Goal: Task Accomplishment & Management: Use online tool/utility

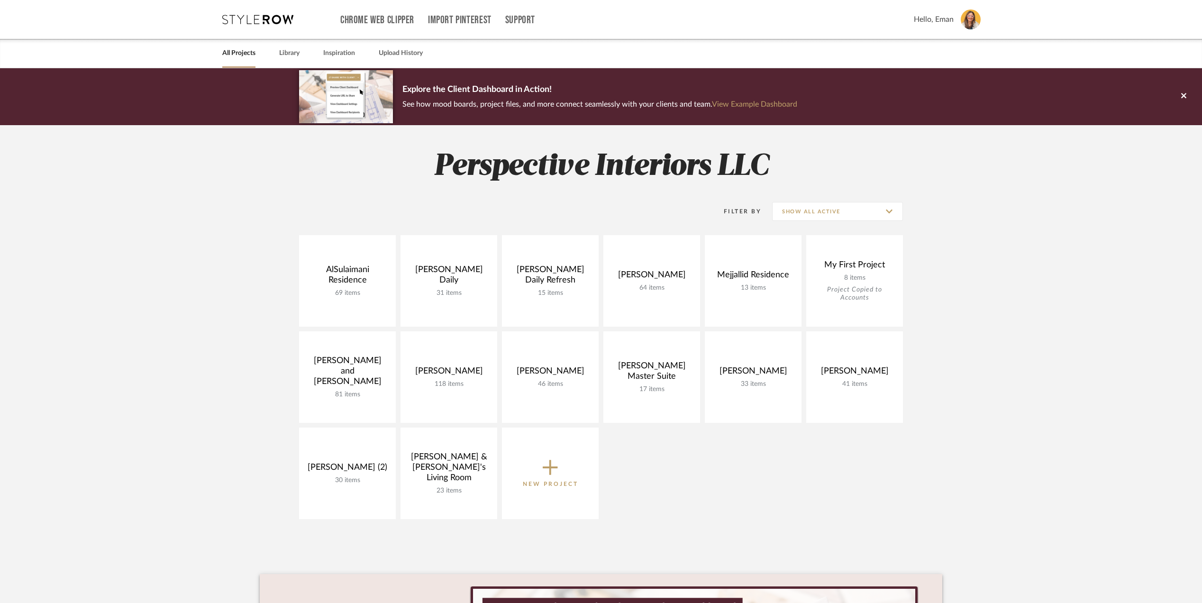
click at [968, 16] on img at bounding box center [971, 19] width 20 height 20
click at [950, 154] on span "QuickBooks Settings" at bounding box center [952, 155] width 62 height 8
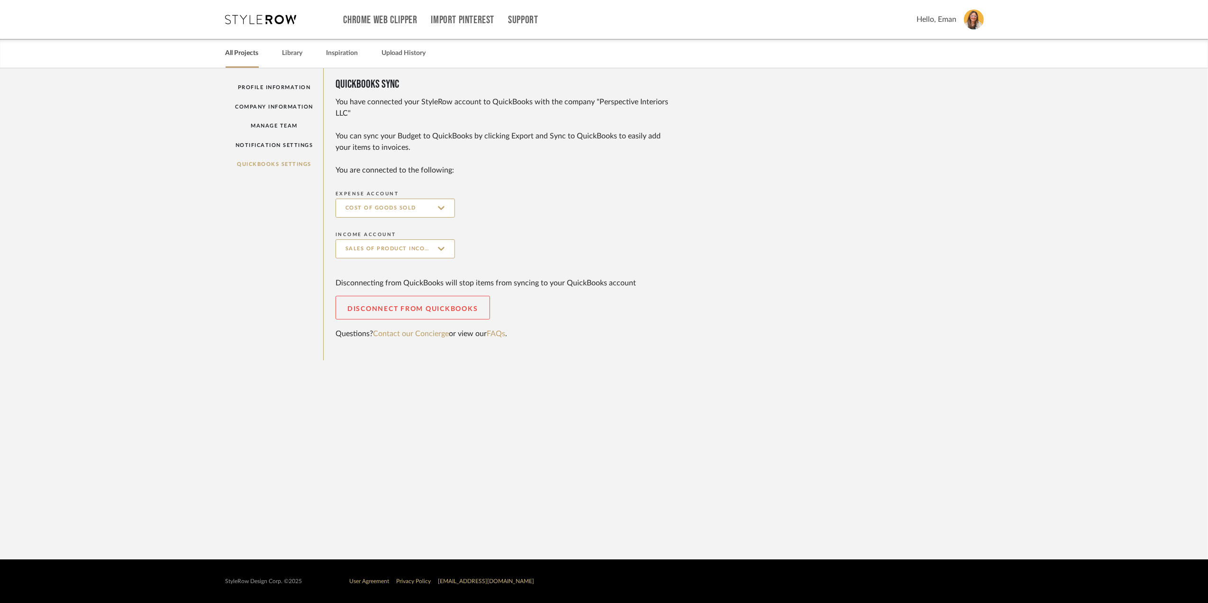
click at [241, 54] on link "All Projects" at bounding box center [242, 53] width 33 height 13
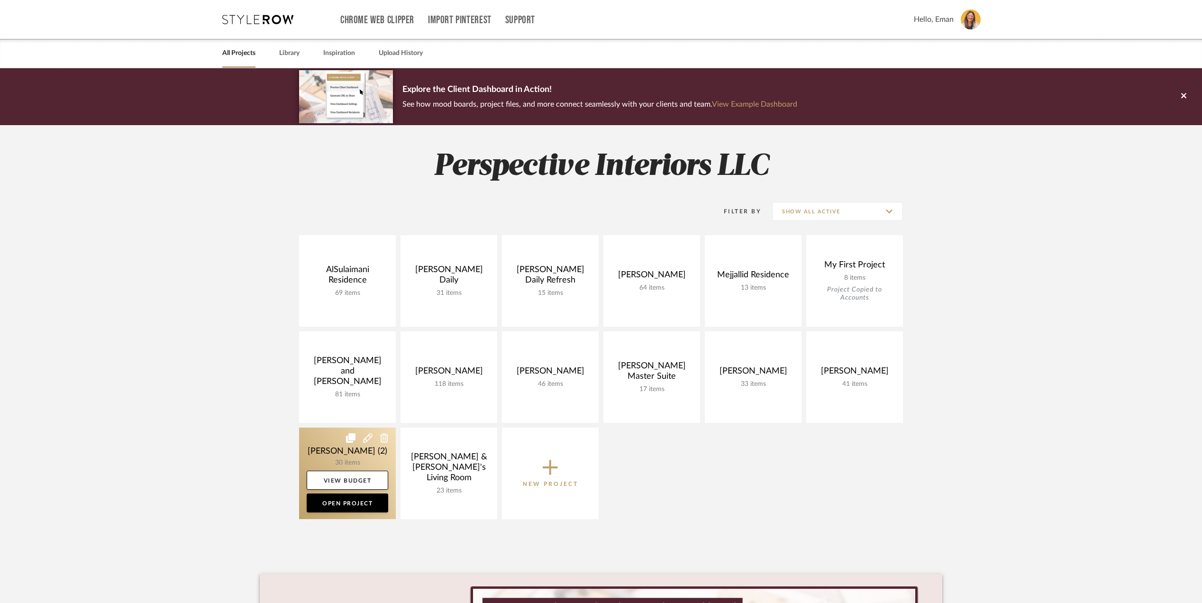
click at [310, 453] on link at bounding box center [347, 472] width 97 height 91
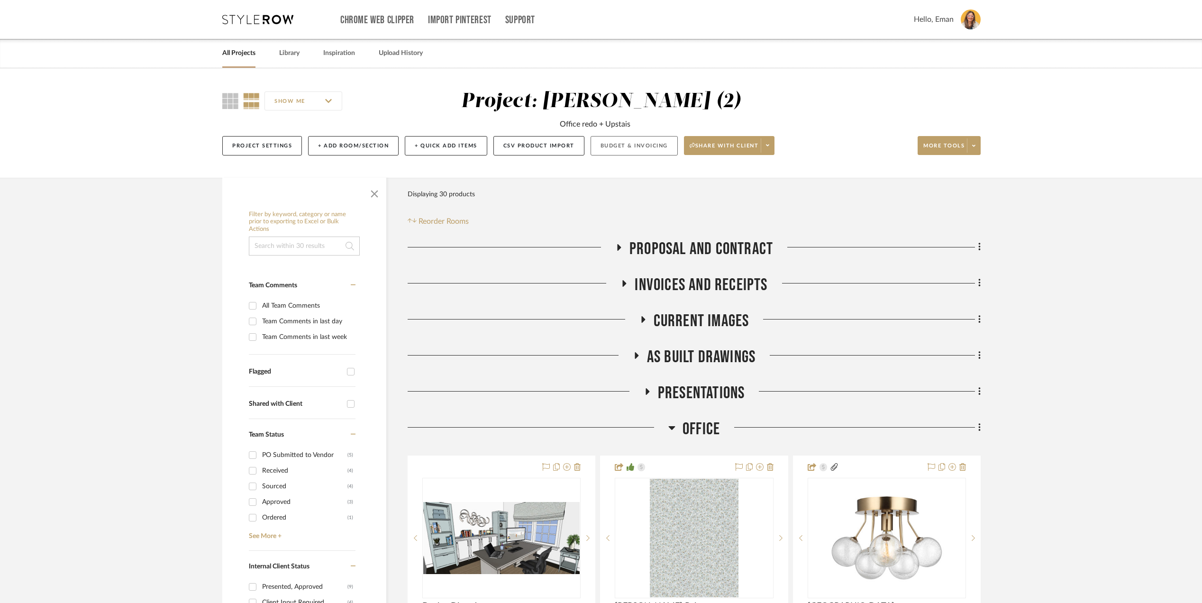
click at [644, 145] on button "Budget & Invoicing" at bounding box center [634, 145] width 87 height 19
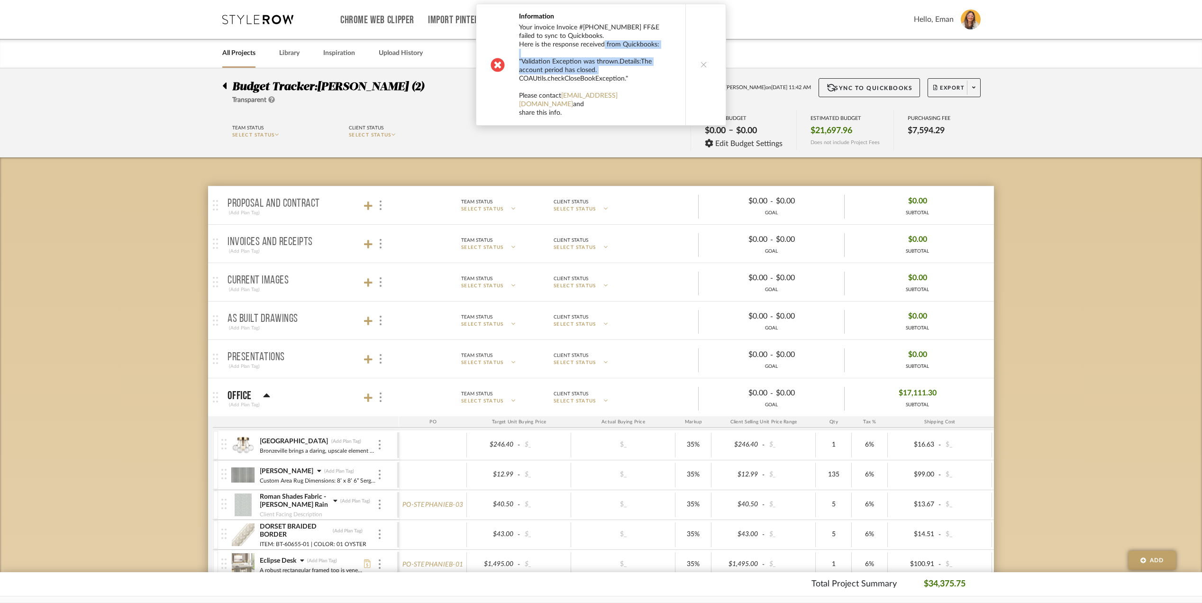
drag, startPoint x: 597, startPoint y: 44, endPoint x: 670, endPoint y: 68, distance: 76.4
click at [668, 68] on div "Your invoice Invoice #25-023-03 FF&E failed to sync to Quickbooks. Here is the …" at bounding box center [597, 70] width 157 height 94
drag, startPoint x: 670, startPoint y: 68, endPoint x: 664, endPoint y: 48, distance: 21.0
click at [664, 48] on div "Your invoice Invoice #25-023-03 FF&E failed to sync to Quickbooks. Here is the …" at bounding box center [597, 70] width 157 height 94
click at [663, 48] on div "Your invoice Invoice #25-023-03 FF&E failed to sync to Quickbooks. Here is the …" at bounding box center [597, 70] width 157 height 94
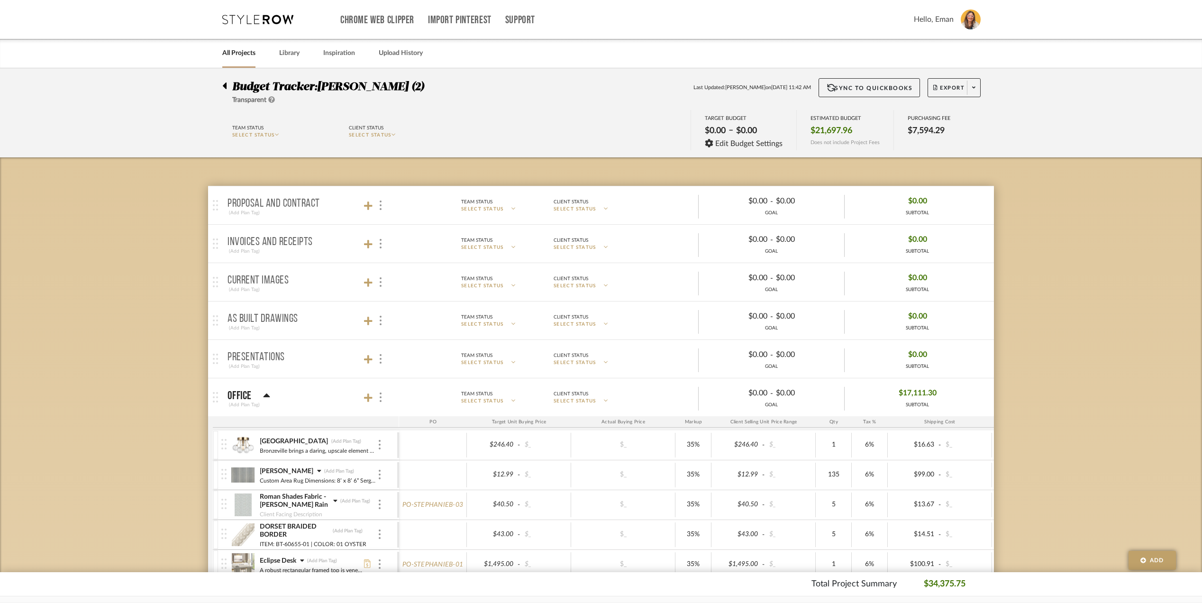
click at [226, 86] on icon at bounding box center [225, 85] width 4 height 7
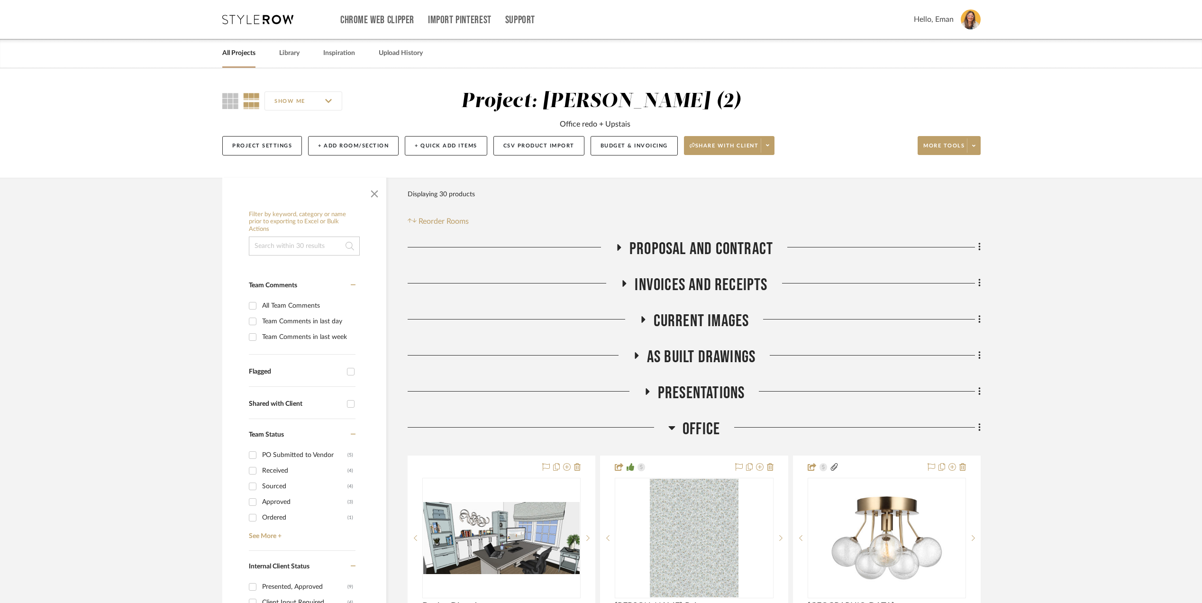
click at [962, 23] on img at bounding box center [971, 19] width 20 height 20
click at [935, 151] on span "QuickBooks Settings" at bounding box center [952, 155] width 62 height 8
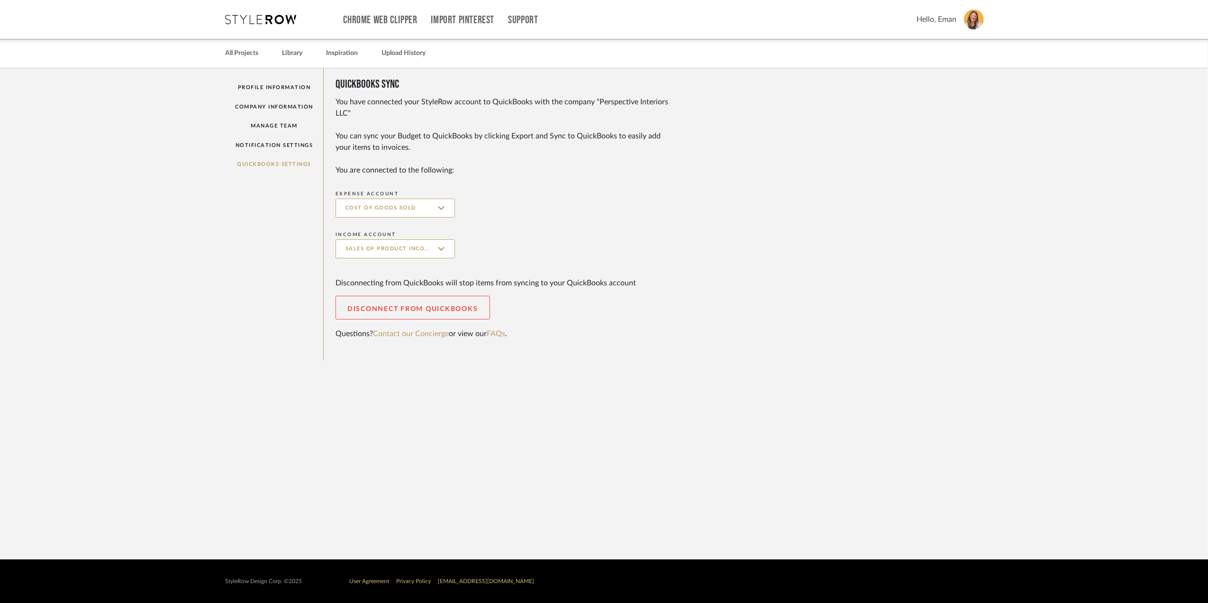
click at [886, 357] on div "QuickBooks Sync You have connected your StyleRow account to QuickBooks with the…" at bounding box center [654, 214] width 660 height 292
click at [455, 302] on button "Disconnect from Quickbooks" at bounding box center [413, 308] width 154 height 24
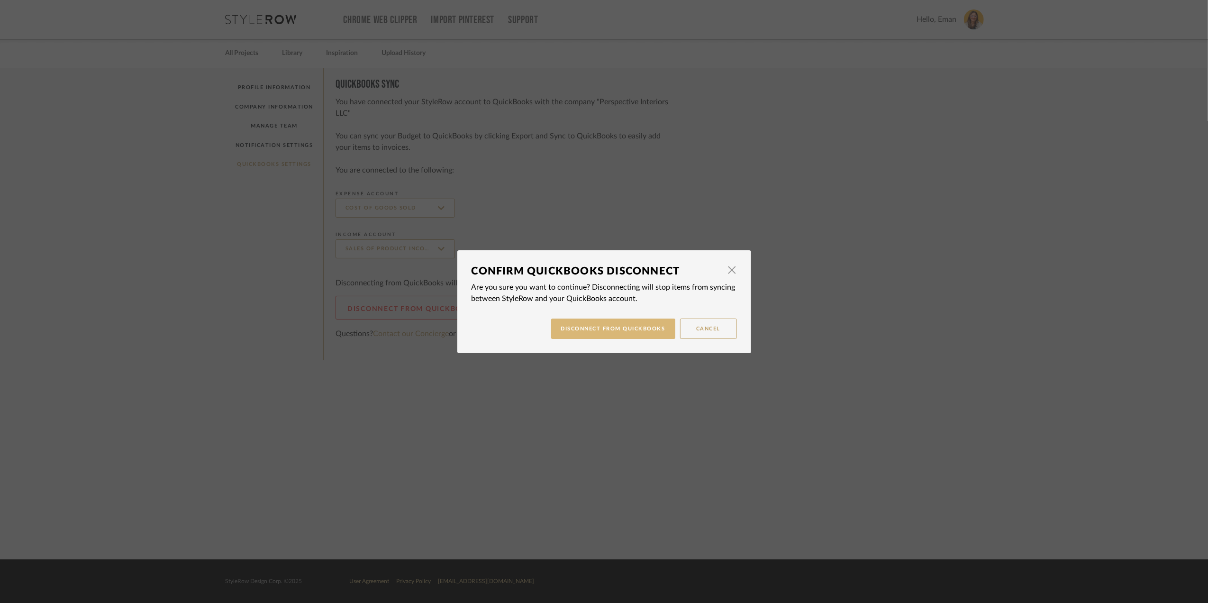
click at [645, 330] on button "Disconnect from QuickBooks" at bounding box center [613, 328] width 124 height 20
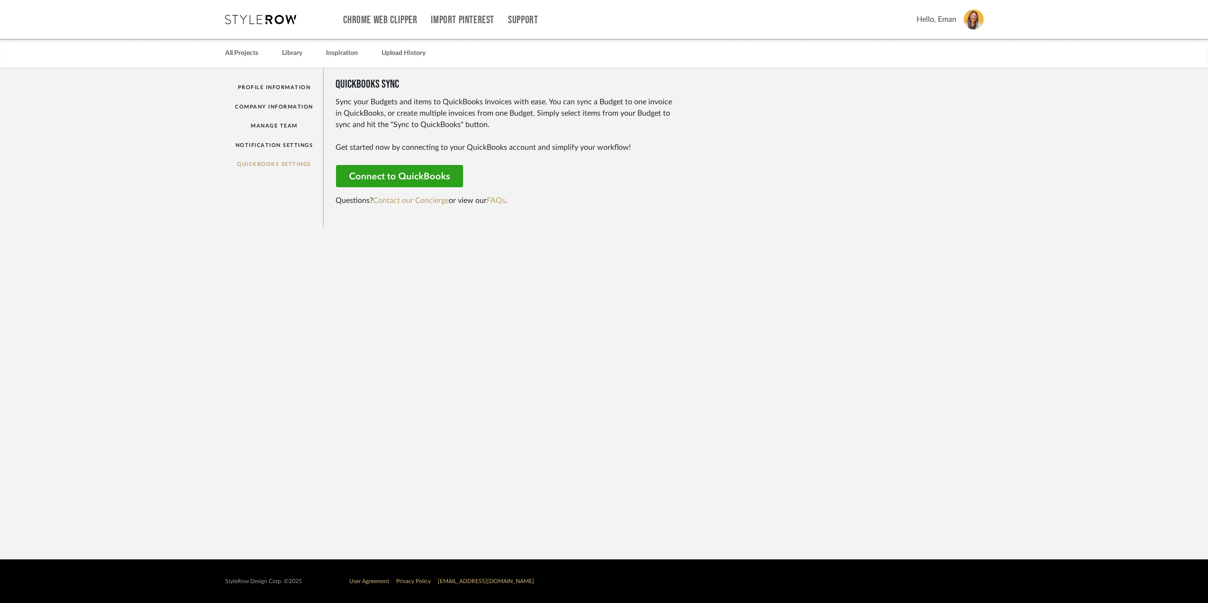
click at [514, 292] on quickbooks-settings-page "Profile Information Company Information Manage Team Notification Settings Quick…" at bounding box center [604, 313] width 1208 height 491
click at [511, 311] on quickbooks-settings-page "Profile Information Company Information Manage Team Notification Settings Quick…" at bounding box center [604, 313] width 1208 height 491
click at [436, 300] on quickbooks-settings-page "Profile Information Company Information Manage Team Notification Settings Quick…" at bounding box center [604, 313] width 1208 height 491
click at [423, 178] on rect at bounding box center [400, 176] width 129 height 23
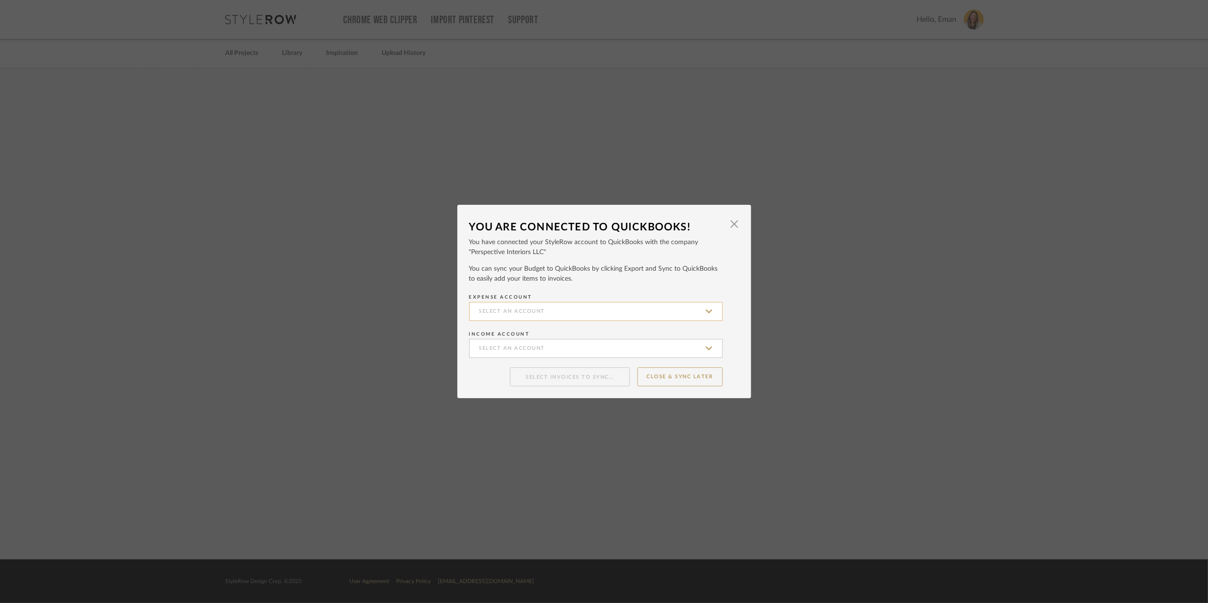
click at [544, 310] on input at bounding box center [596, 311] width 254 height 19
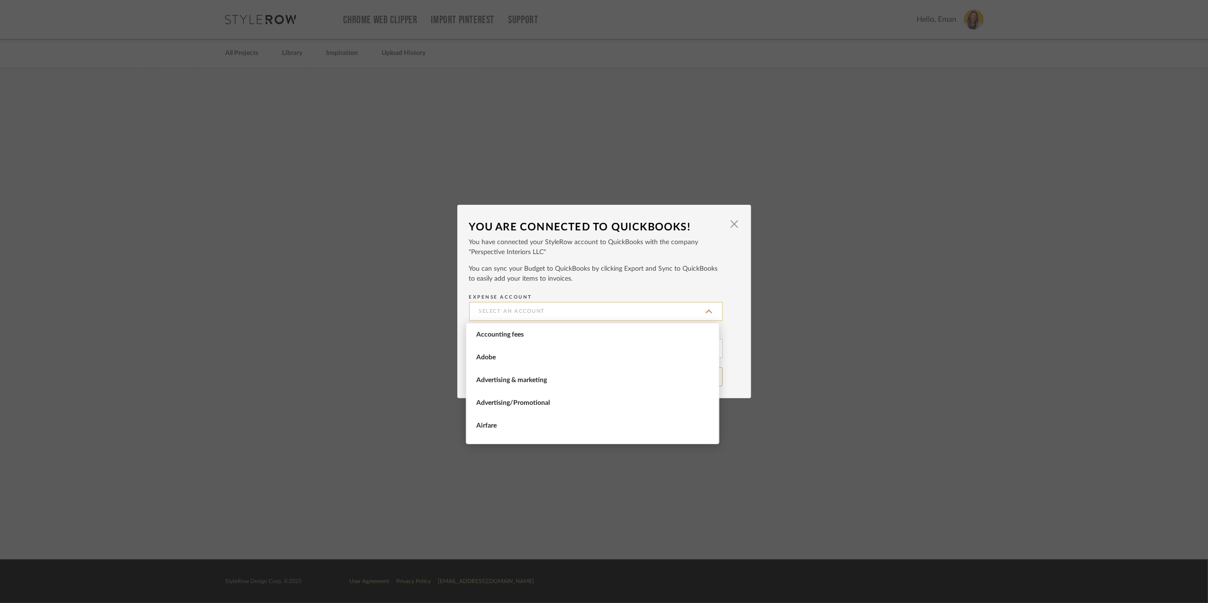
click at [535, 311] on input at bounding box center [596, 311] width 254 height 19
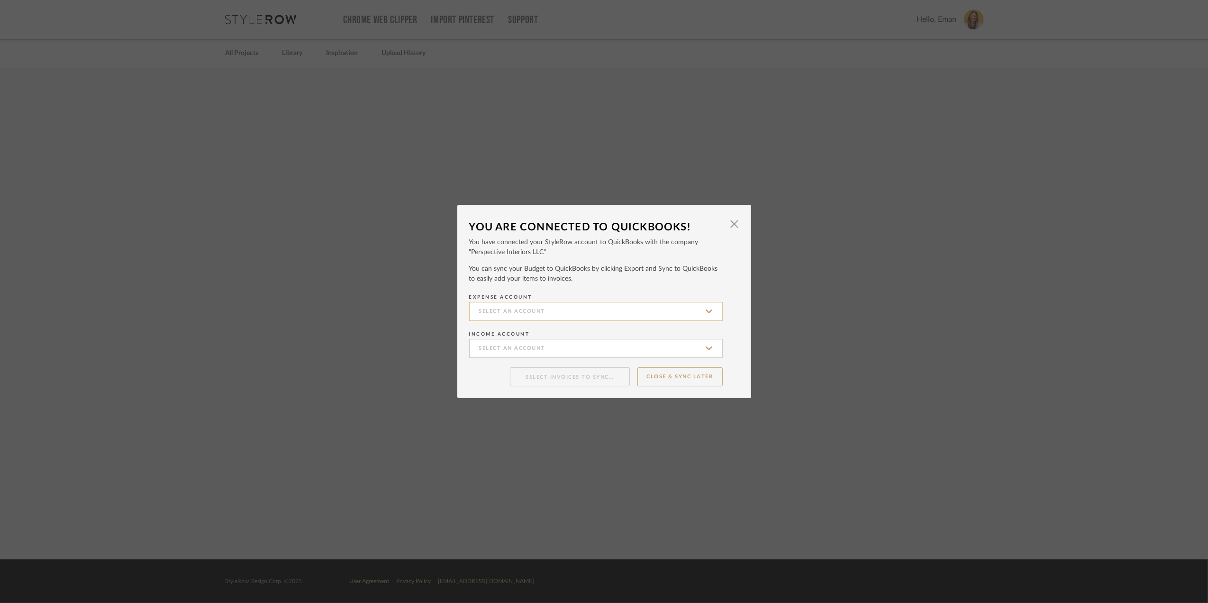
click at [535, 313] on input at bounding box center [596, 311] width 254 height 19
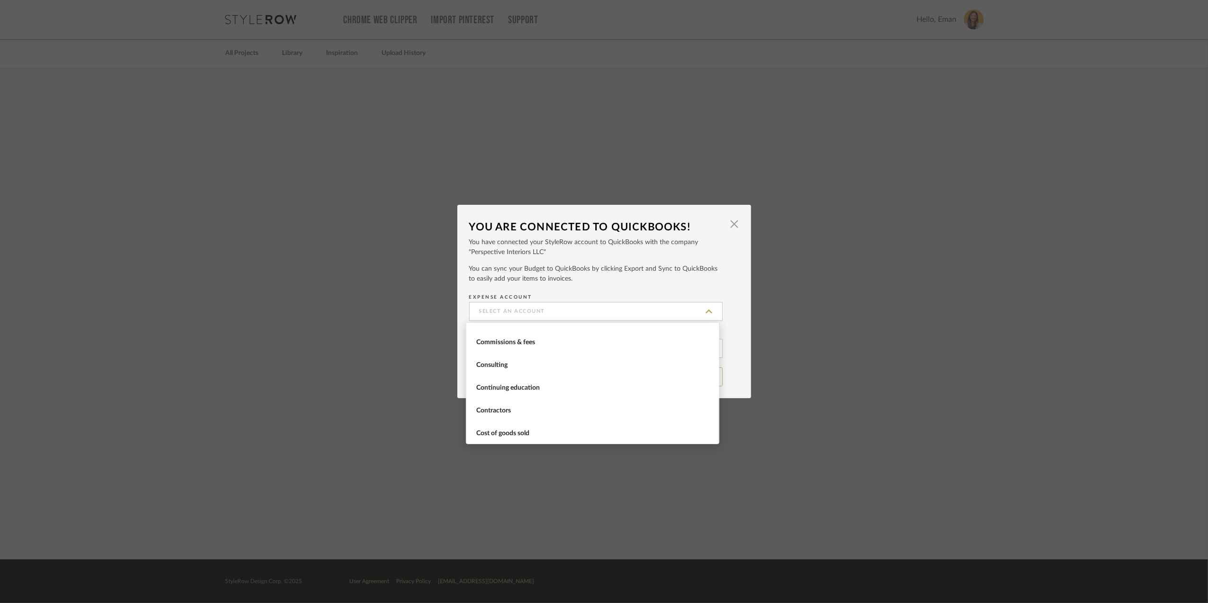
scroll to position [316, 0]
click at [524, 428] on span "Cost of goods sold" at bounding box center [593, 429] width 235 height 8
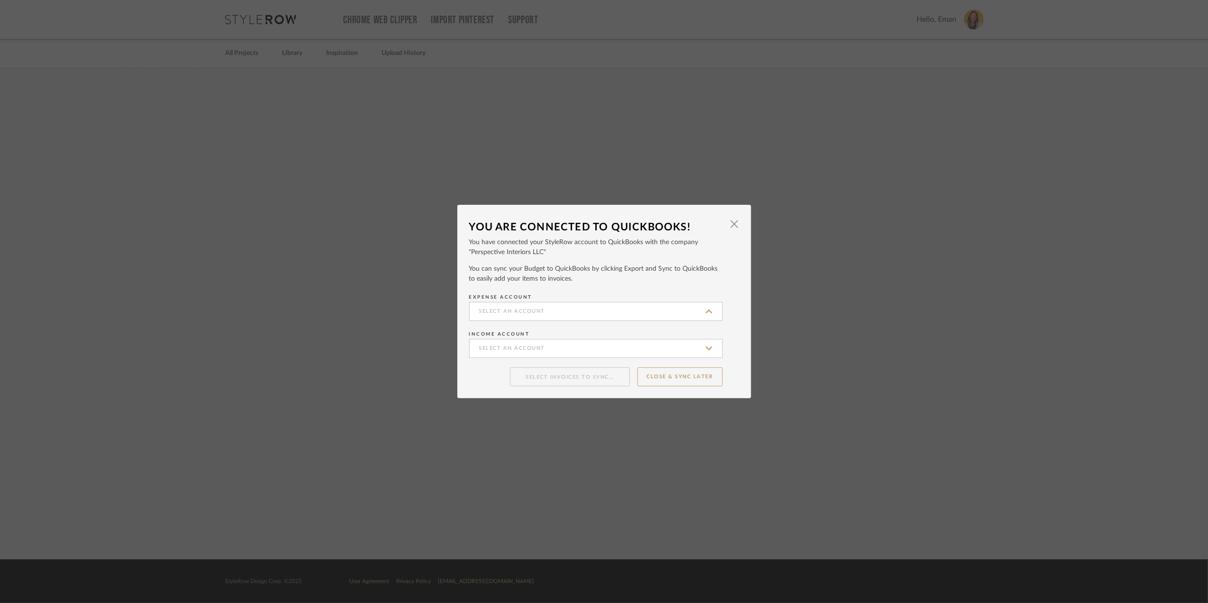
type input "Cost of goods sold"
click at [490, 349] on input at bounding box center [596, 348] width 254 height 19
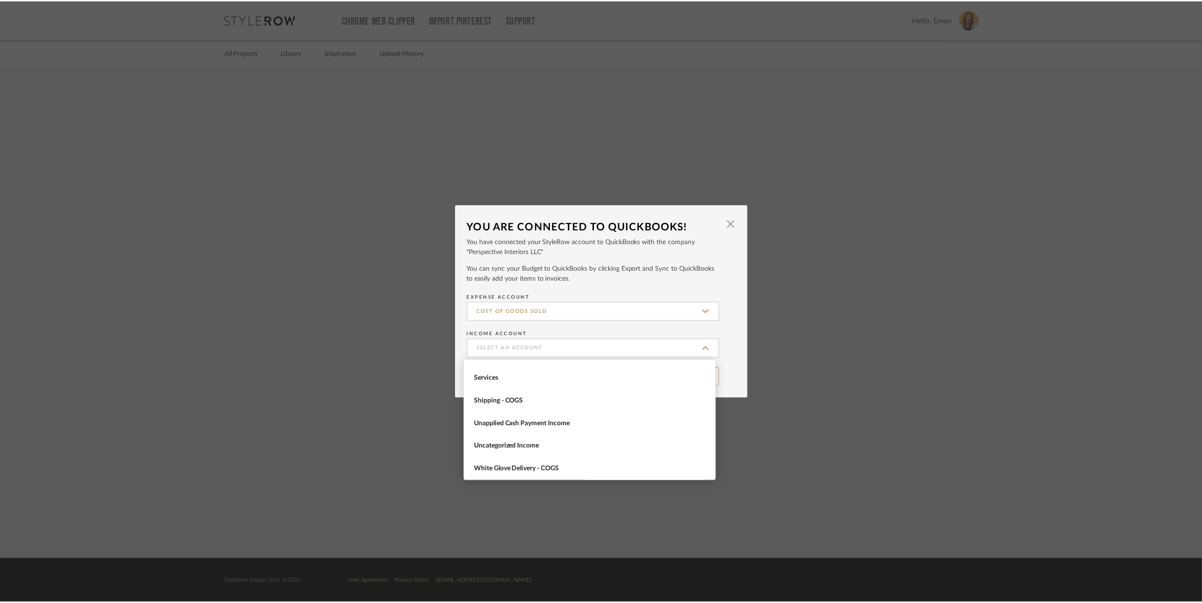
scroll to position [363, 0]
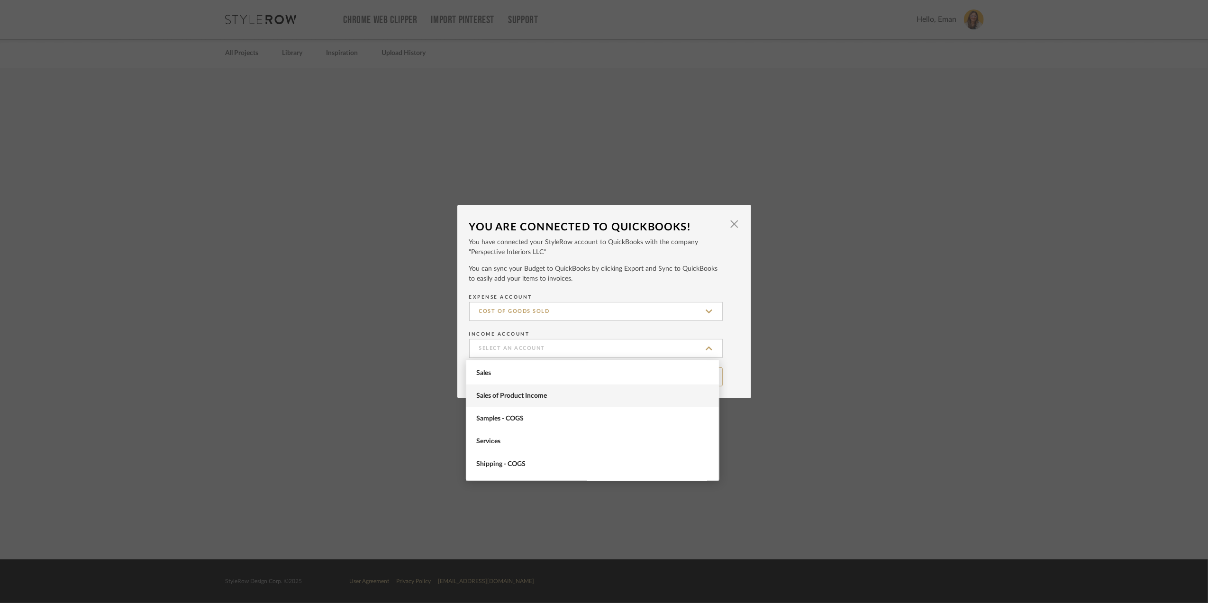
click at [532, 392] on span "Sales of Product Income" at bounding box center [593, 396] width 235 height 8
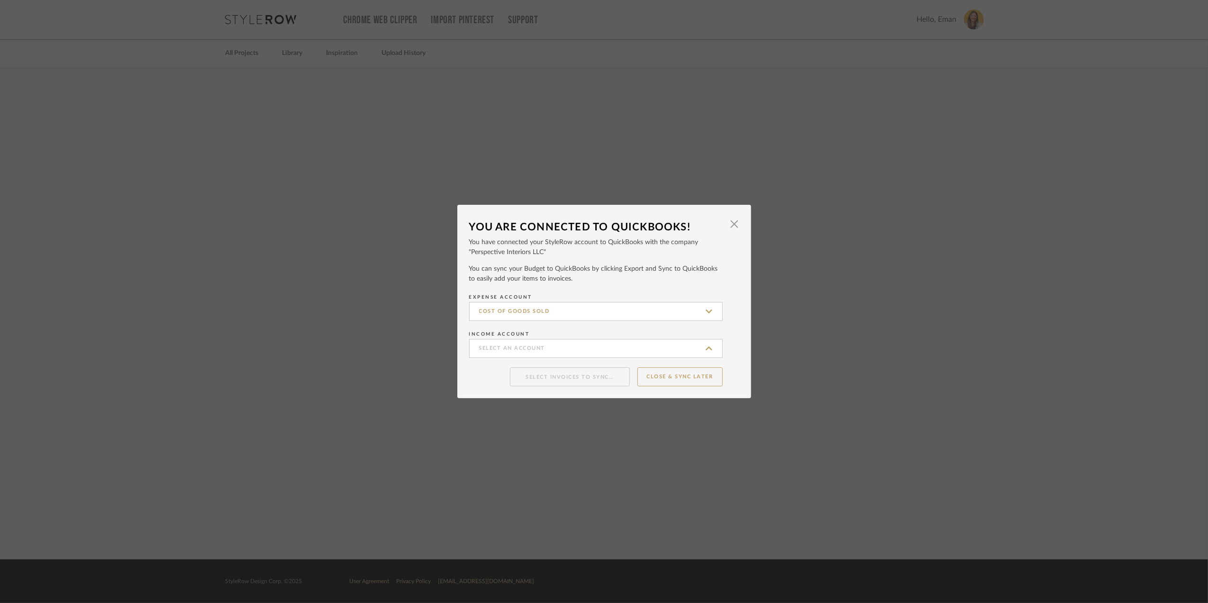
type input "Sales of Product Income"
click at [681, 378] on button "Close & Sync Later" at bounding box center [679, 376] width 85 height 19
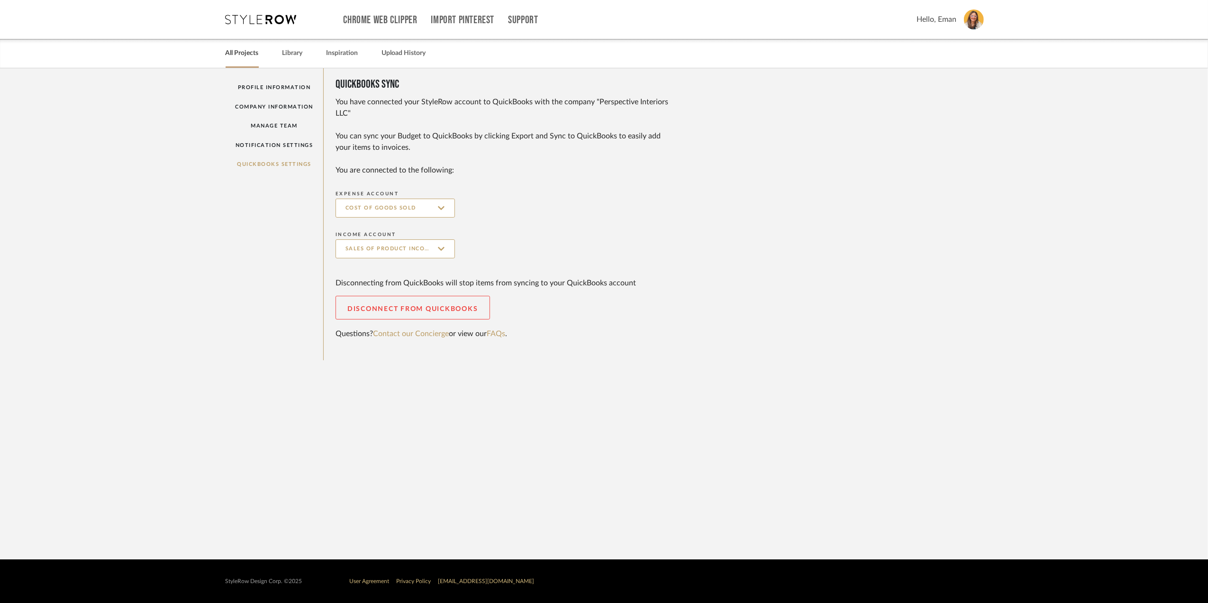
click at [241, 50] on link "All Projects" at bounding box center [242, 53] width 33 height 13
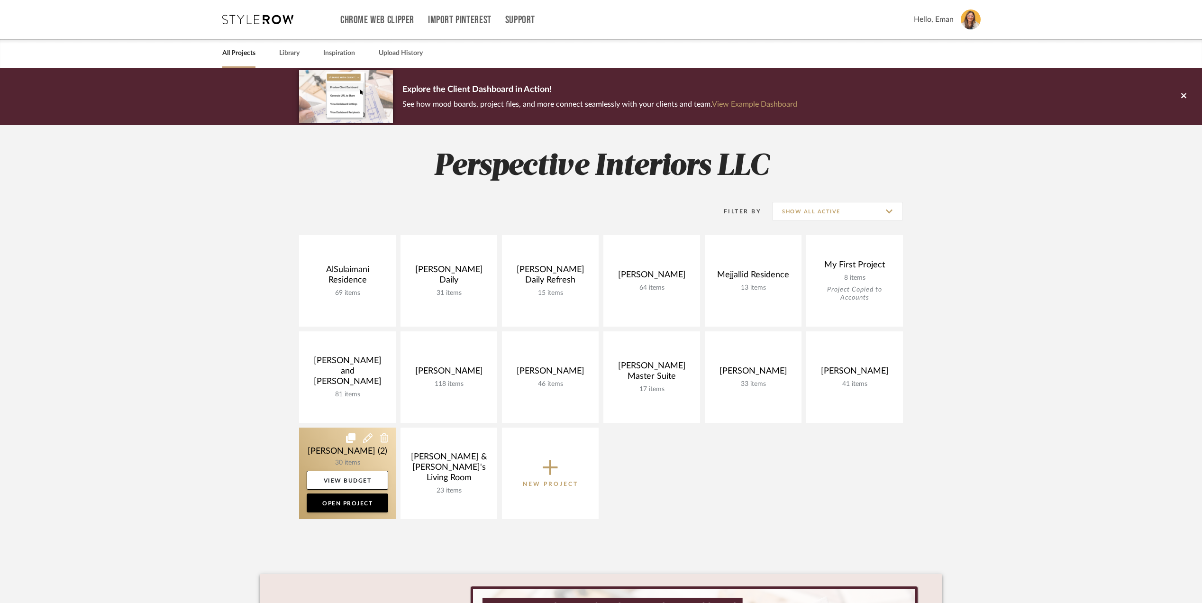
click at [321, 445] on link at bounding box center [347, 472] width 97 height 91
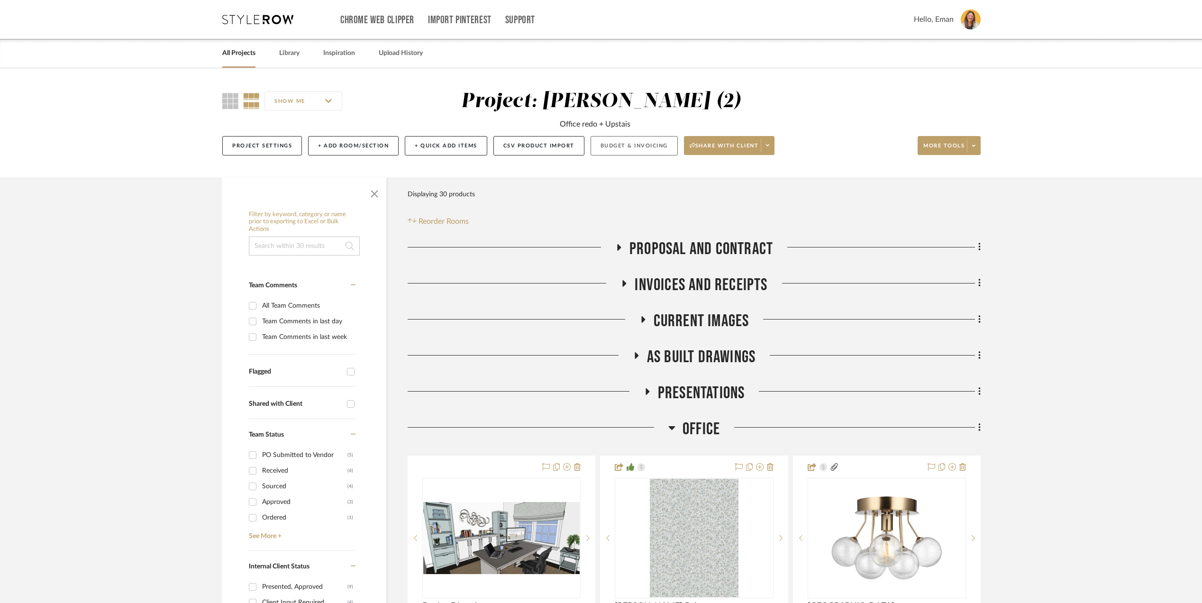
click at [640, 144] on button "Budget & Invoicing" at bounding box center [634, 145] width 87 height 19
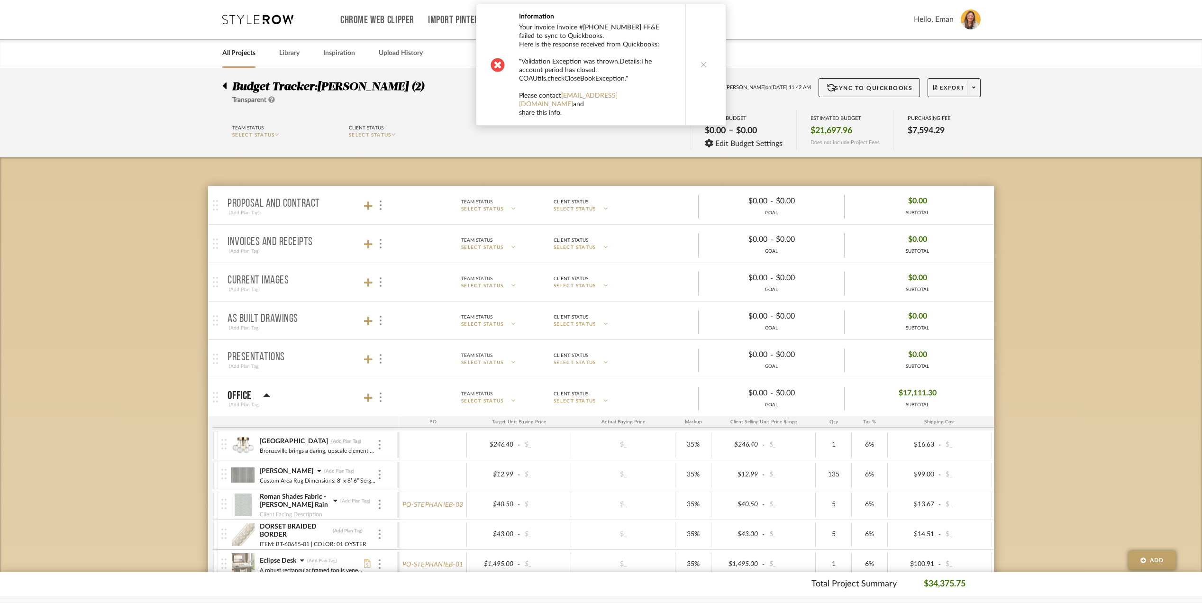
click at [700, 61] on icon at bounding box center [703, 64] width 7 height 7
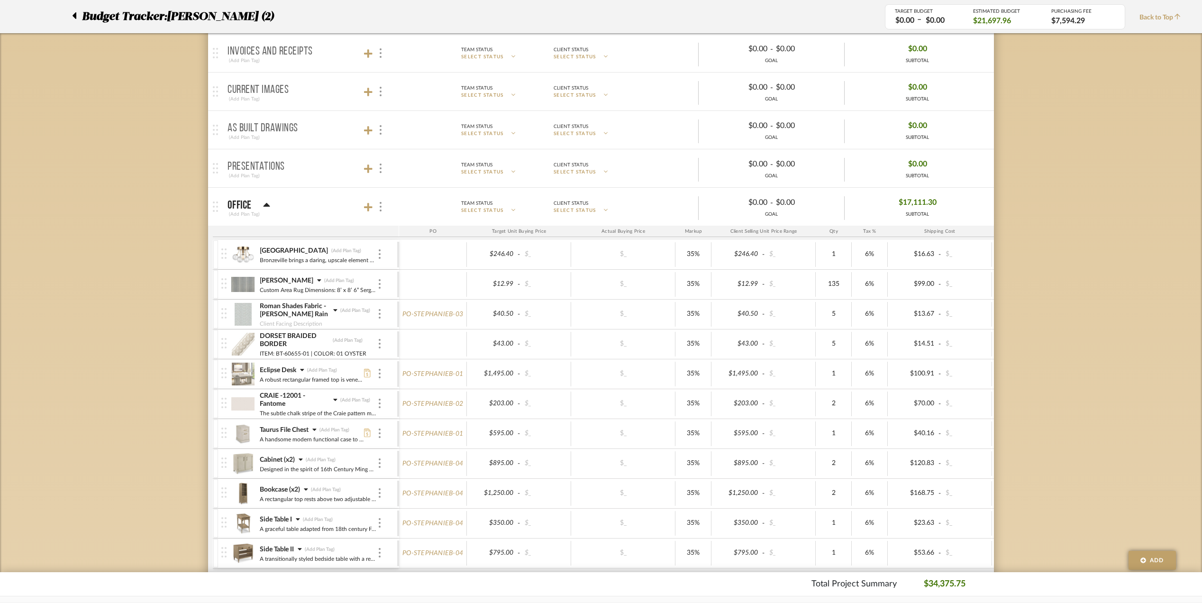
scroll to position [190, 0]
click at [366, 436] on icon at bounding box center [367, 433] width 7 height 9
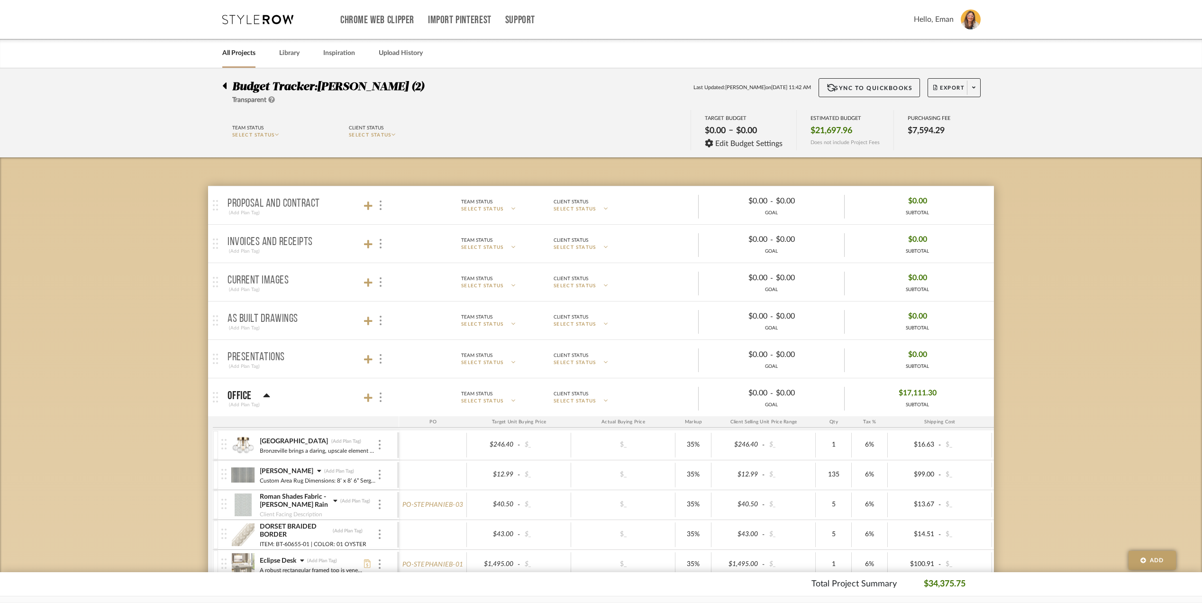
click at [225, 85] on icon at bounding box center [225, 85] width 4 height 7
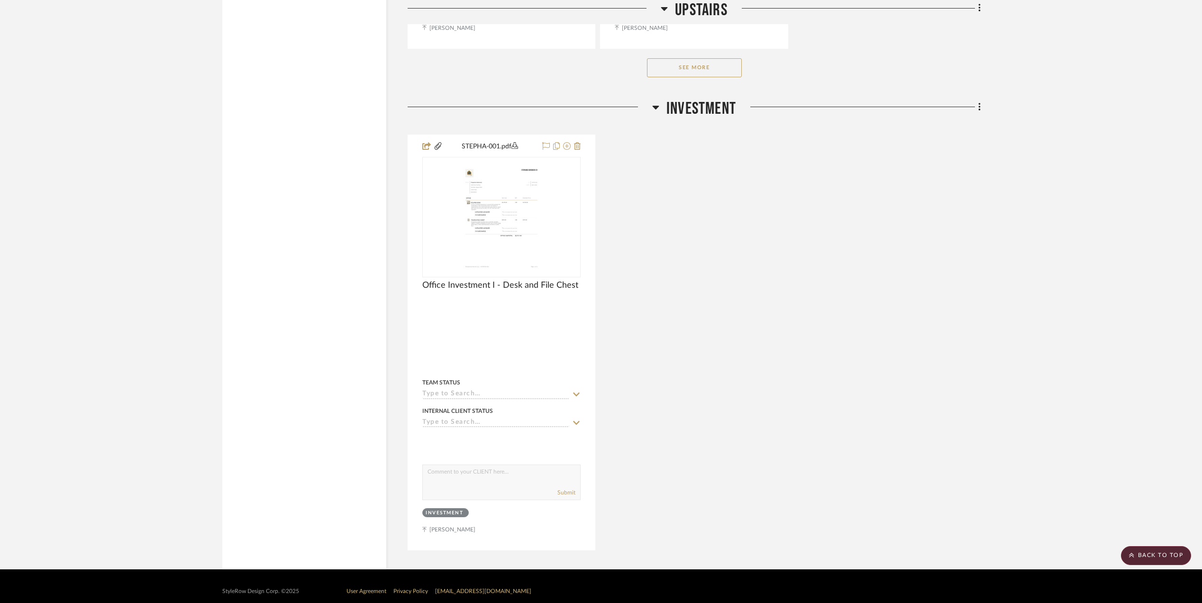
scroll to position [3024, 0]
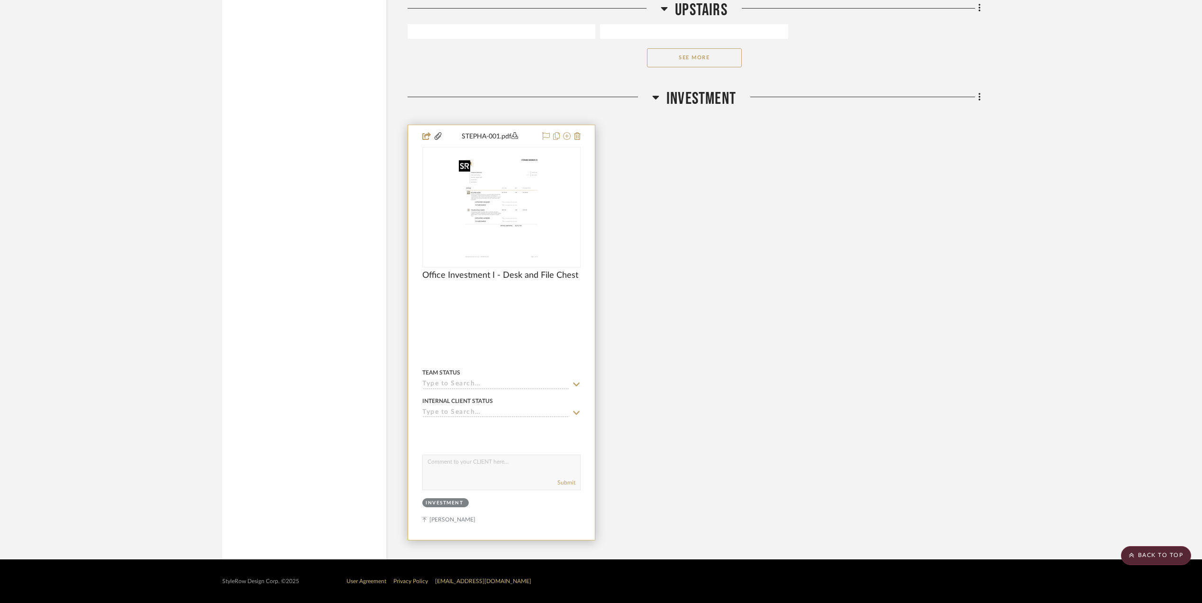
click at [0, 0] on img at bounding box center [0, 0] width 0 height 0
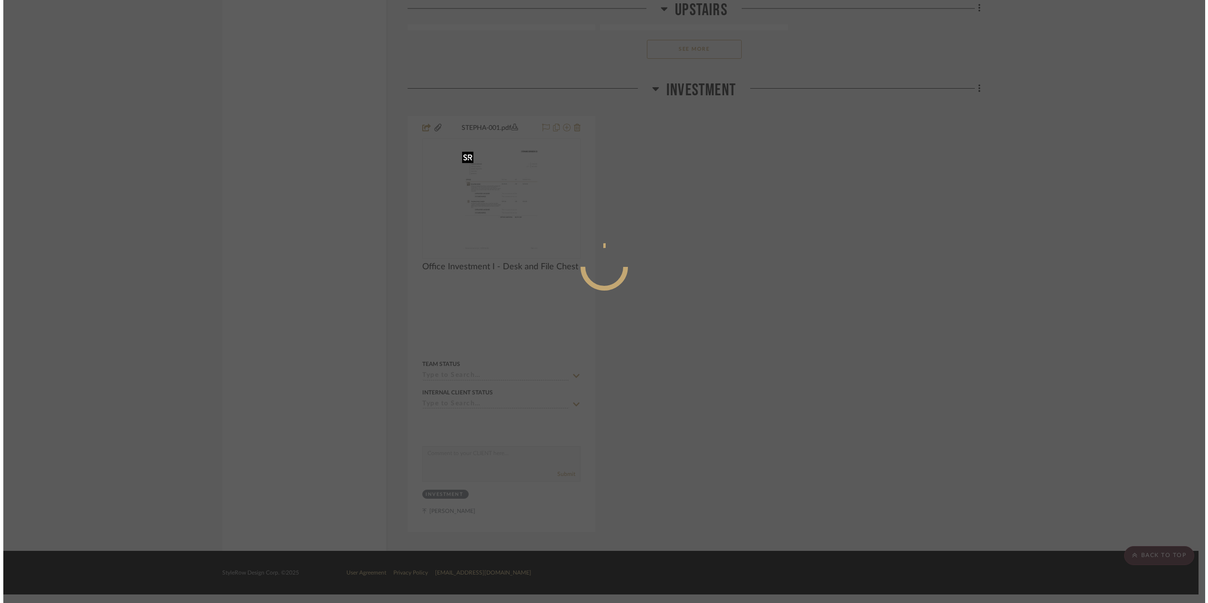
scroll to position [0, 0]
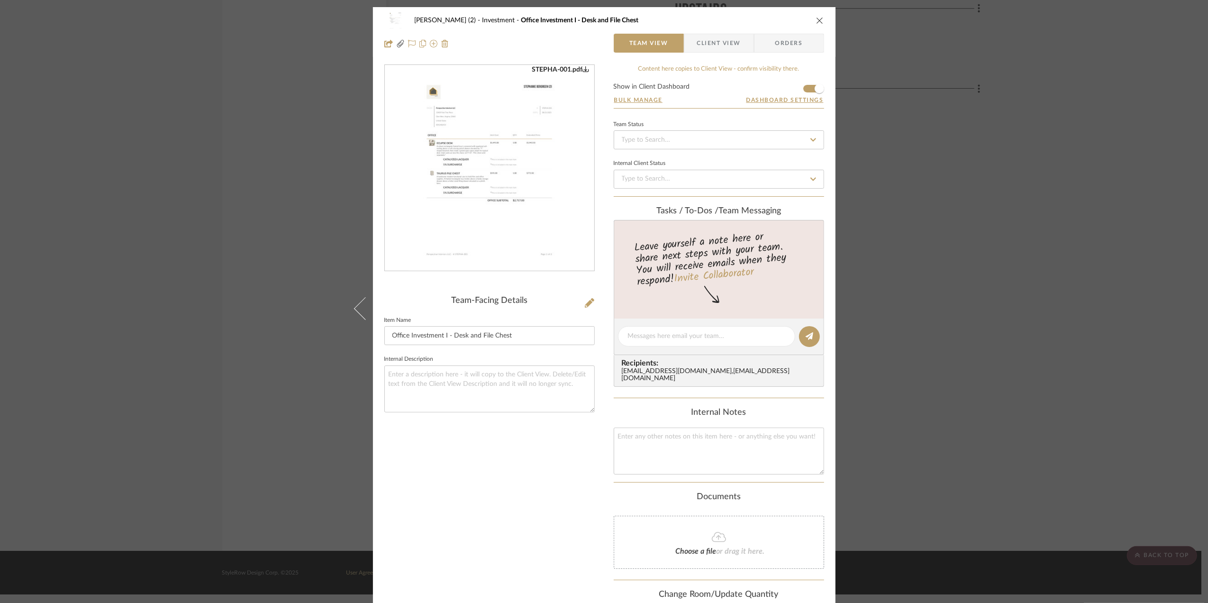
click at [516, 157] on img "0" at bounding box center [489, 168] width 161 height 206
click at [1095, 300] on div "[PERSON_NAME] (2) Investment Office Investment I - Desk and File Chest Team Vie…" at bounding box center [604, 301] width 1208 height 603
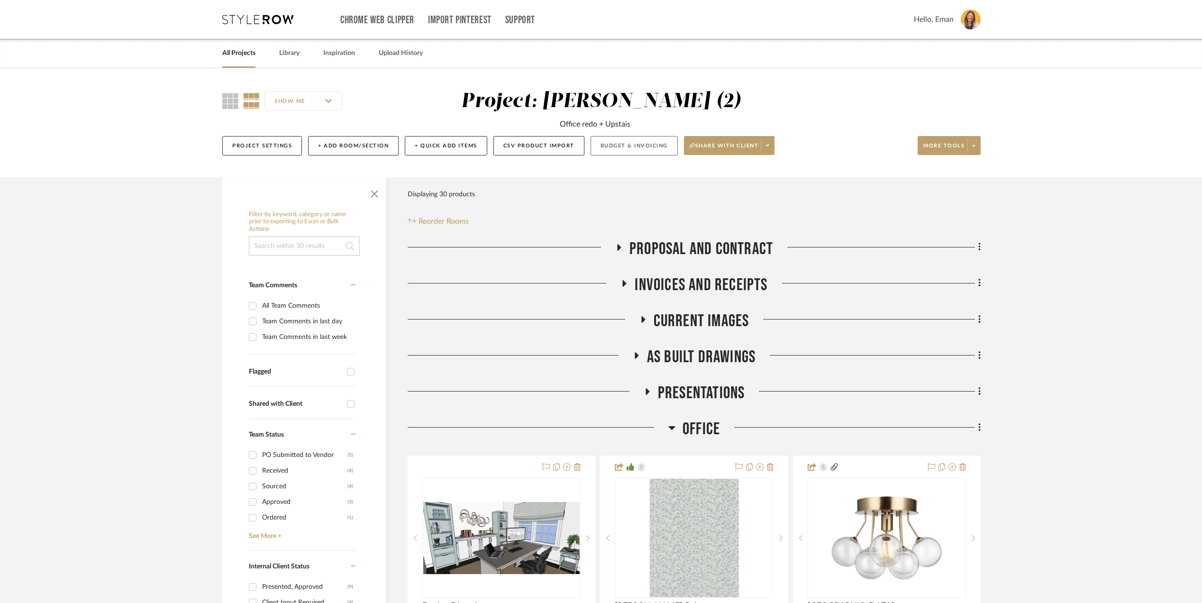
click at [629, 143] on button "Budget & Invoicing" at bounding box center [634, 145] width 87 height 19
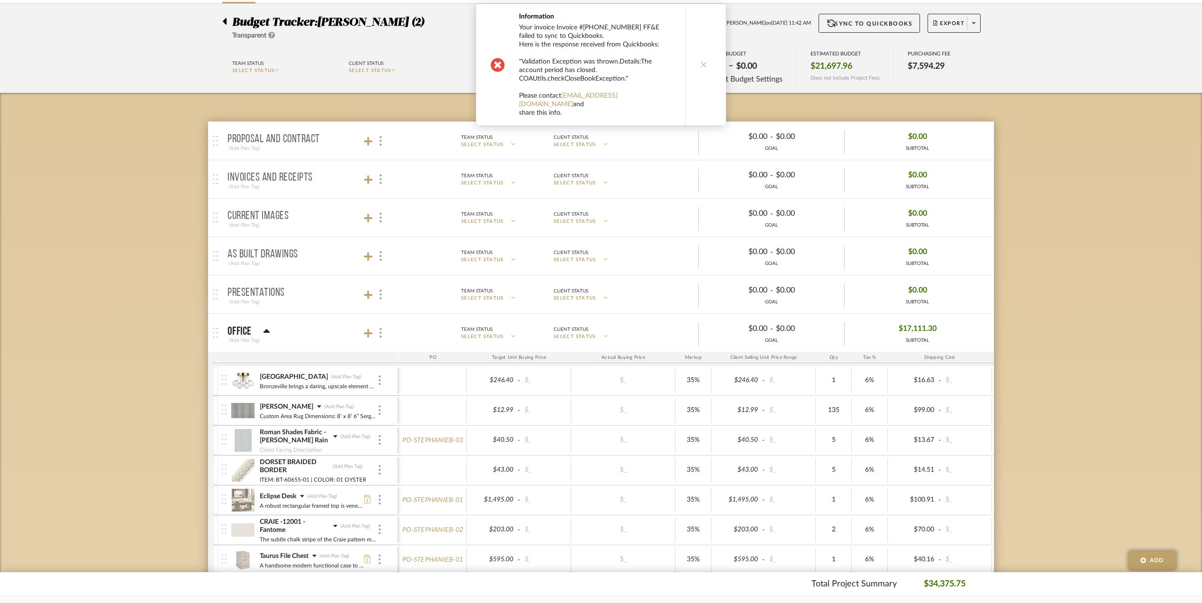
scroll to position [126, 0]
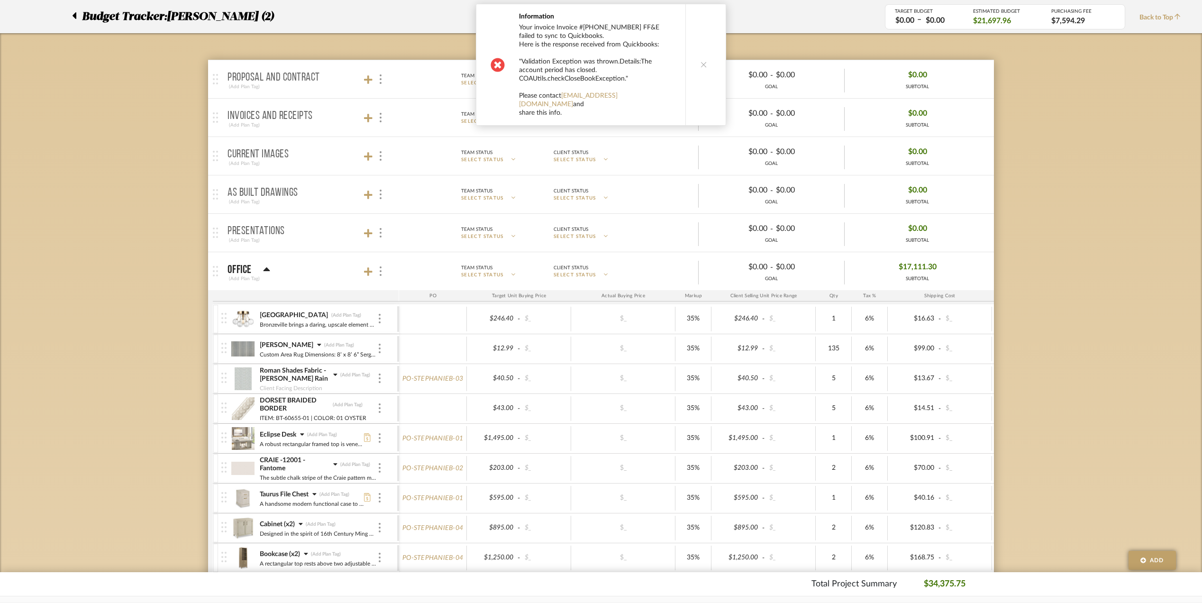
click at [700, 61] on icon at bounding box center [703, 64] width 7 height 7
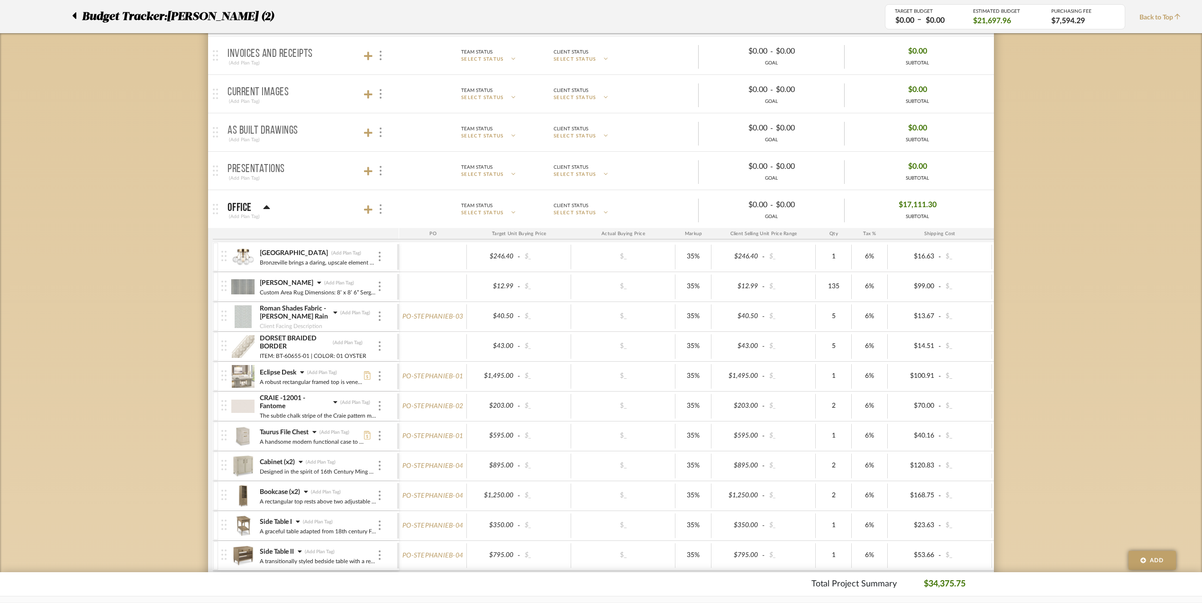
scroll to position [316, 0]
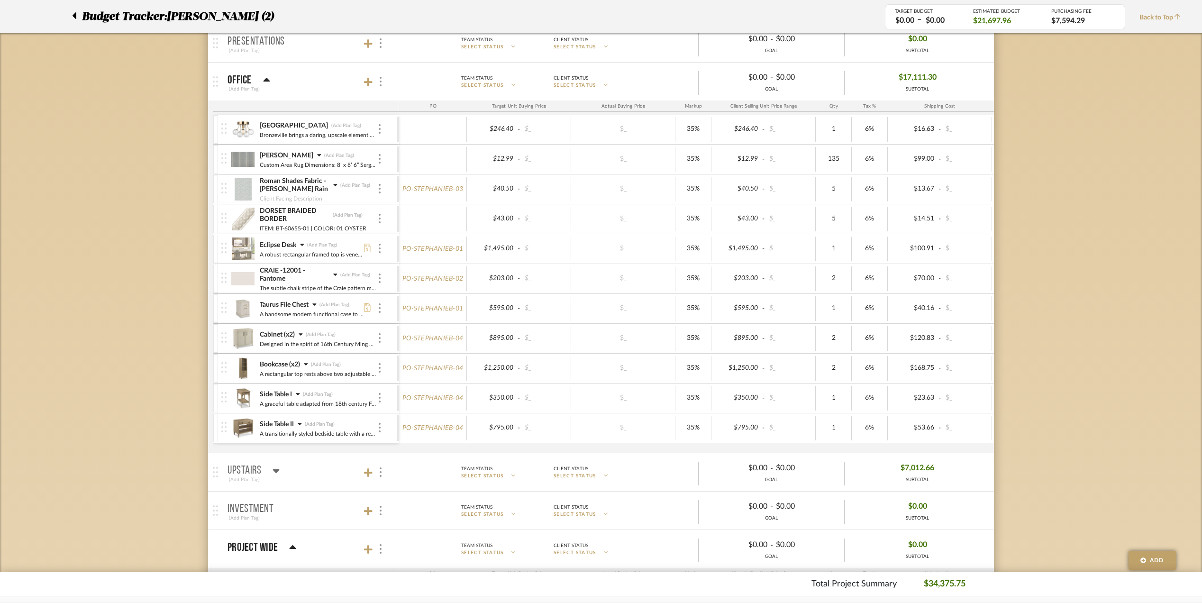
click at [304, 245] on icon at bounding box center [302, 244] width 4 height 7
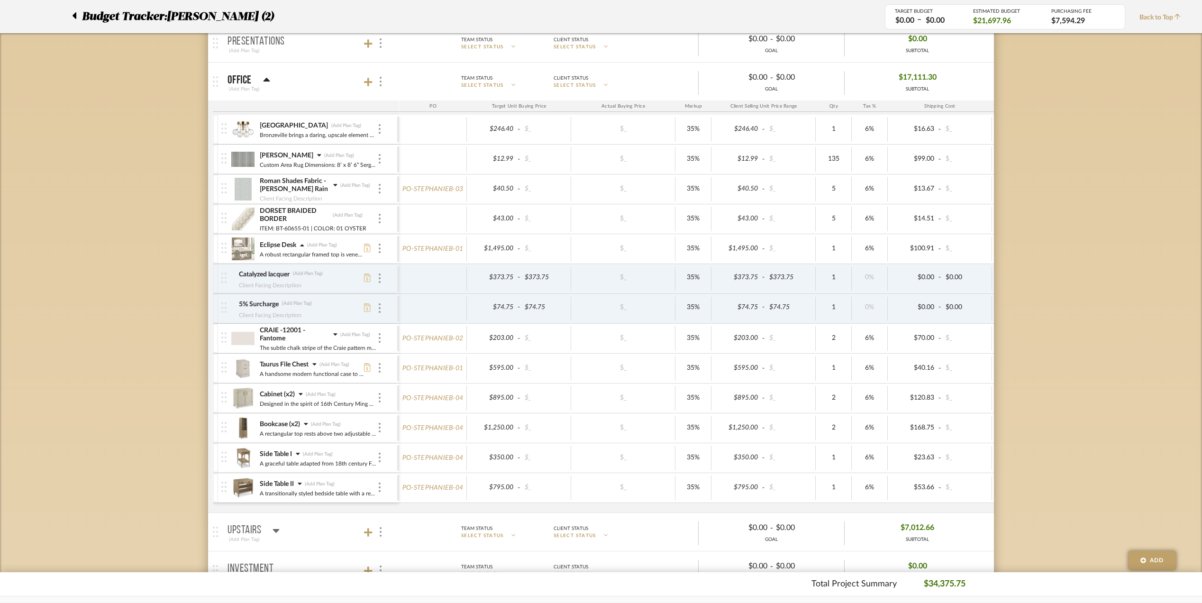
click at [315, 365] on icon at bounding box center [314, 364] width 4 height 2
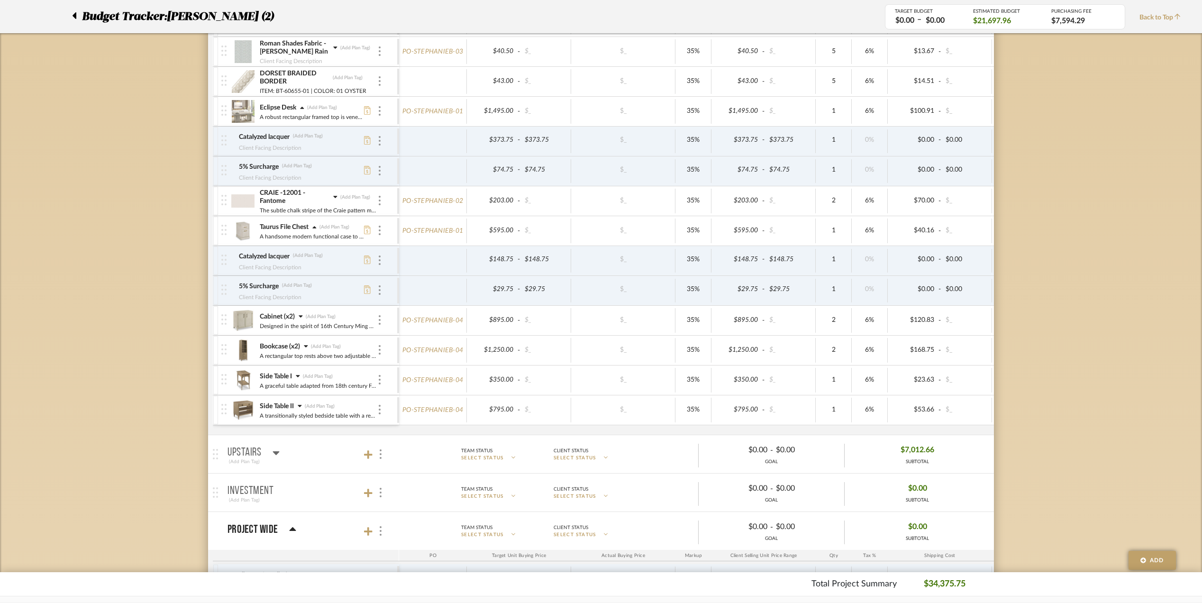
scroll to position [253, 0]
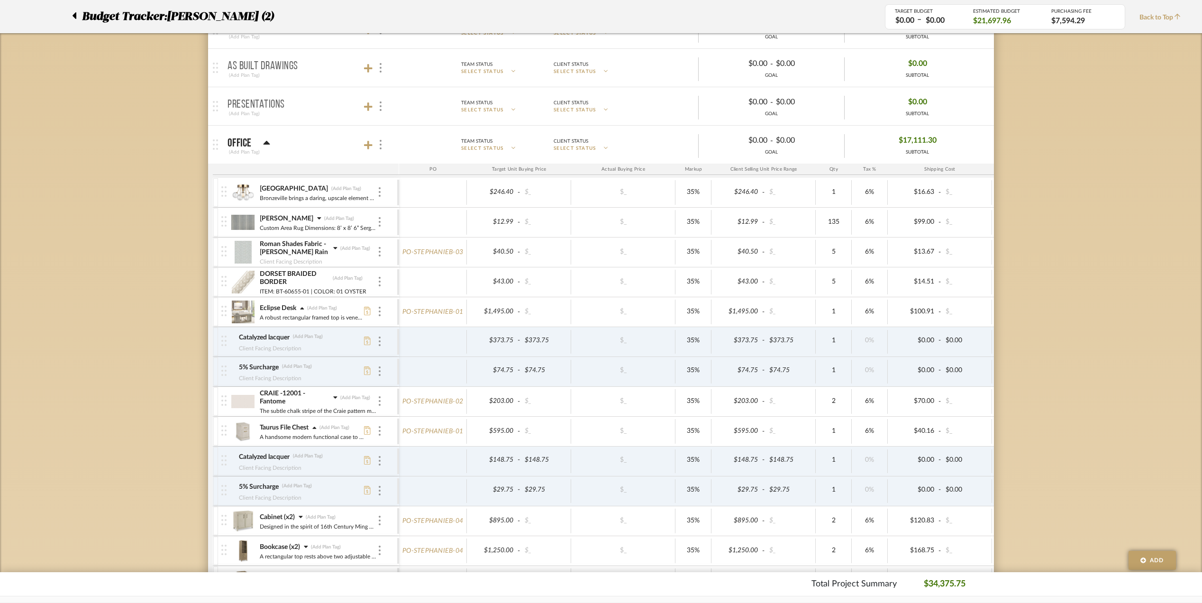
click at [315, 429] on icon at bounding box center [314, 428] width 4 height 7
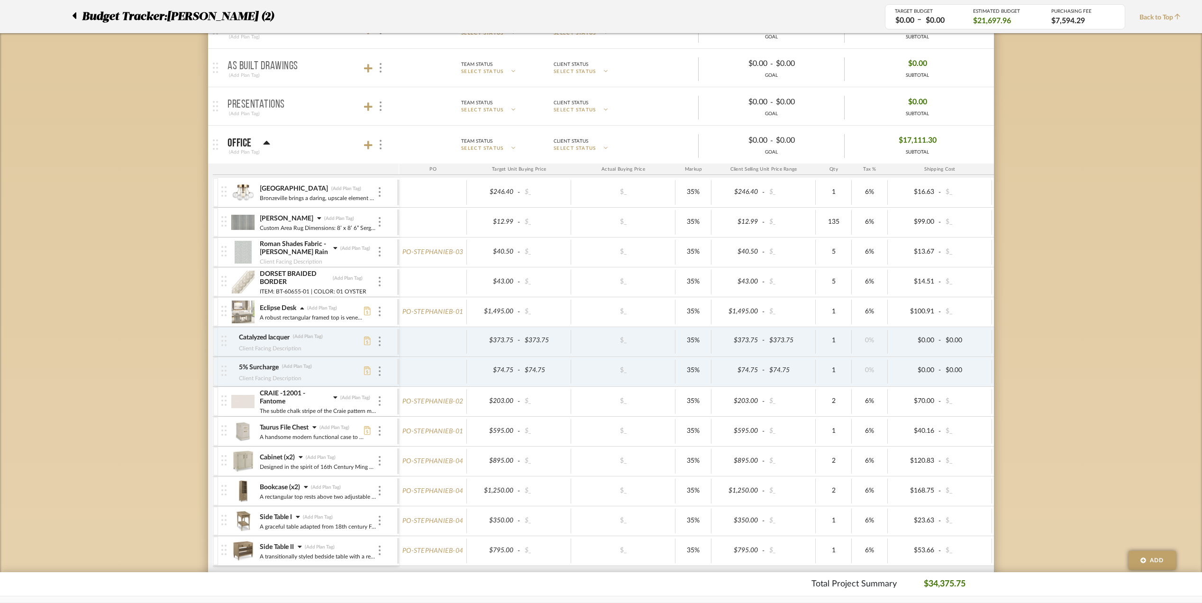
click at [303, 308] on icon at bounding box center [302, 308] width 4 height 7
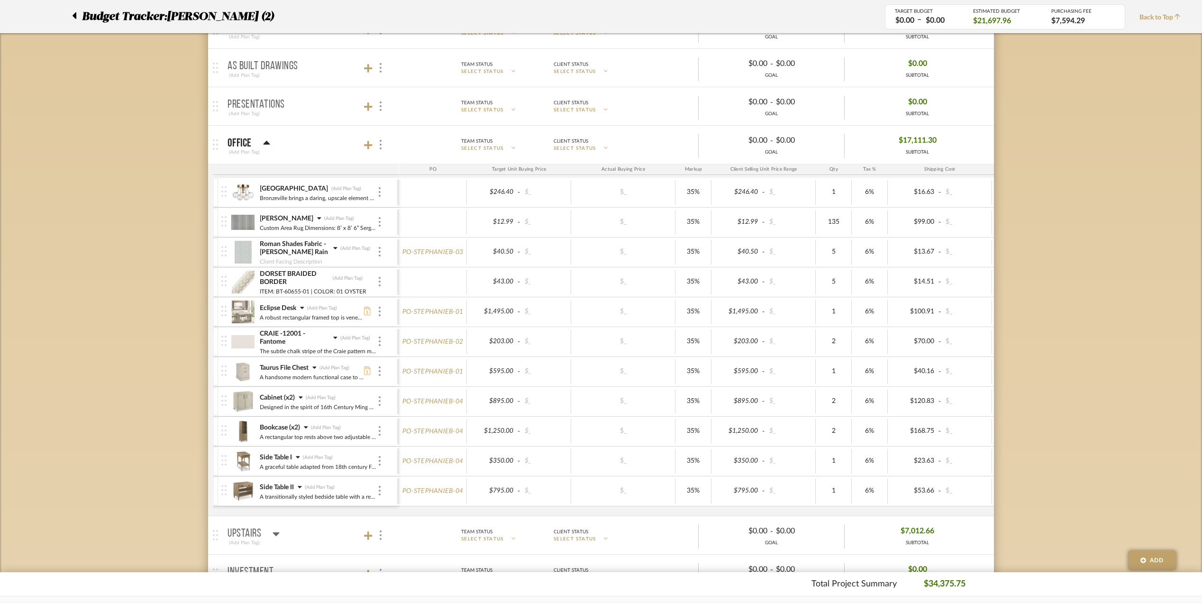
click at [73, 14] on icon at bounding box center [74, 15] width 4 height 11
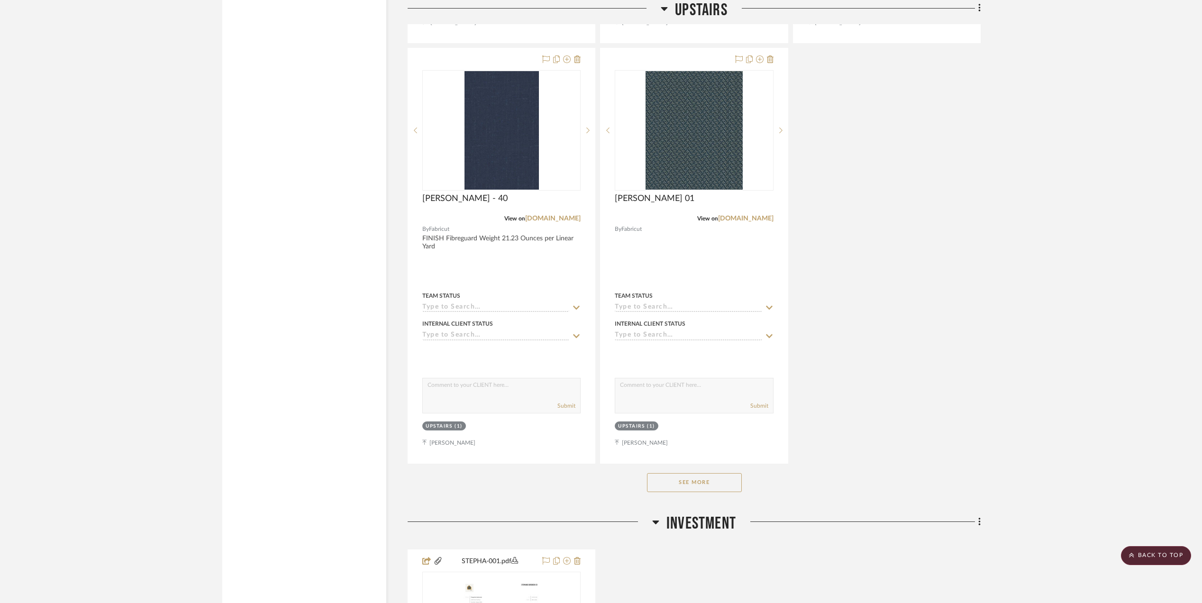
scroll to position [3024, 0]
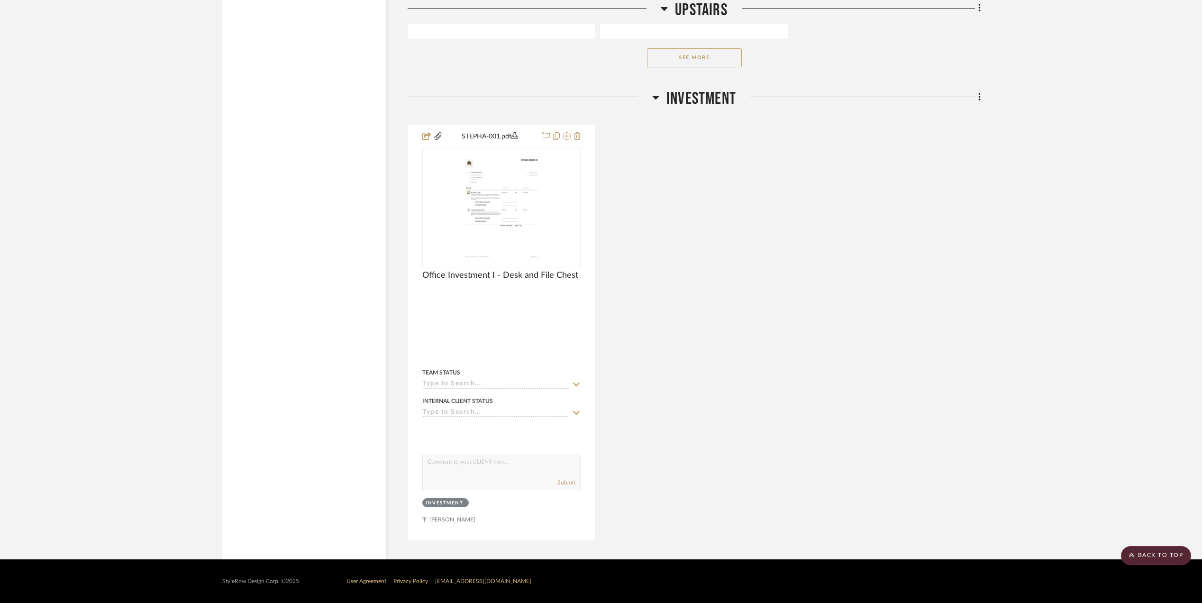
click at [656, 97] on icon at bounding box center [656, 98] width 7 height 4
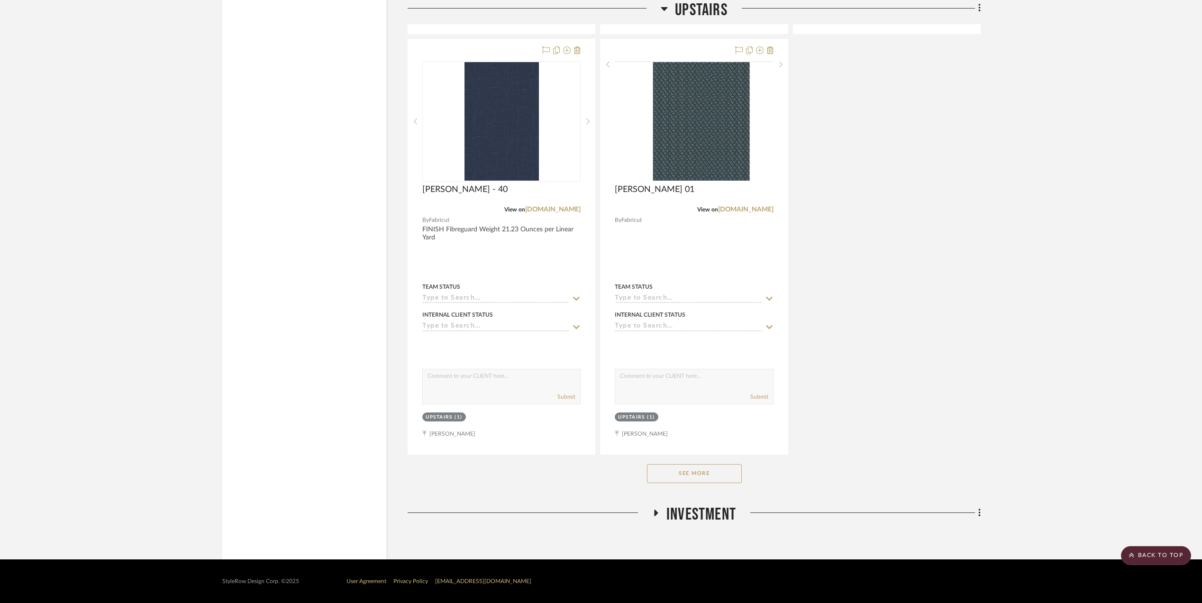
scroll to position [2607, 0]
click at [664, 7] on icon at bounding box center [664, 8] width 7 height 11
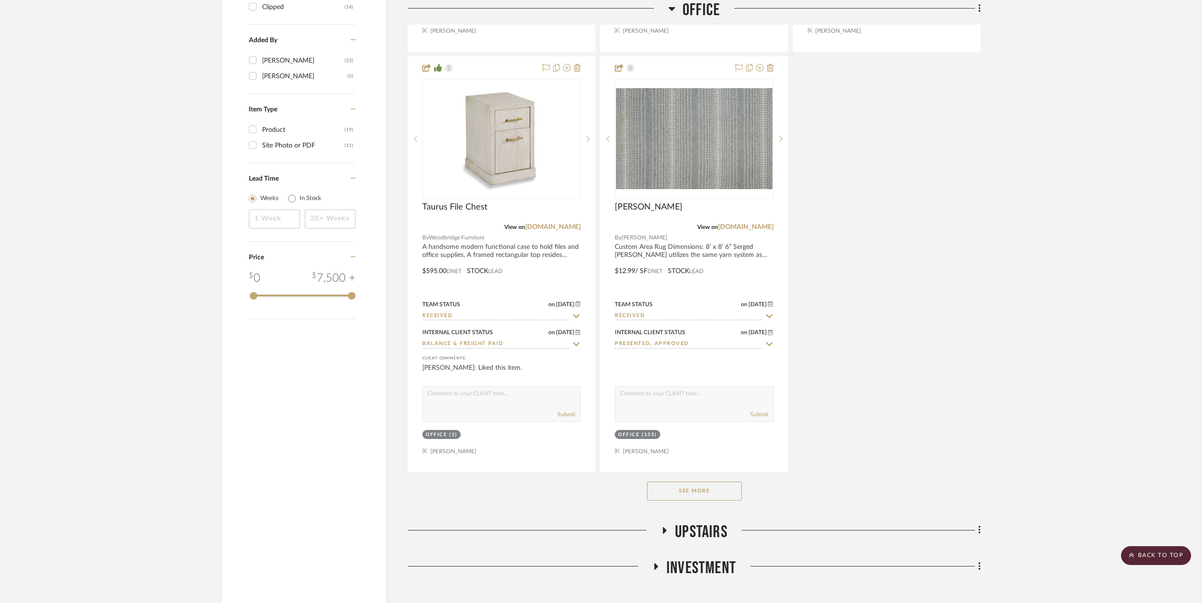
scroll to position [1297, 0]
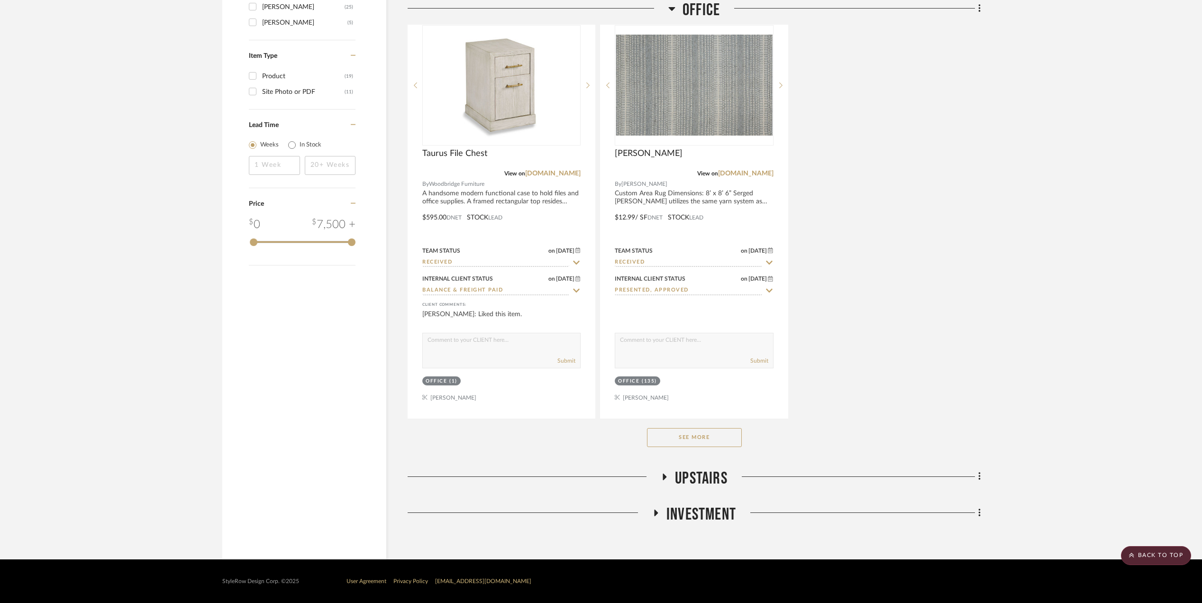
click at [654, 515] on icon at bounding box center [656, 512] width 4 height 7
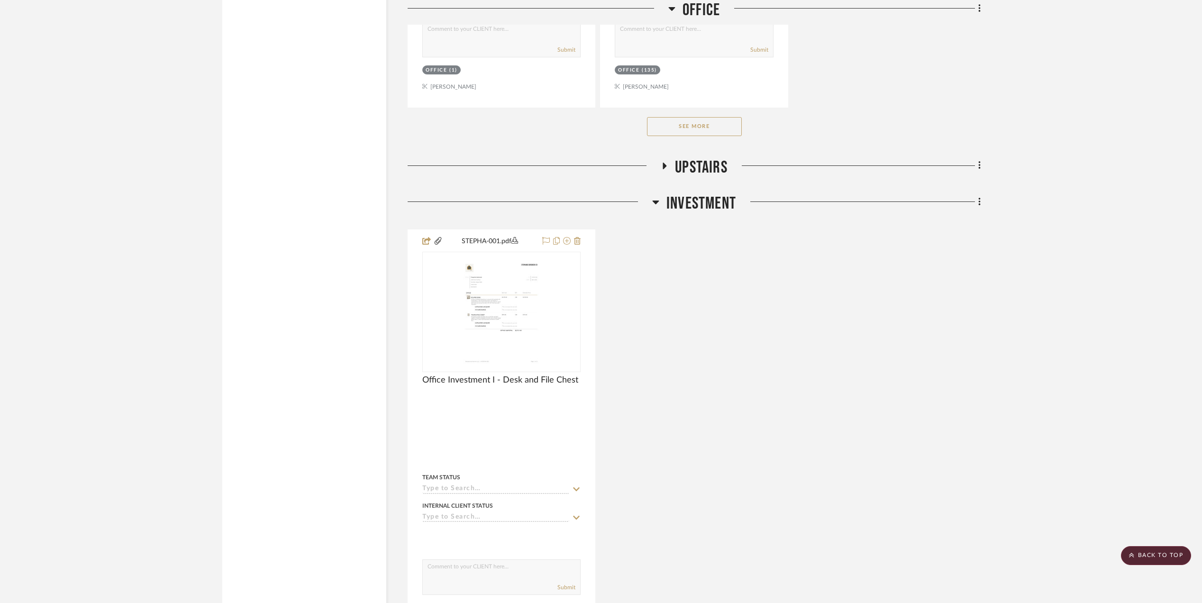
scroll to position [1613, 0]
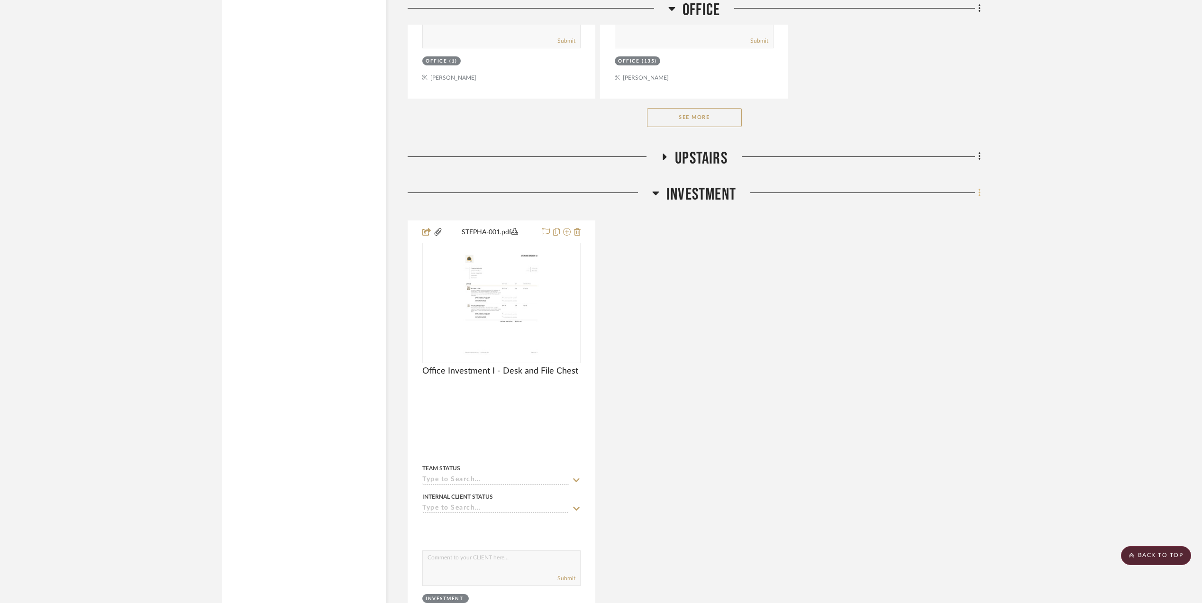
click at [976, 194] on fa-icon at bounding box center [978, 194] width 6 height 16
click at [933, 215] on span "Add New Item" at bounding box center [931, 217] width 42 height 8
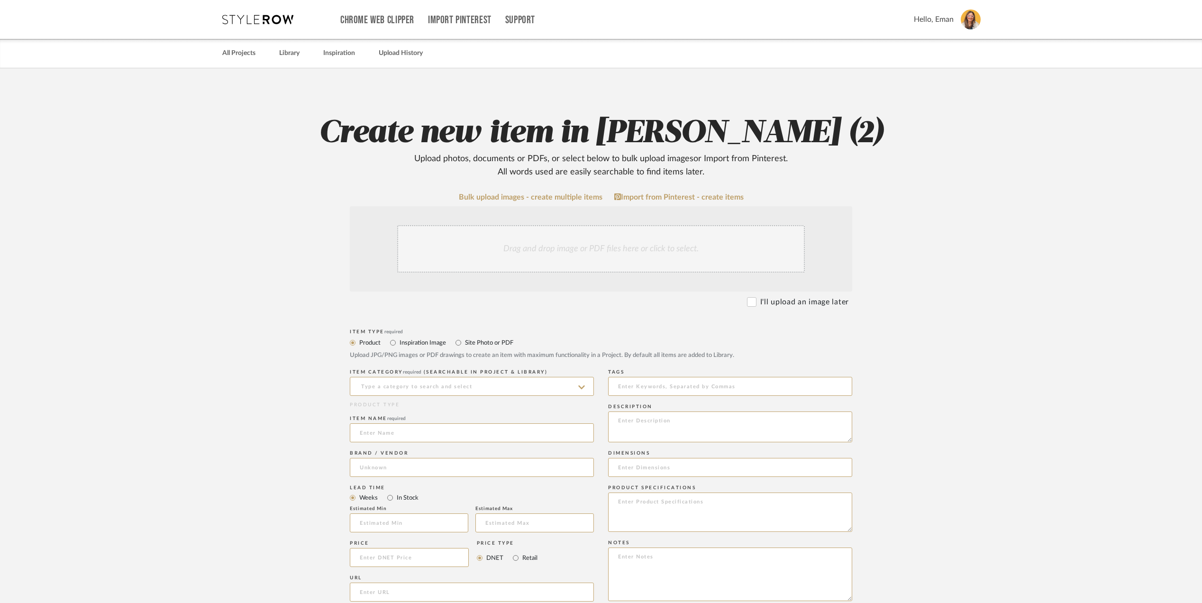
click at [483, 344] on label "Site Photo or PDF" at bounding box center [488, 342] width 49 height 10
click at [464, 344] on input "Site Photo or PDF" at bounding box center [458, 342] width 11 height 11
radio input "true"
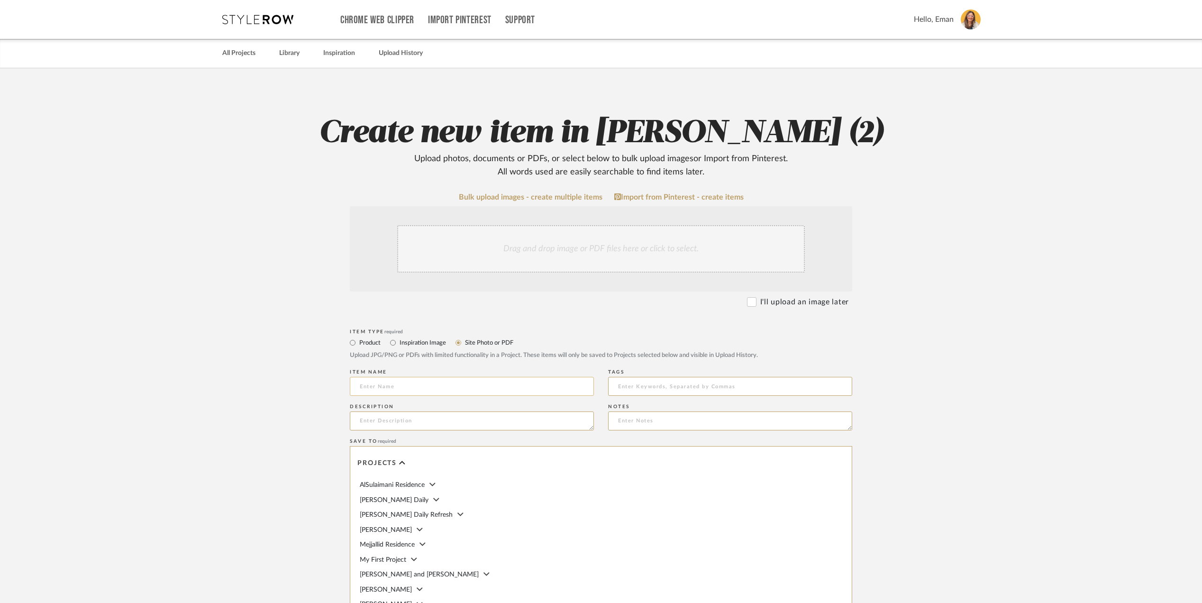
click at [428, 389] on input at bounding box center [472, 386] width 244 height 19
type input "Office Investment II - Remaining Items"
click at [226, 347] on upload-items "Create new item in [PERSON_NAME] (2) Upload photos, documents or PDFs, or selec…" at bounding box center [601, 400] width 1202 height 664
click at [625, 243] on div "Drag and drop image or PDF files here or click to select." at bounding box center [601, 248] width 408 height 47
click at [979, 456] on upload-items "Create new item in [PERSON_NAME] (2) Upload photos, documents or PDFs, or selec…" at bounding box center [601, 400] width 1202 height 664
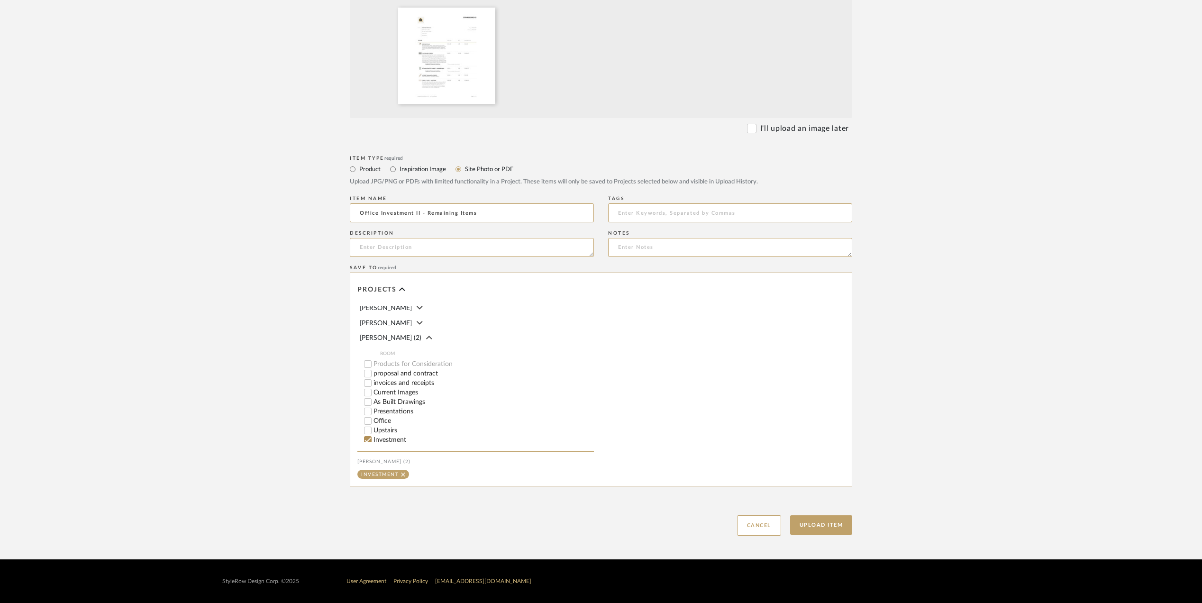
scroll to position [170, 0]
click at [821, 526] on button "Upload Item" at bounding box center [821, 524] width 63 height 19
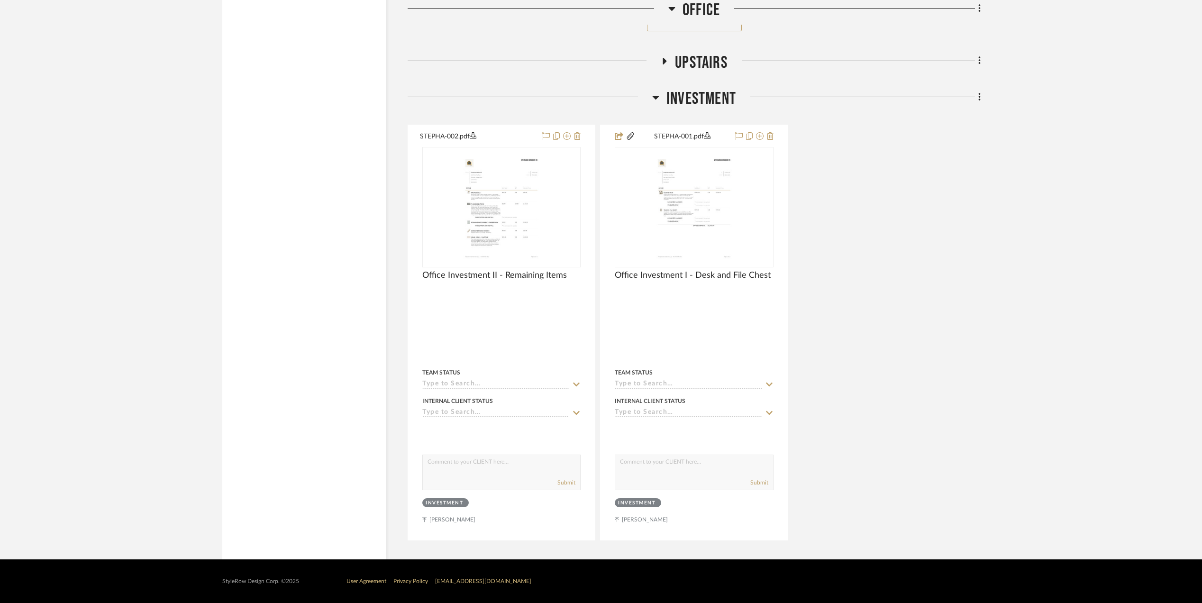
scroll to position [1714, 0]
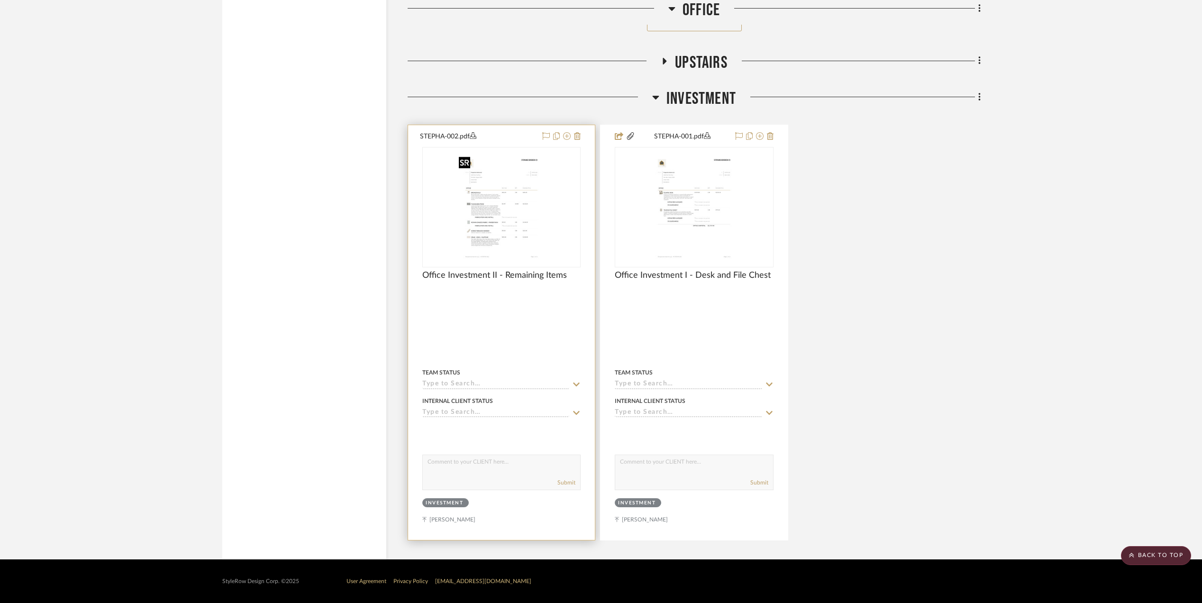
click at [0, 0] on img at bounding box center [0, 0] width 0 height 0
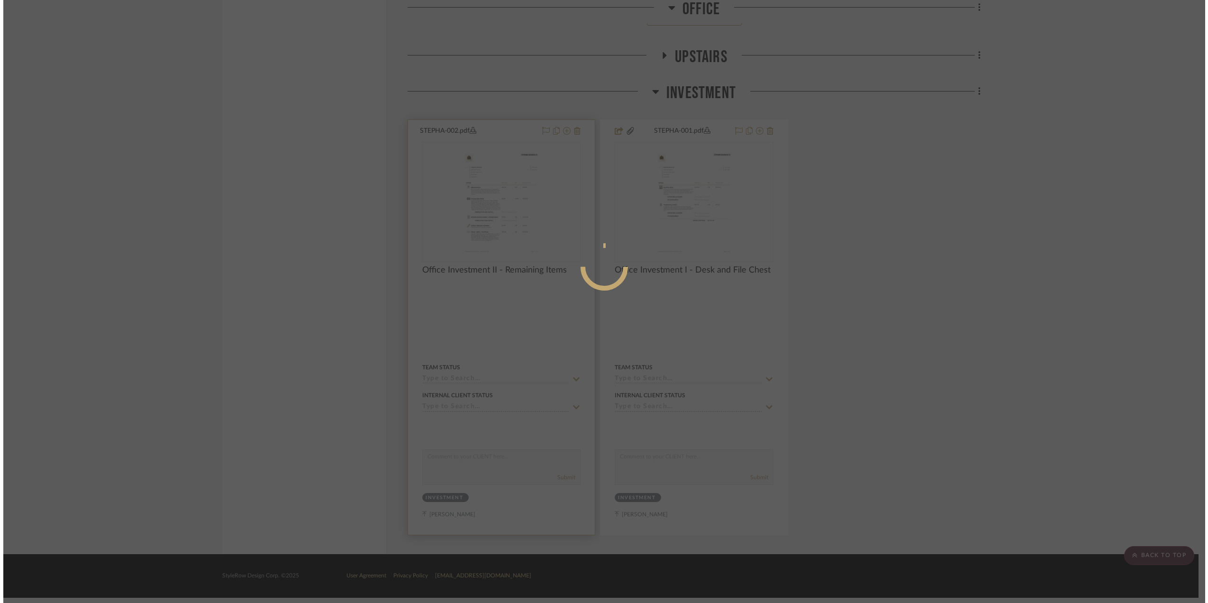
scroll to position [0, 0]
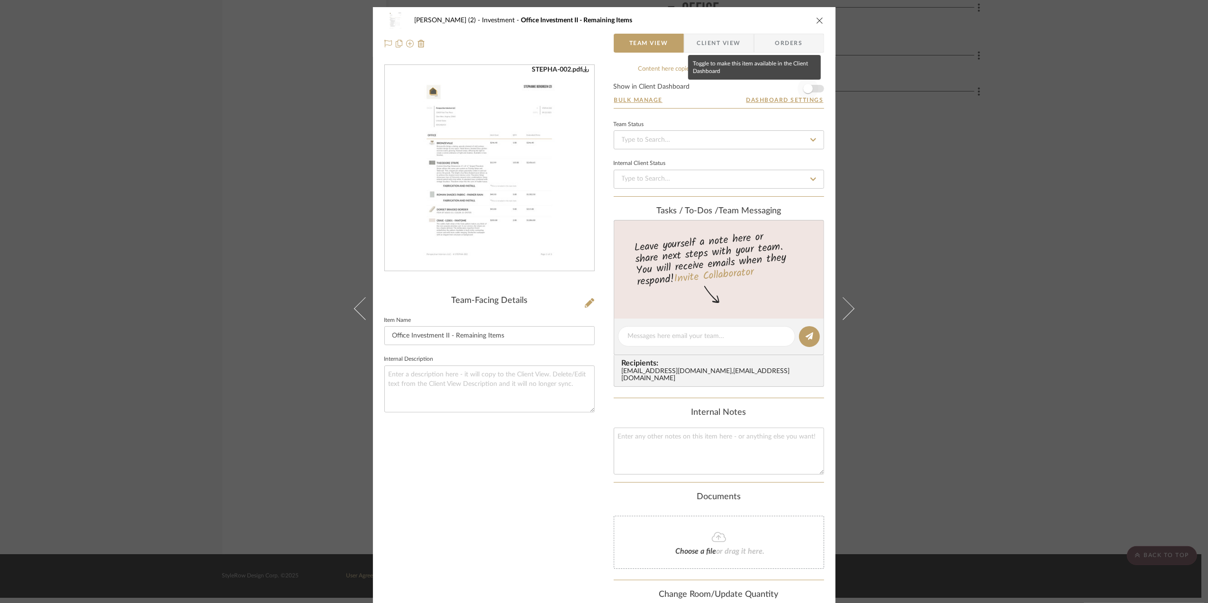
click at [812, 91] on span "button" at bounding box center [808, 88] width 21 height 21
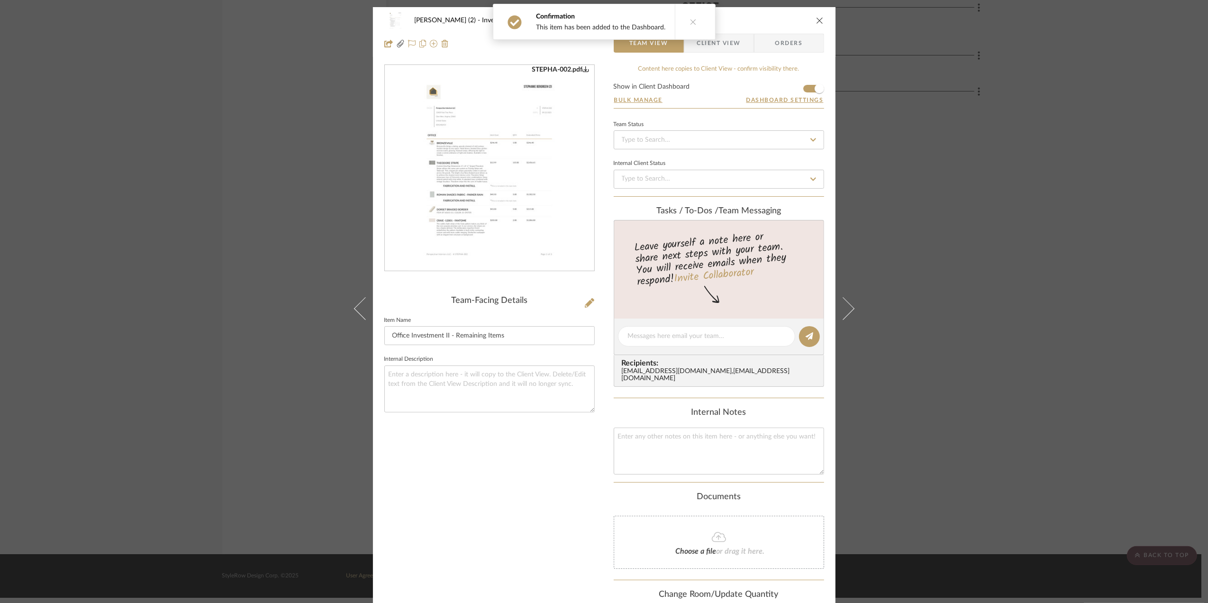
click at [1054, 388] on div "[PERSON_NAME] (2) Investment Office Investment II - Remaining Items Team View C…" at bounding box center [604, 301] width 1208 height 603
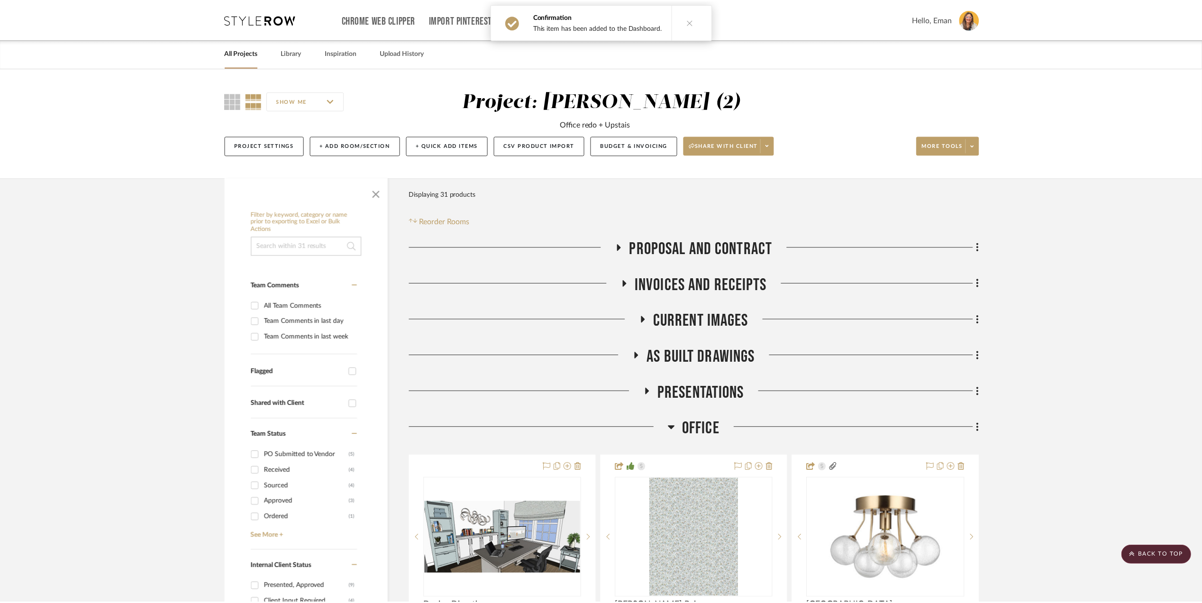
scroll to position [1714, 0]
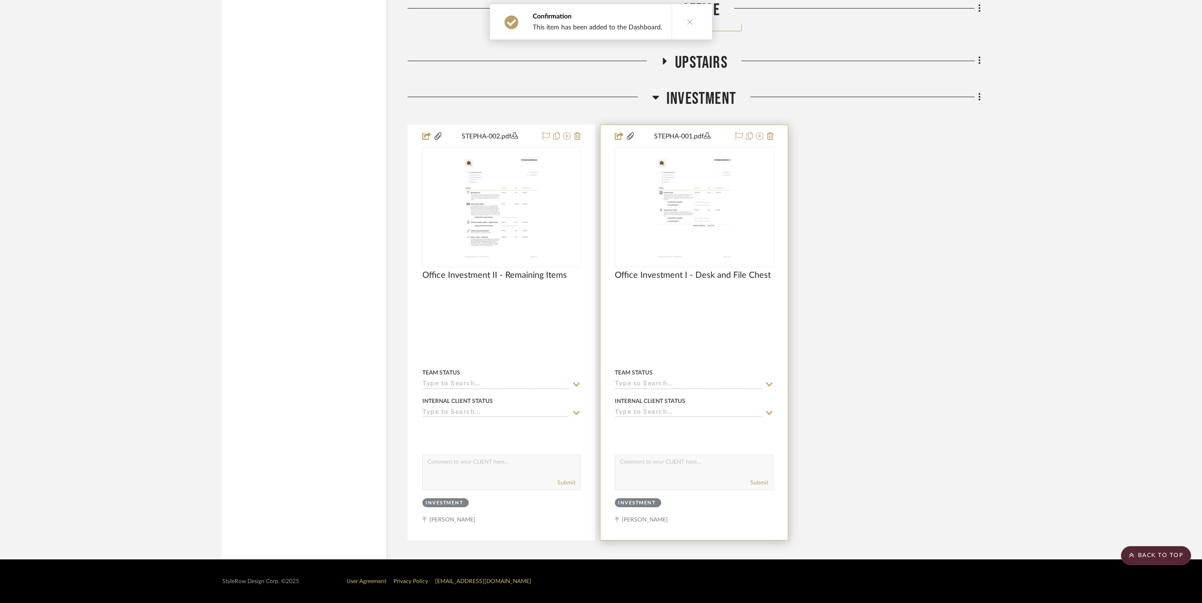
click at [704, 296] on div at bounding box center [694, 295] width 158 height 9
click at [0, 0] on img at bounding box center [0, 0] width 0 height 0
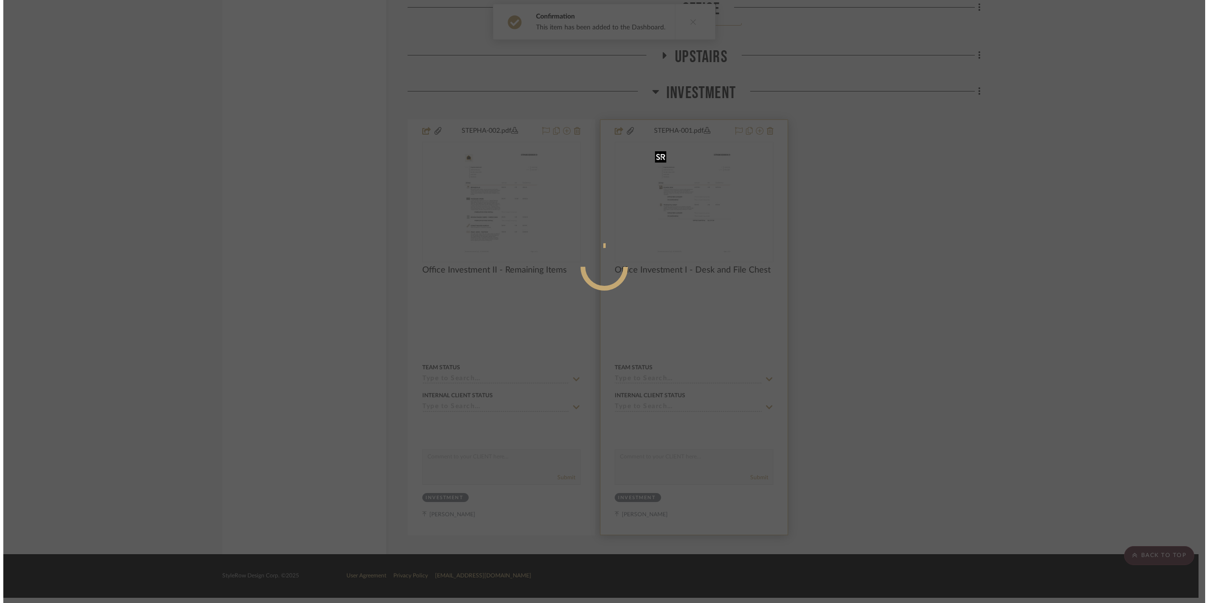
scroll to position [0, 0]
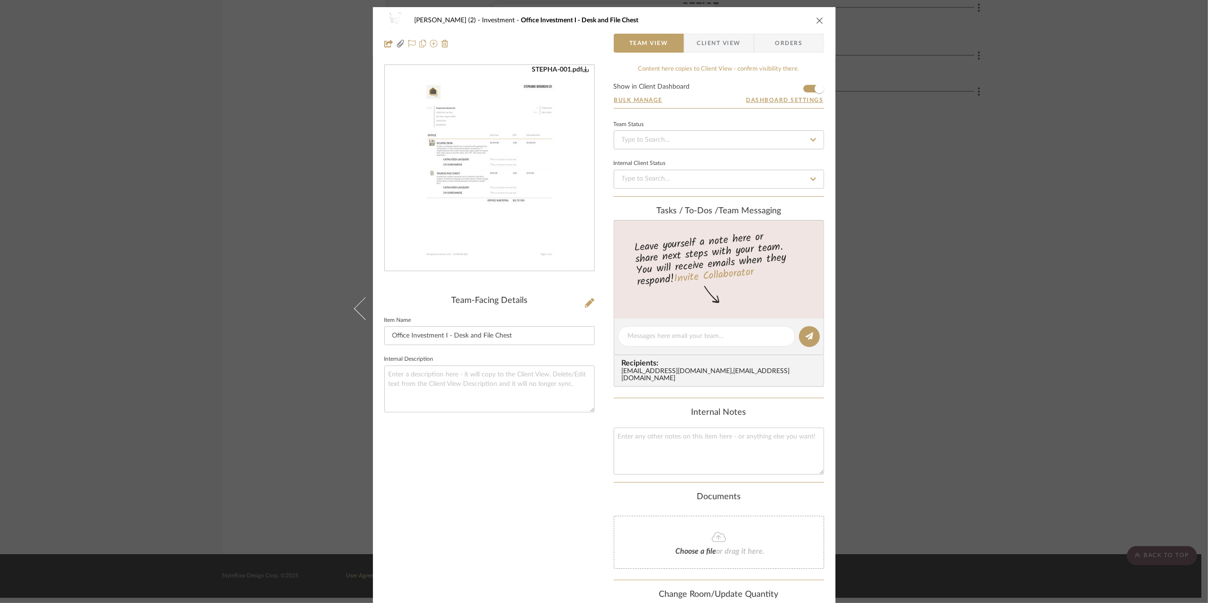
click at [990, 286] on div "[PERSON_NAME] (2) Investment Office Investment I - Desk and File Chest Team Vie…" at bounding box center [604, 301] width 1208 height 603
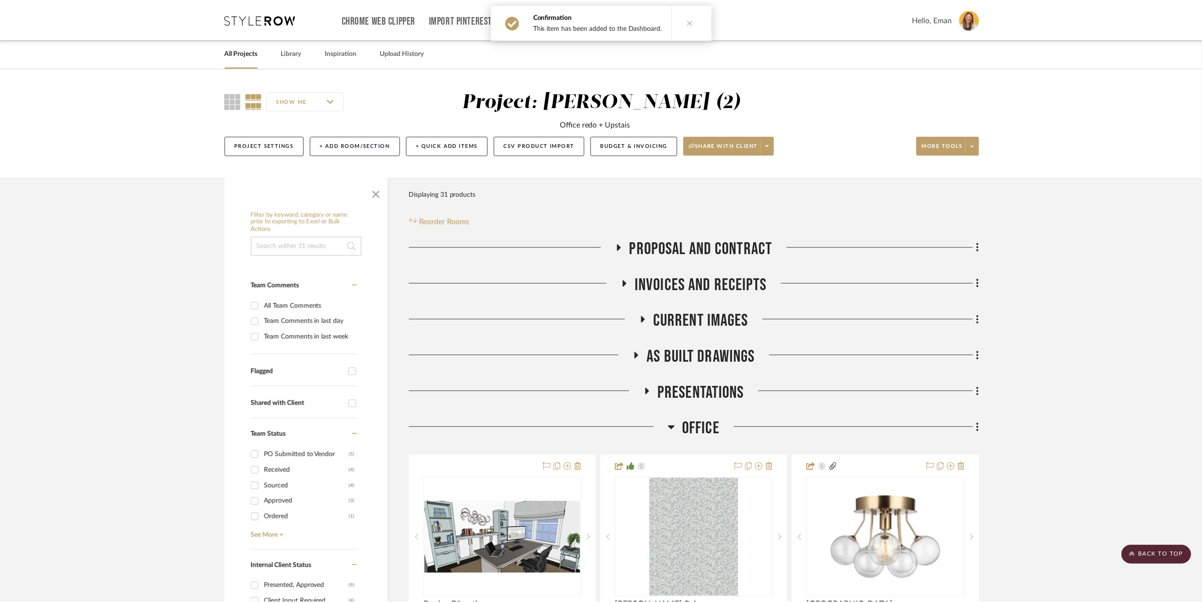
scroll to position [1714, 0]
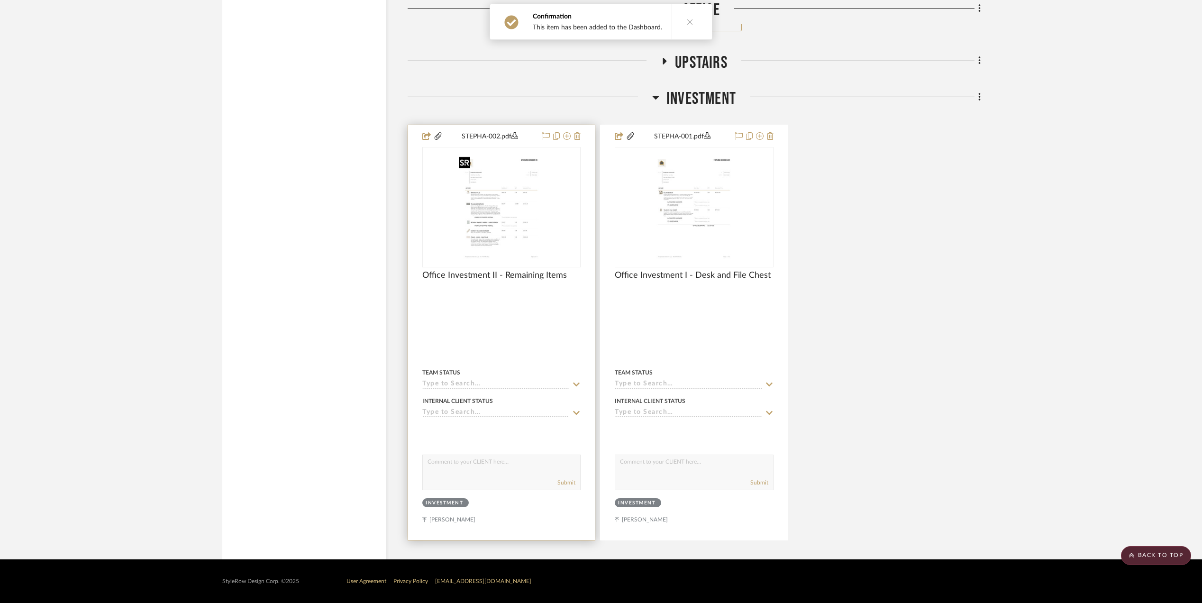
click at [513, 189] on img "0" at bounding box center [501, 207] width 93 height 118
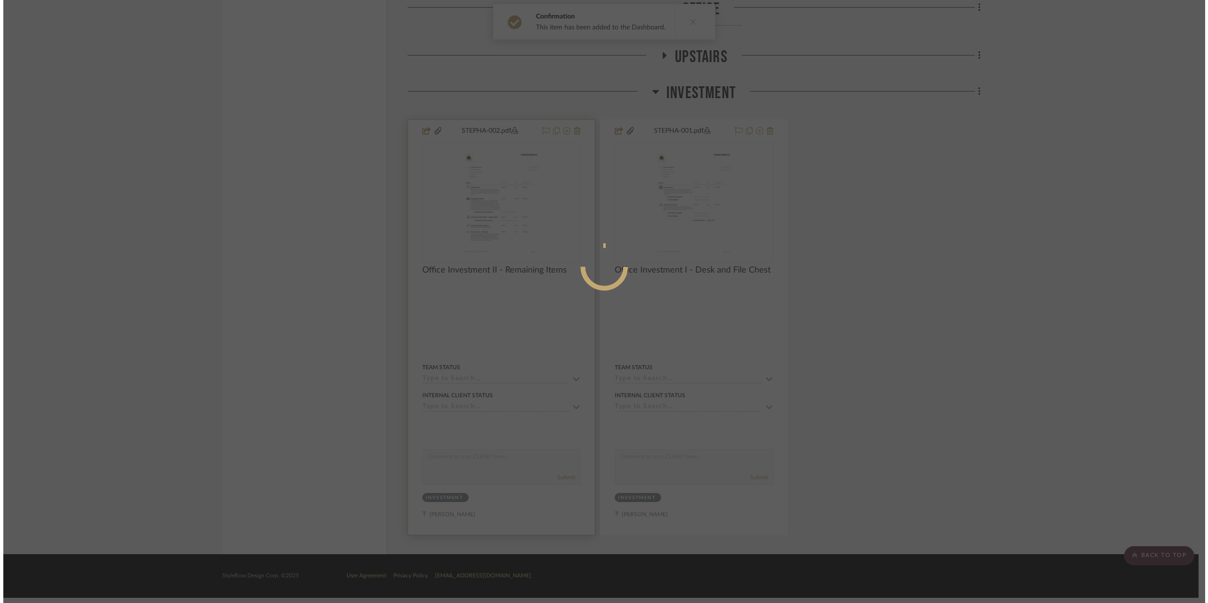
scroll to position [0, 0]
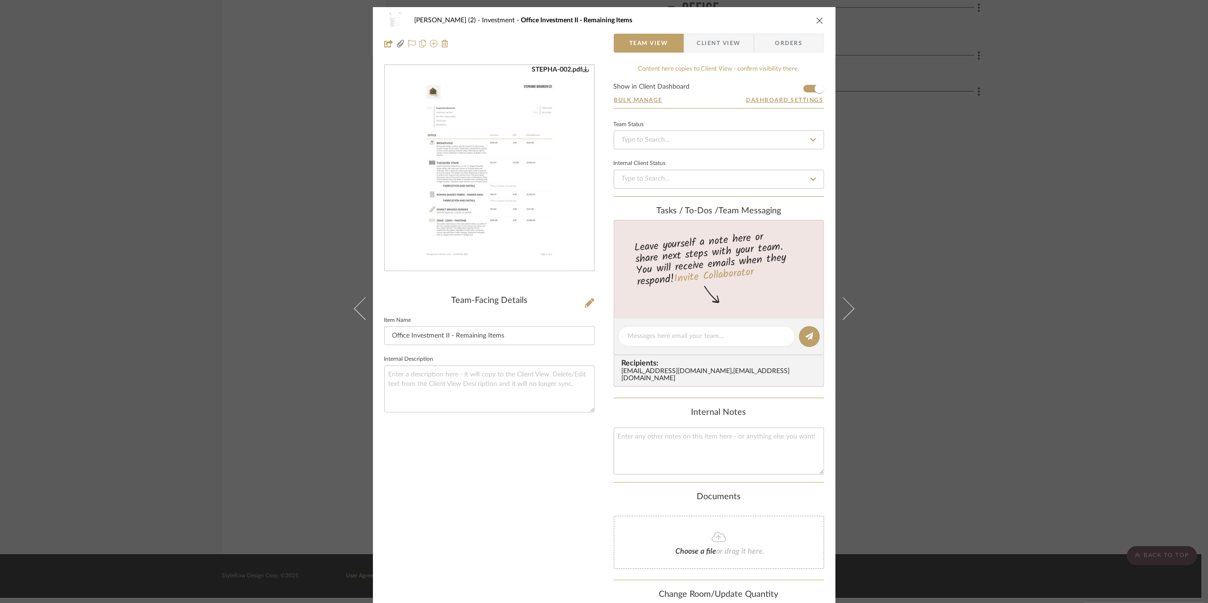
click at [494, 177] on img "0" at bounding box center [489, 168] width 161 height 206
click at [1079, 241] on div "[PERSON_NAME] (2) Investment Office Investment II - Remaining Items Team View C…" at bounding box center [604, 301] width 1208 height 603
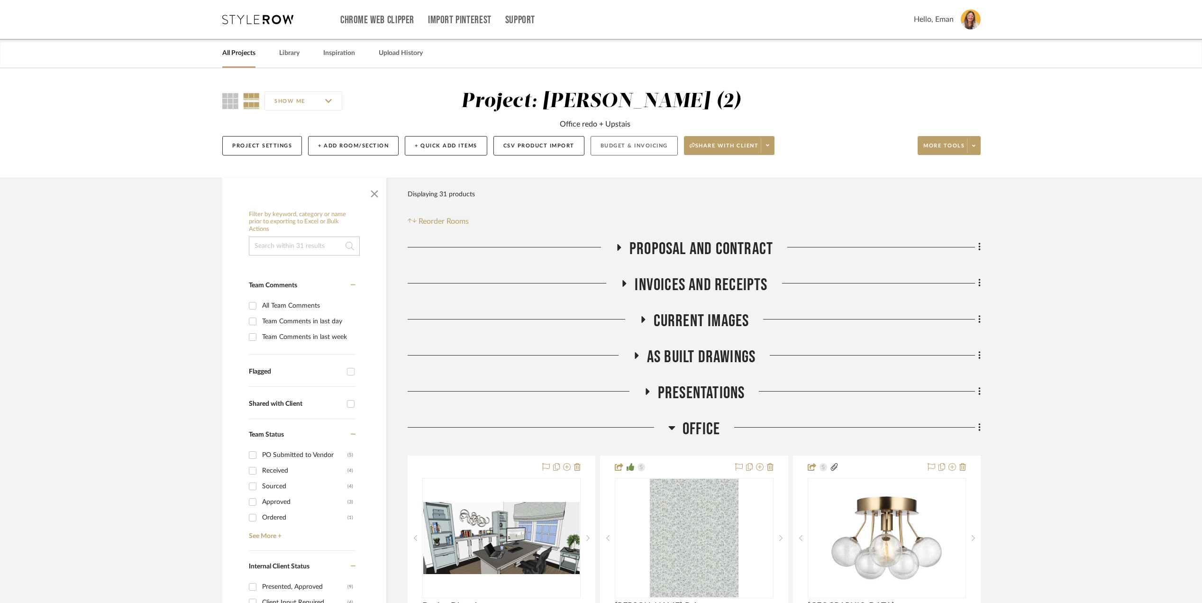
click at [647, 145] on button "Budget & Invoicing" at bounding box center [634, 145] width 87 height 19
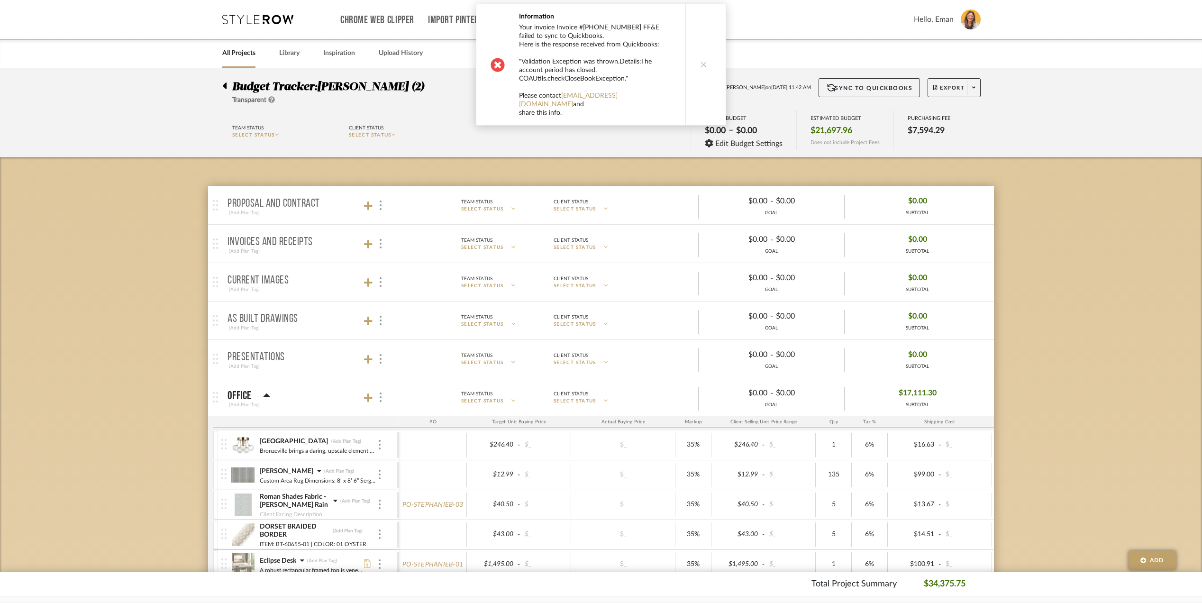
click at [700, 61] on icon at bounding box center [703, 64] width 7 height 7
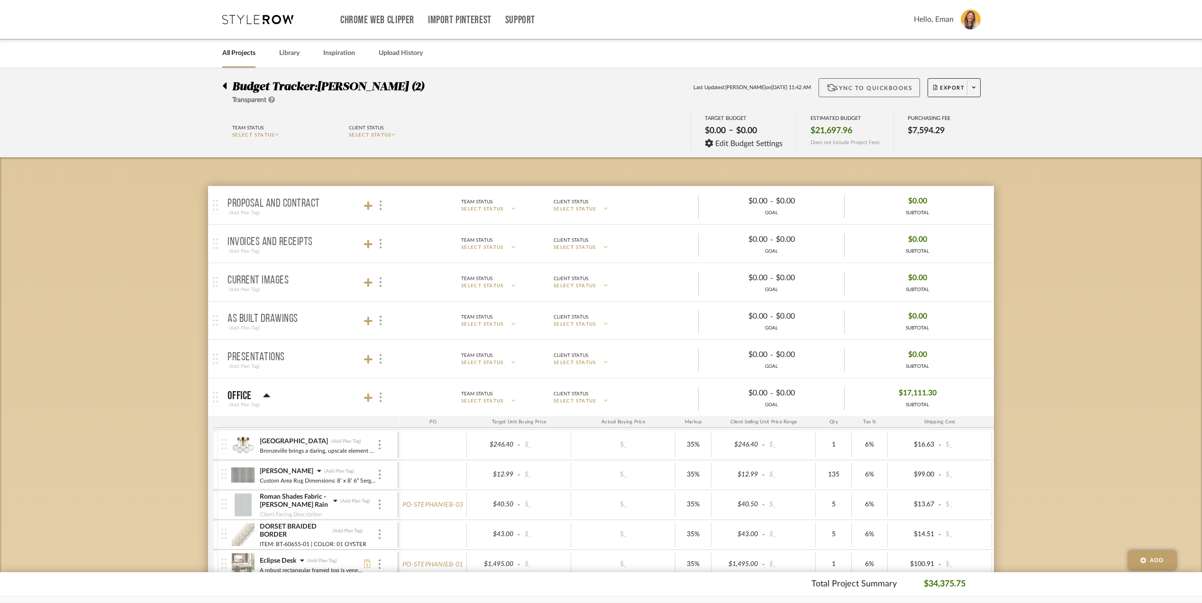
click at [871, 88] on button "Sync to QuickBooks" at bounding box center [869, 87] width 102 height 19
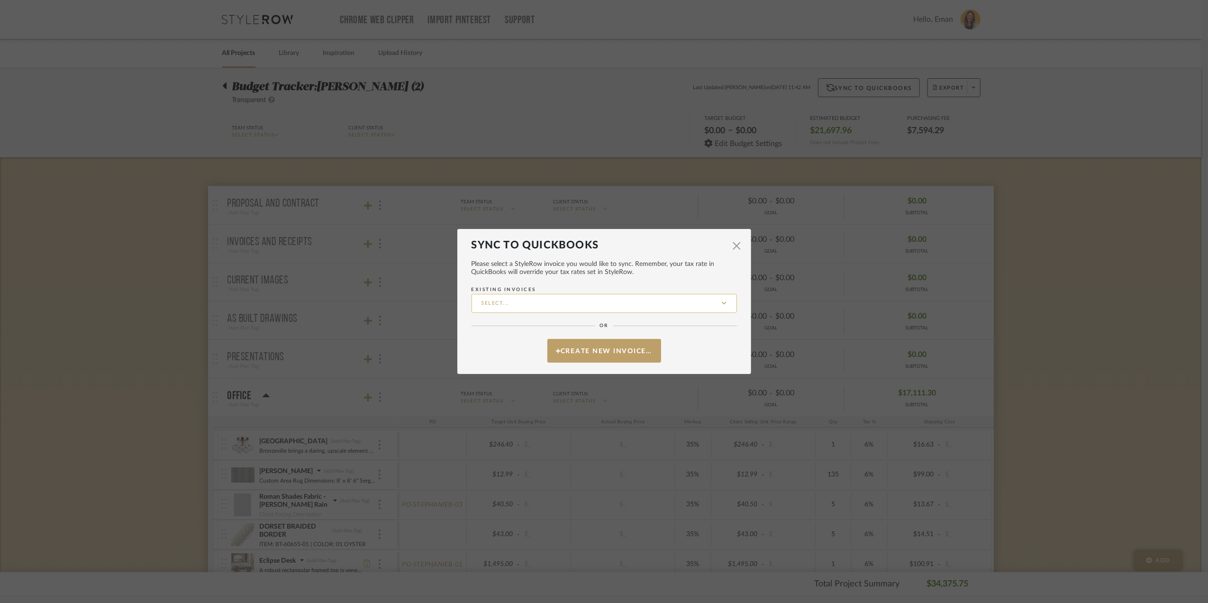
click at [571, 304] on input "Existing Invoices" at bounding box center [604, 303] width 265 height 19
click at [594, 353] on button "Create New Invoice…" at bounding box center [604, 351] width 114 height 24
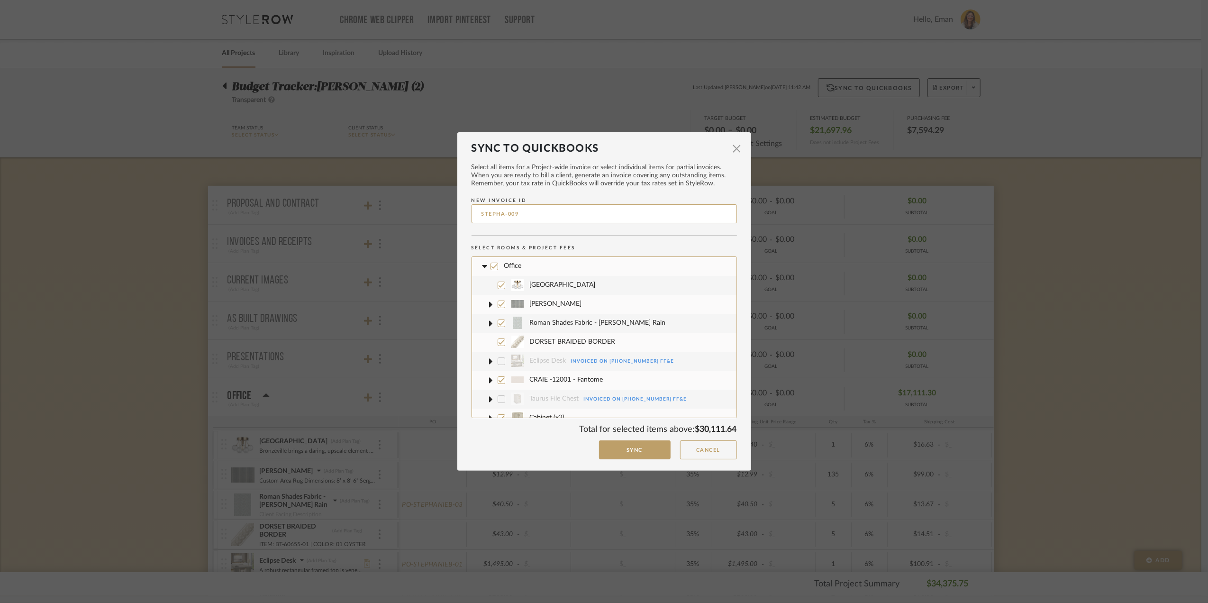
click at [549, 212] on input "STEPHA-009" at bounding box center [604, 213] width 265 height 19
drag, startPoint x: 530, startPoint y: 211, endPoint x: 421, endPoint y: 214, distance: 108.6
click at [421, 214] on div "Sync to QuickBooks × Select all items for a Project-wide invoice or select indi…" at bounding box center [604, 301] width 1208 height 603
click at [509, 209] on input "[PHONE_NUMBER] FF&E" at bounding box center [604, 213] width 265 height 19
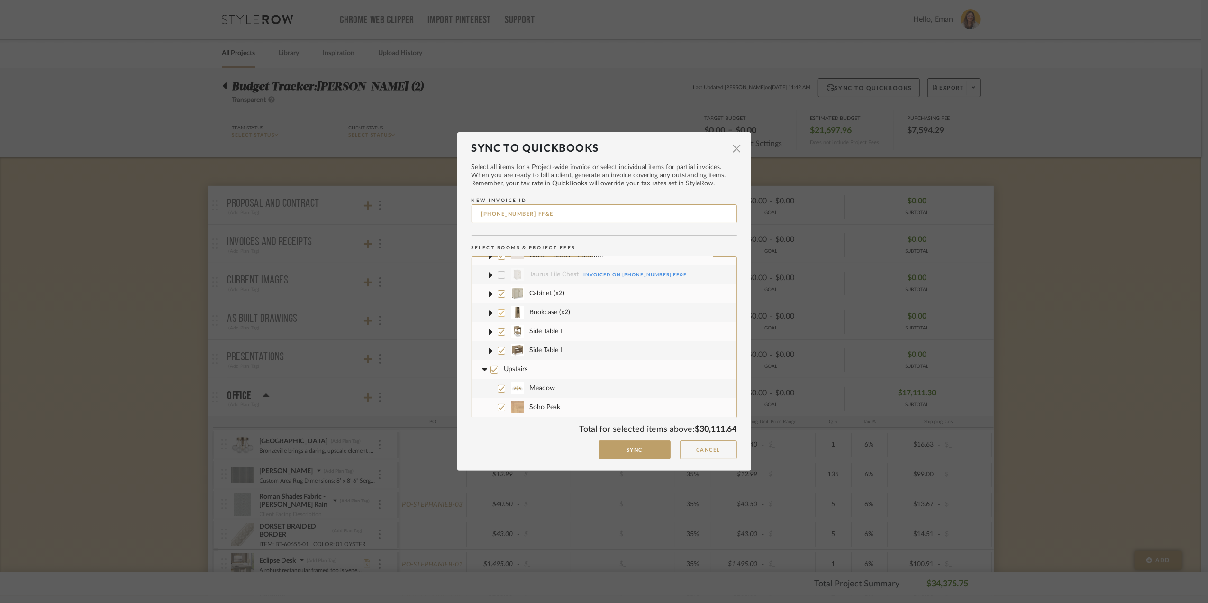
scroll to position [126, 0]
type input "[PHONE_NUMBER] FF&E"
click at [493, 367] on icon at bounding box center [494, 367] width 7 height 7
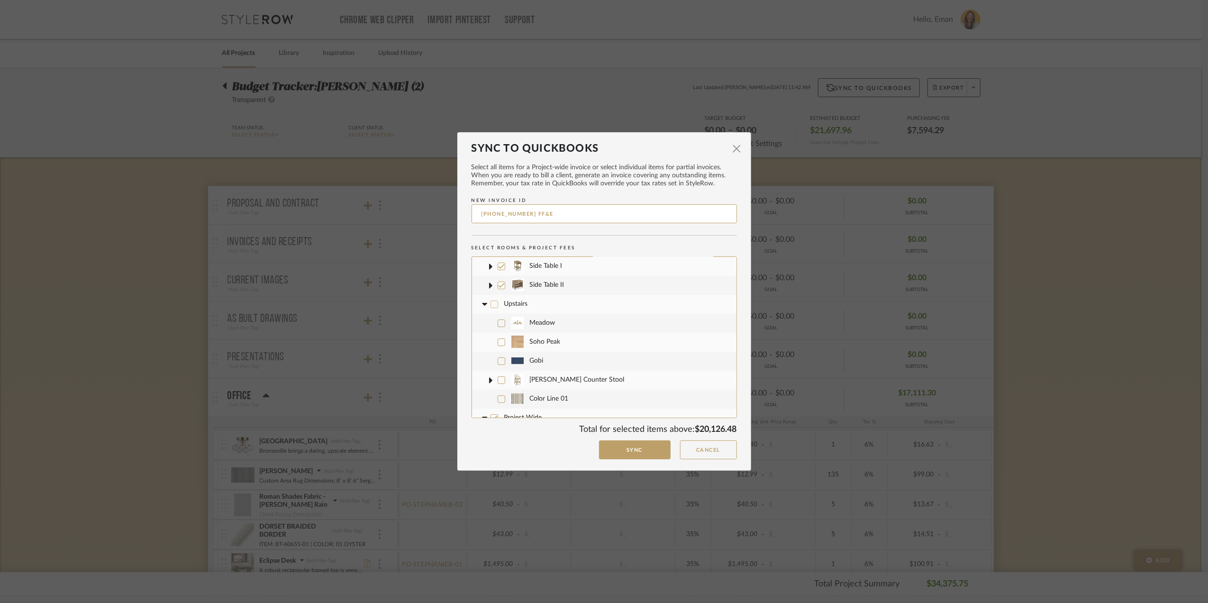
click at [482, 302] on icon at bounding box center [484, 303] width 6 height 3
click at [491, 321] on icon at bounding box center [494, 323] width 7 height 7
click at [481, 319] on fa-icon at bounding box center [484, 323] width 10 height 10
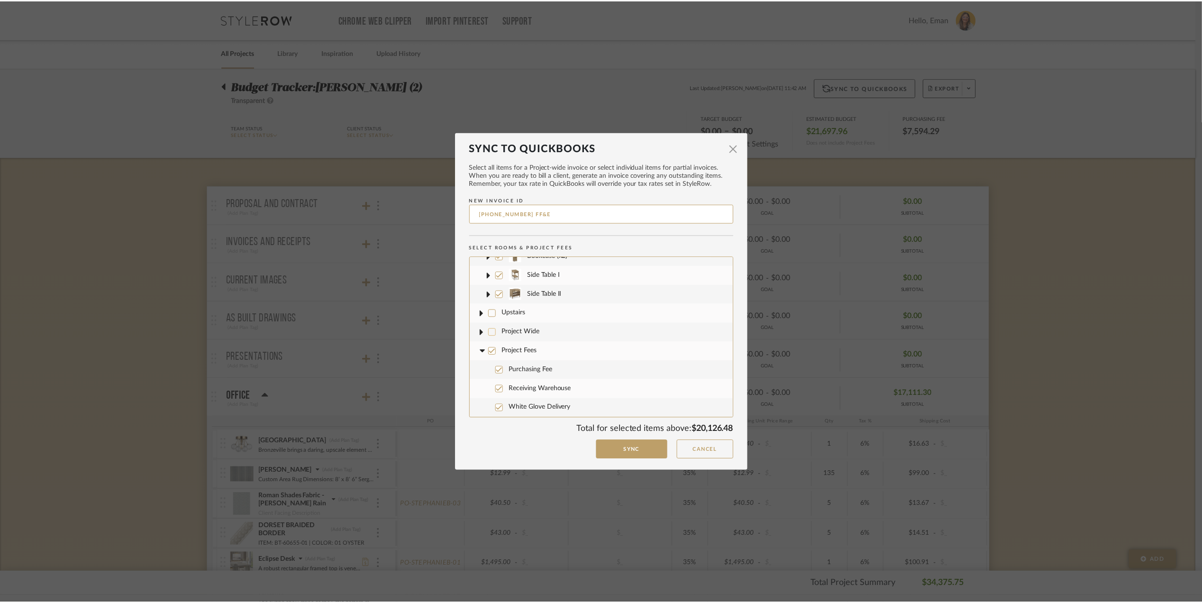
scroll to position [181, 0]
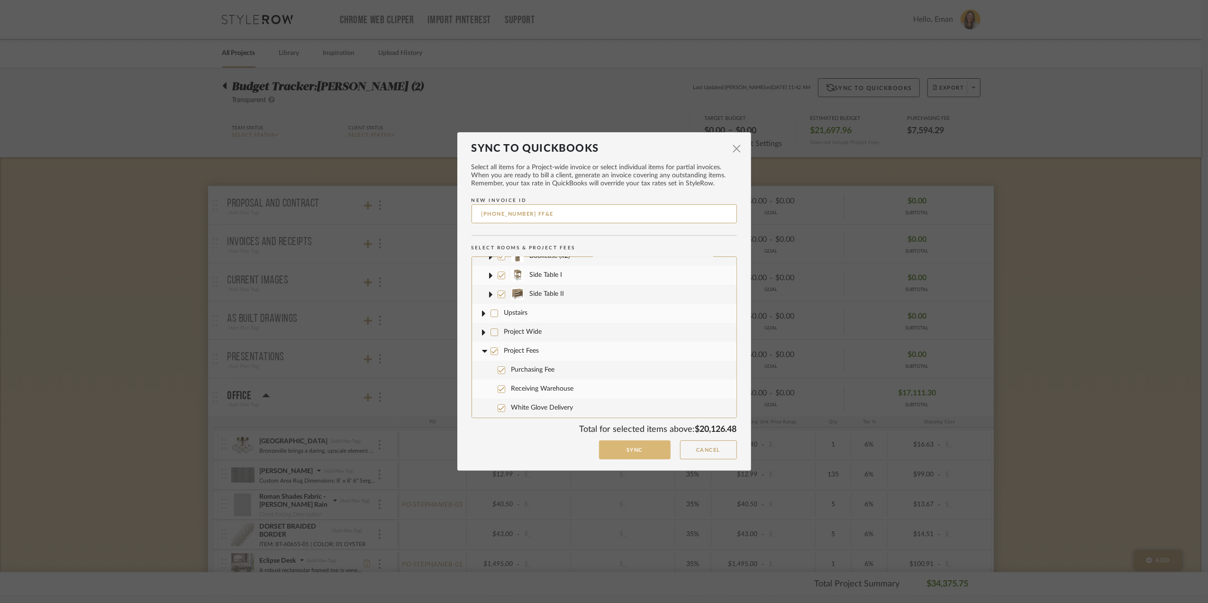
click at [628, 449] on button "Sync" at bounding box center [635, 449] width 72 height 19
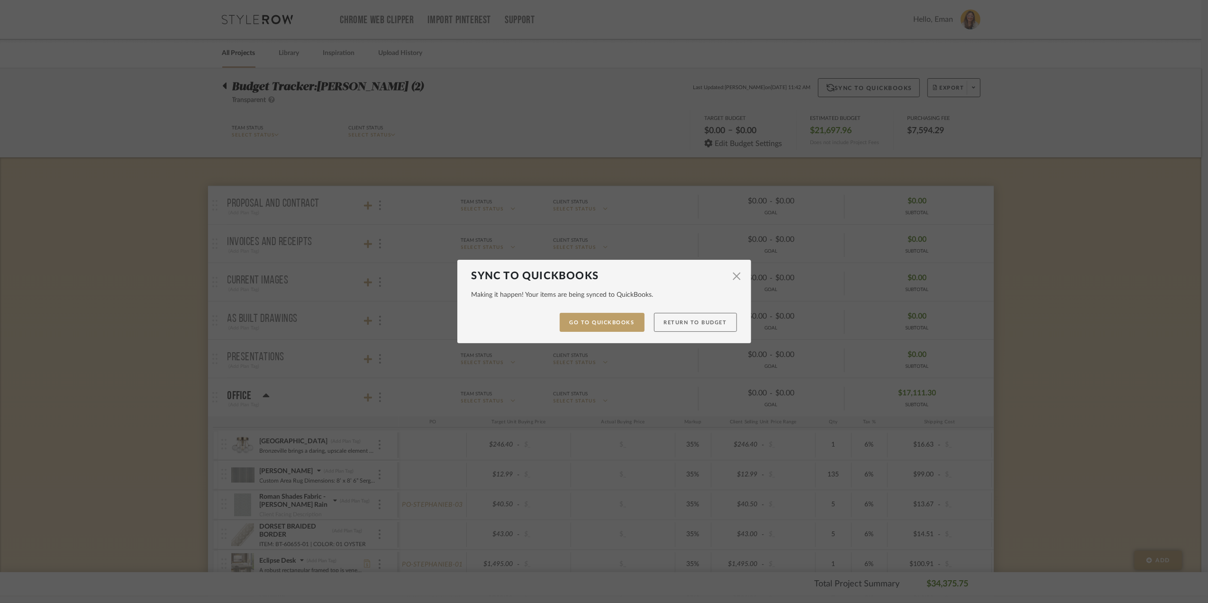
click at [682, 317] on button "Return to Budget" at bounding box center [695, 322] width 83 height 19
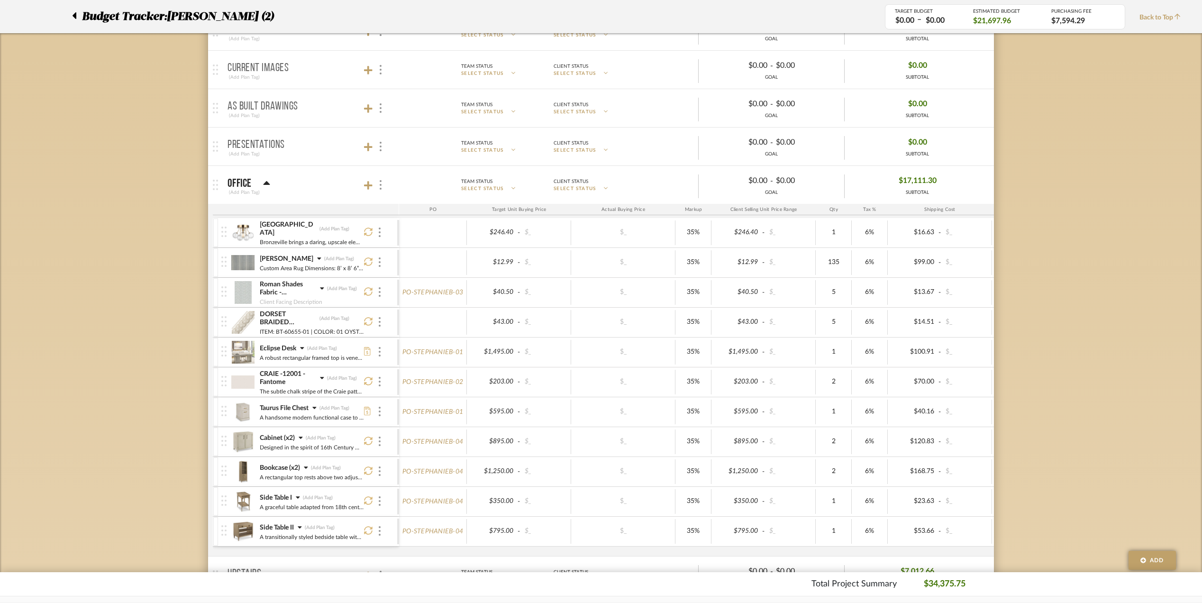
scroll to position [0, 0]
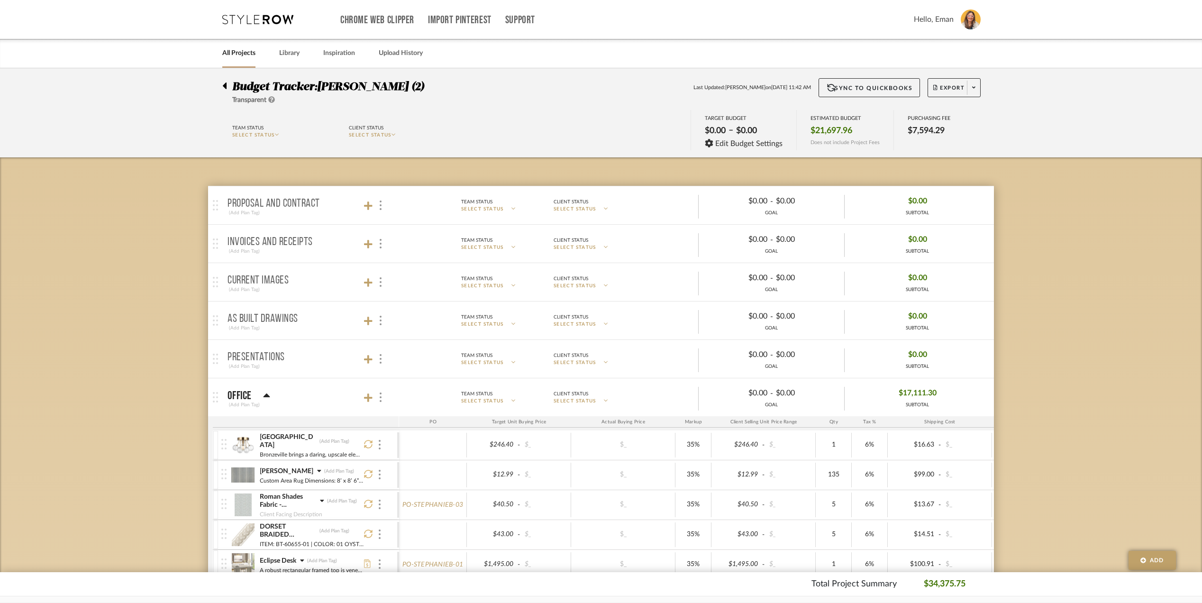
click at [224, 87] on icon at bounding box center [225, 85] width 4 height 7
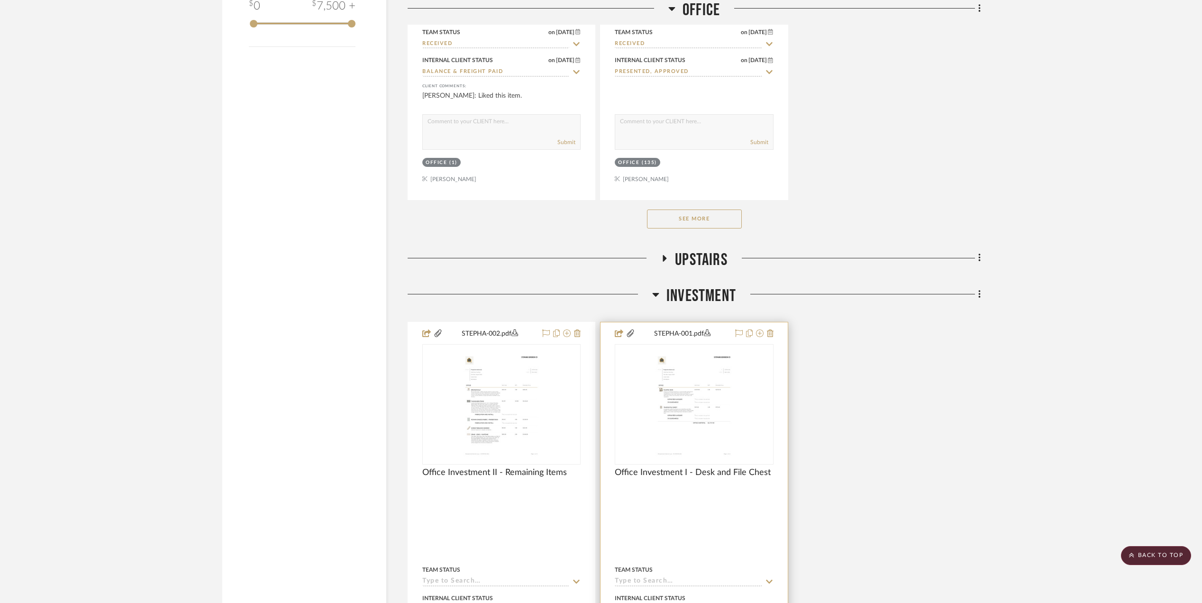
scroll to position [1714, 0]
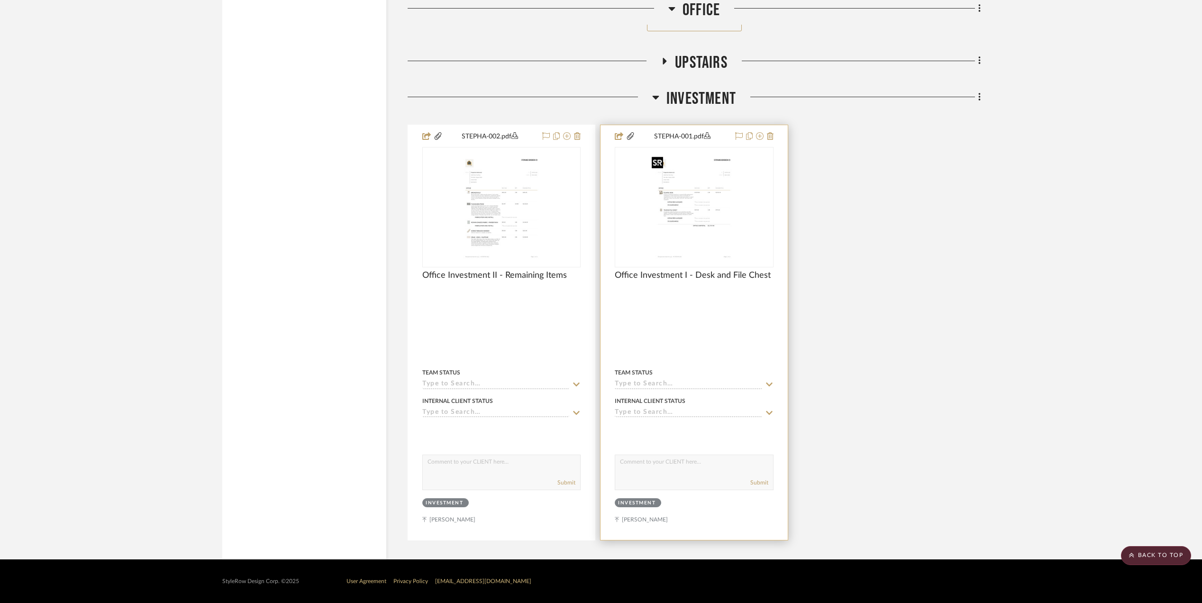
click at [0, 0] on img at bounding box center [0, 0] width 0 height 0
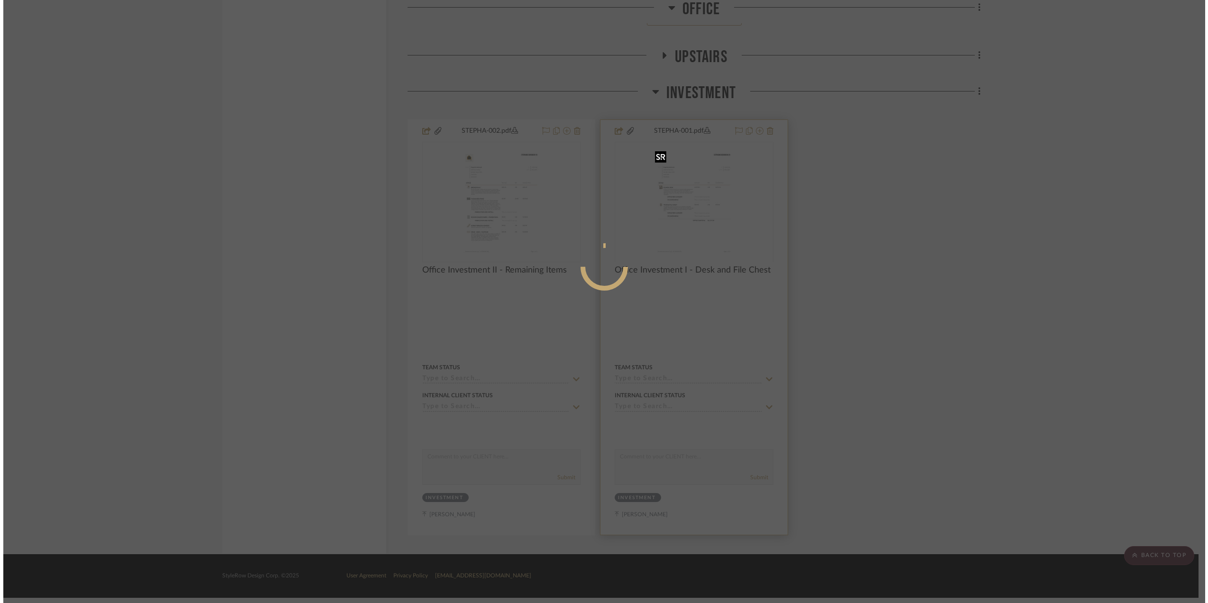
scroll to position [0, 0]
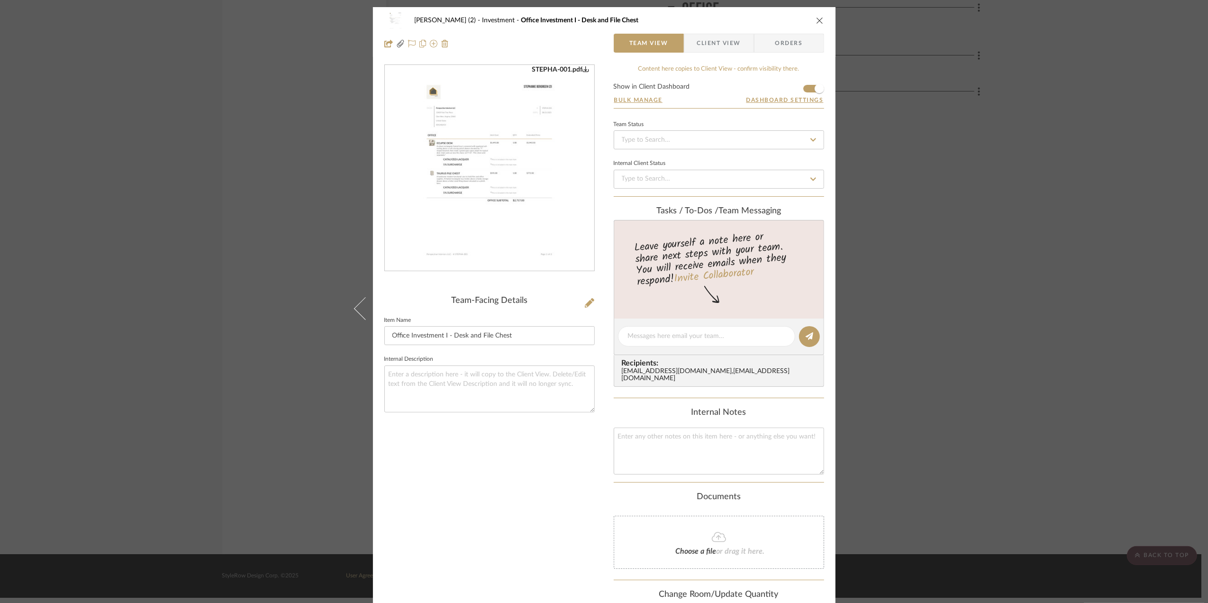
click at [816, 19] on icon "close" at bounding box center [820, 21] width 8 height 8
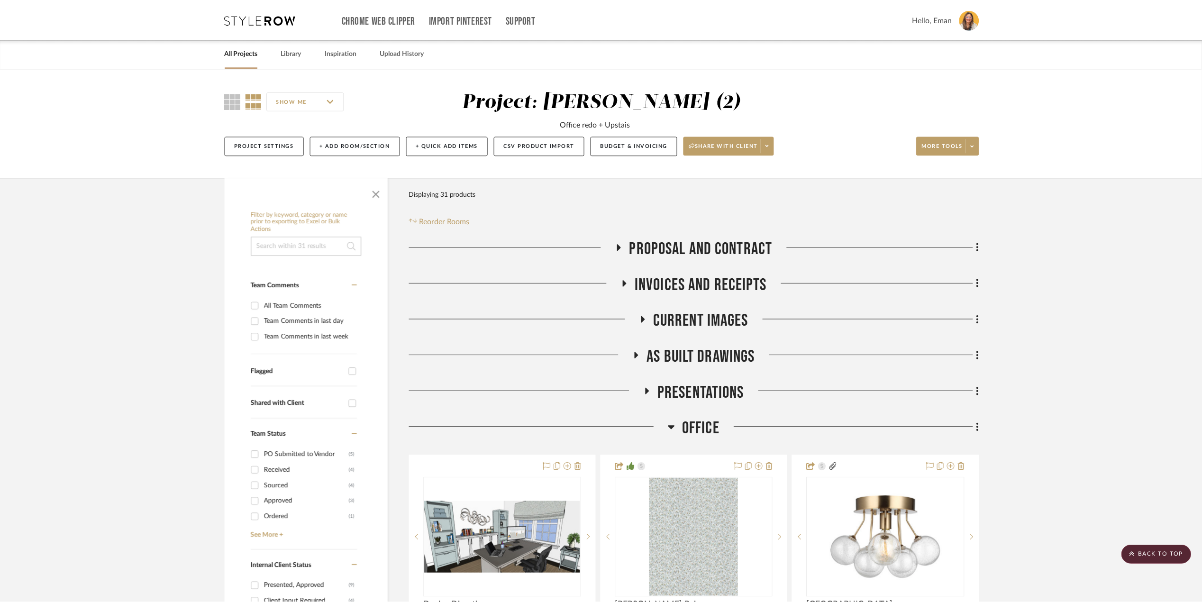
scroll to position [1714, 0]
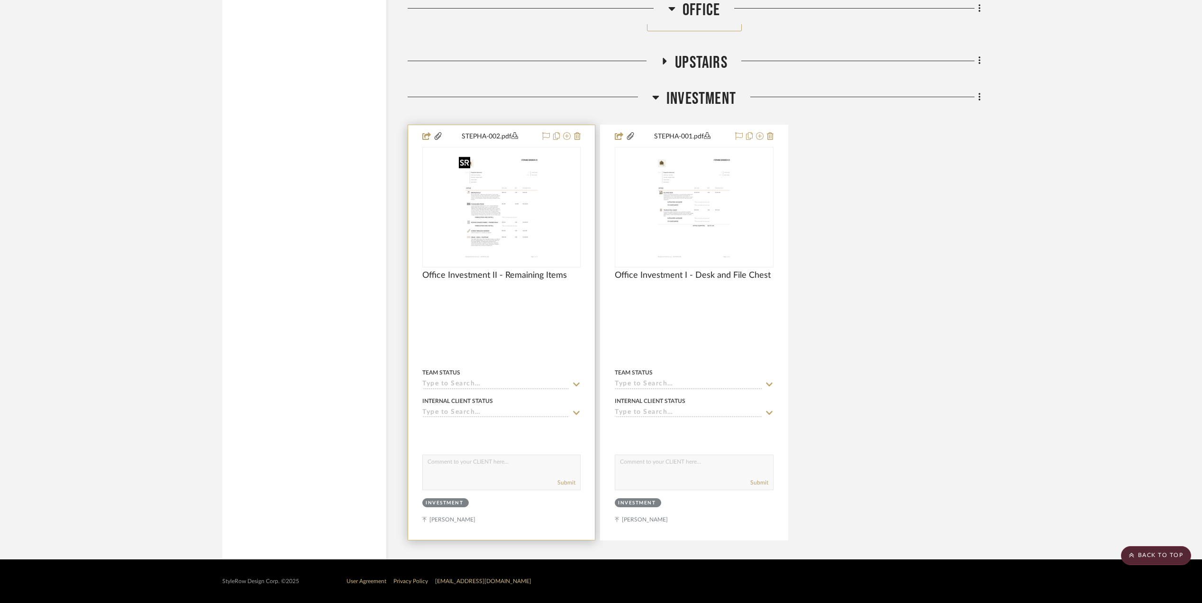
click at [0, 0] on img at bounding box center [0, 0] width 0 height 0
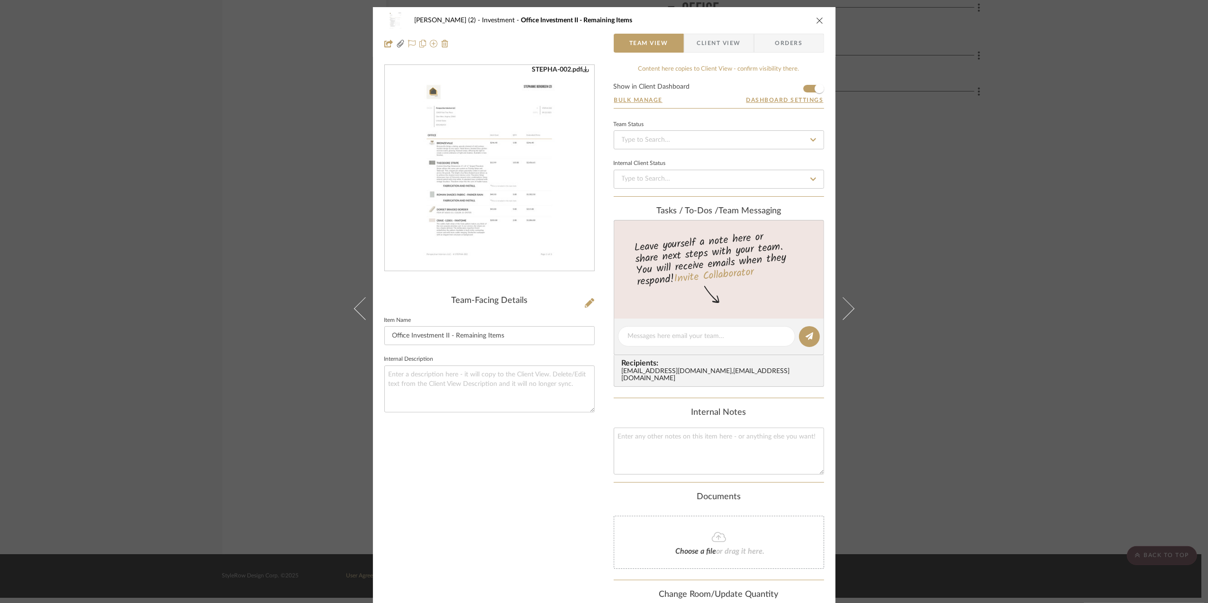
click at [473, 158] on img "0" at bounding box center [489, 168] width 161 height 206
click at [1081, 246] on div "[PERSON_NAME] (2) Investment Office Investment II - Remaining Items Team View C…" at bounding box center [604, 301] width 1208 height 603
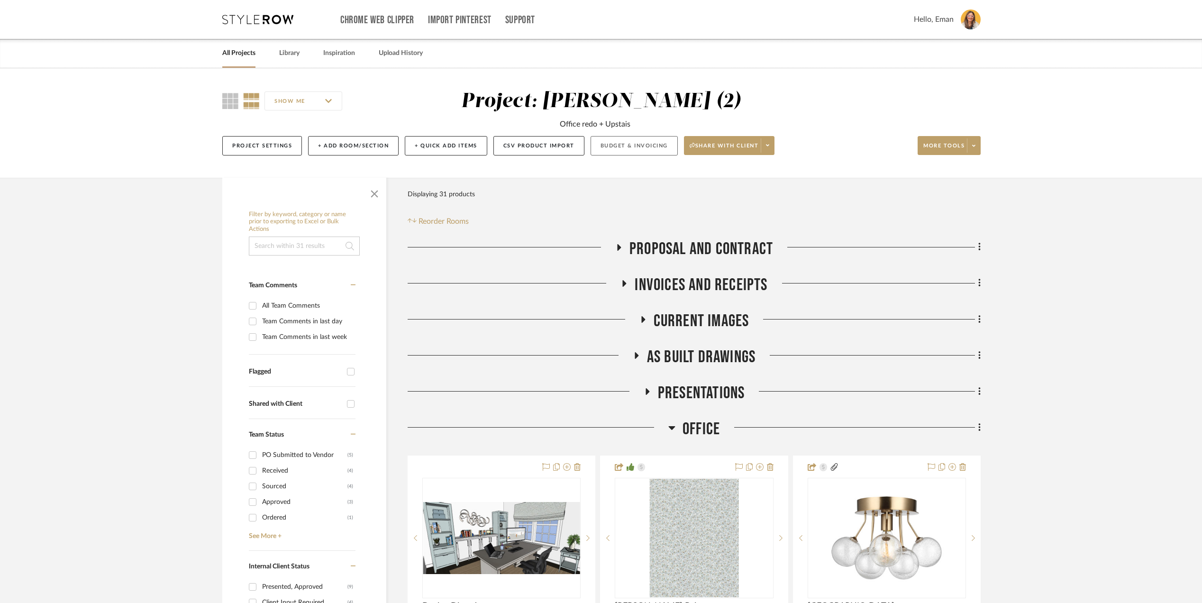
click at [636, 139] on button "Budget & Invoicing" at bounding box center [634, 145] width 87 height 19
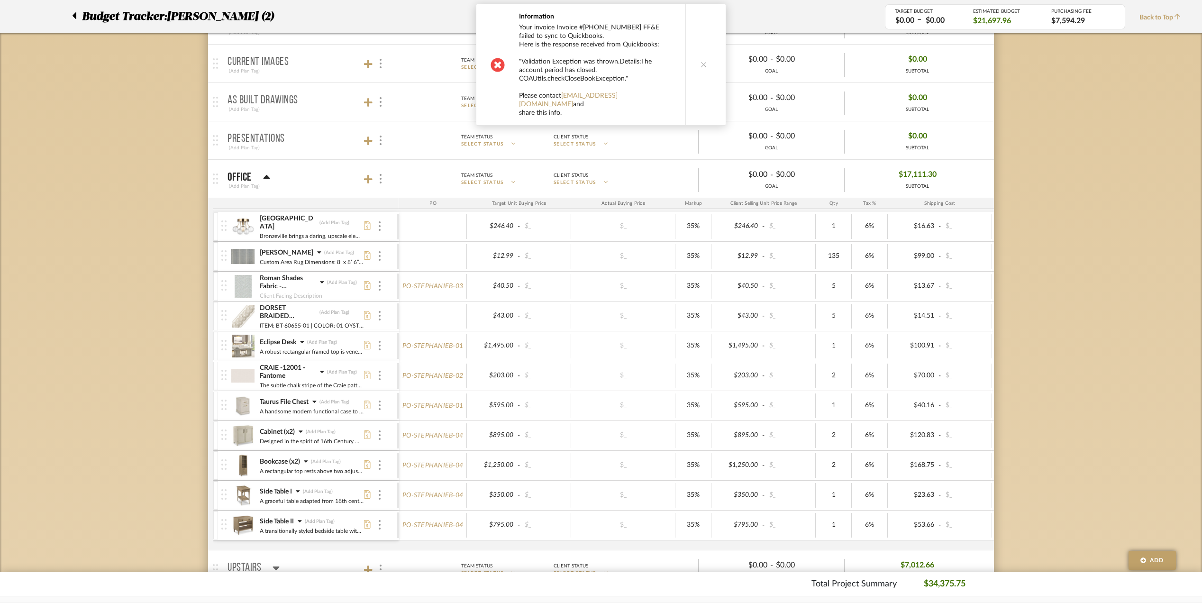
scroll to position [126, 0]
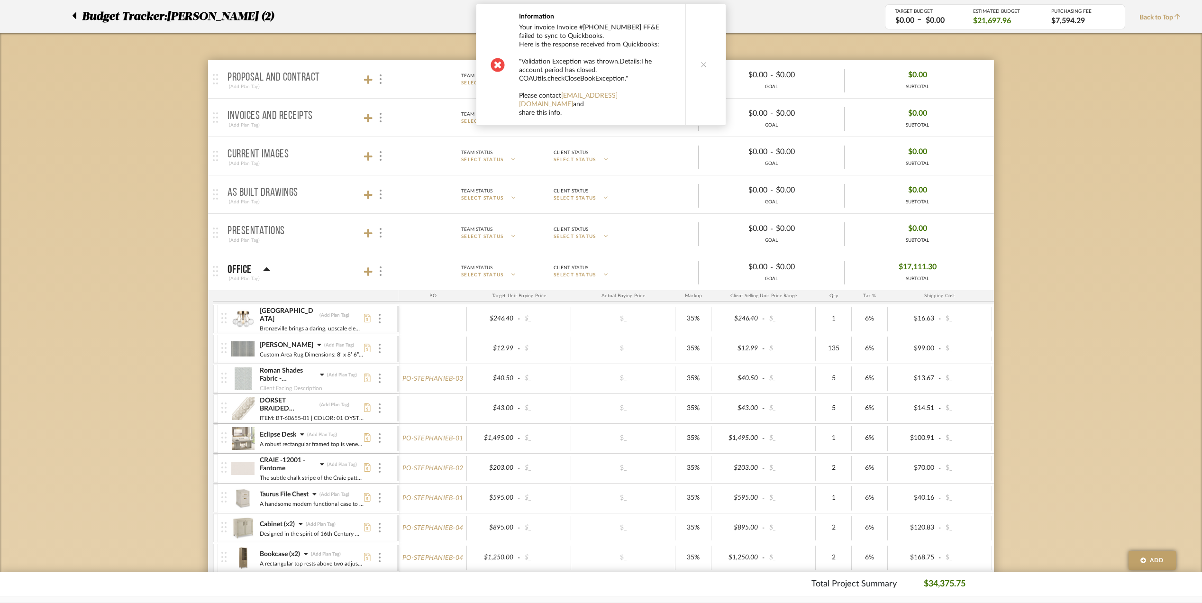
click at [702, 61] on icon at bounding box center [703, 64] width 7 height 7
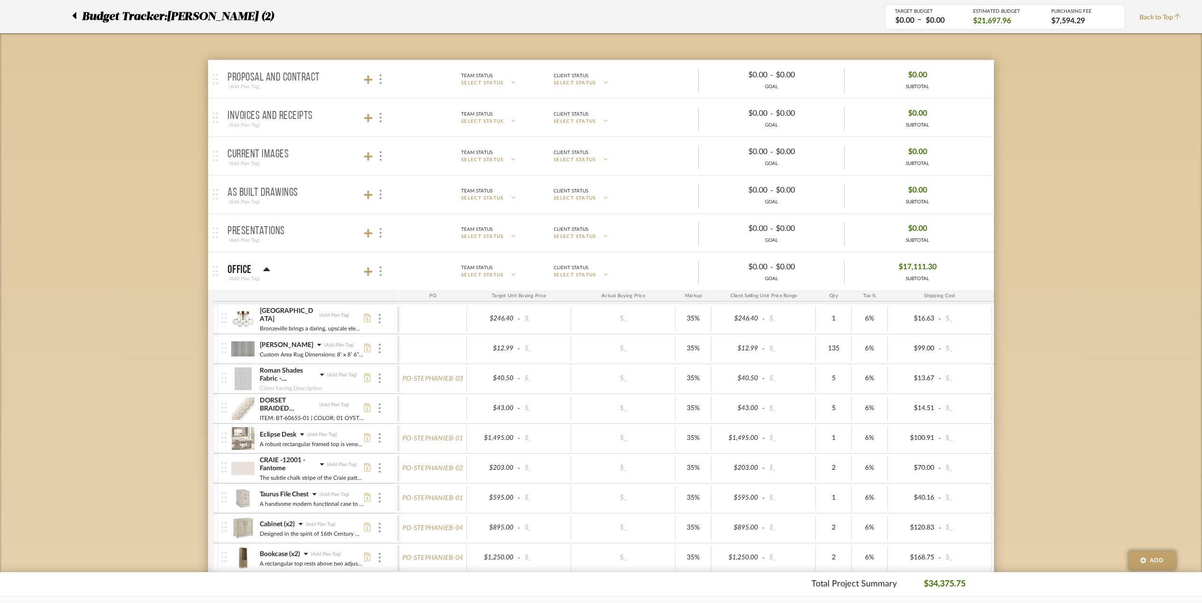
click at [310, 344] on div "[PERSON_NAME] (Add Plan Tag)" at bounding box center [311, 344] width 105 height 9
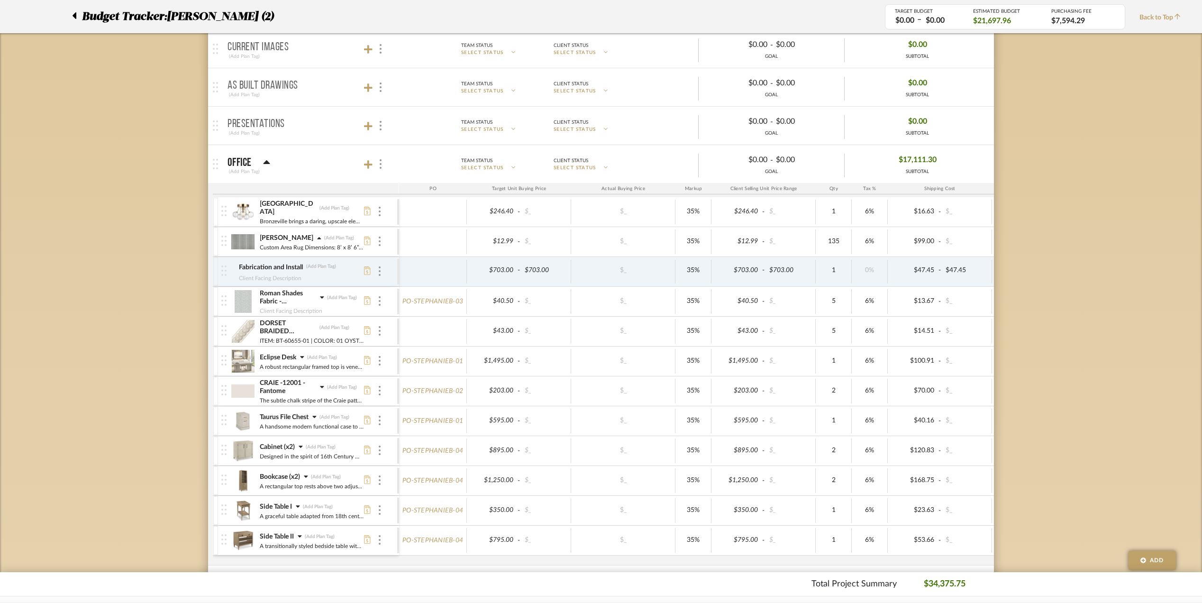
scroll to position [316, 0]
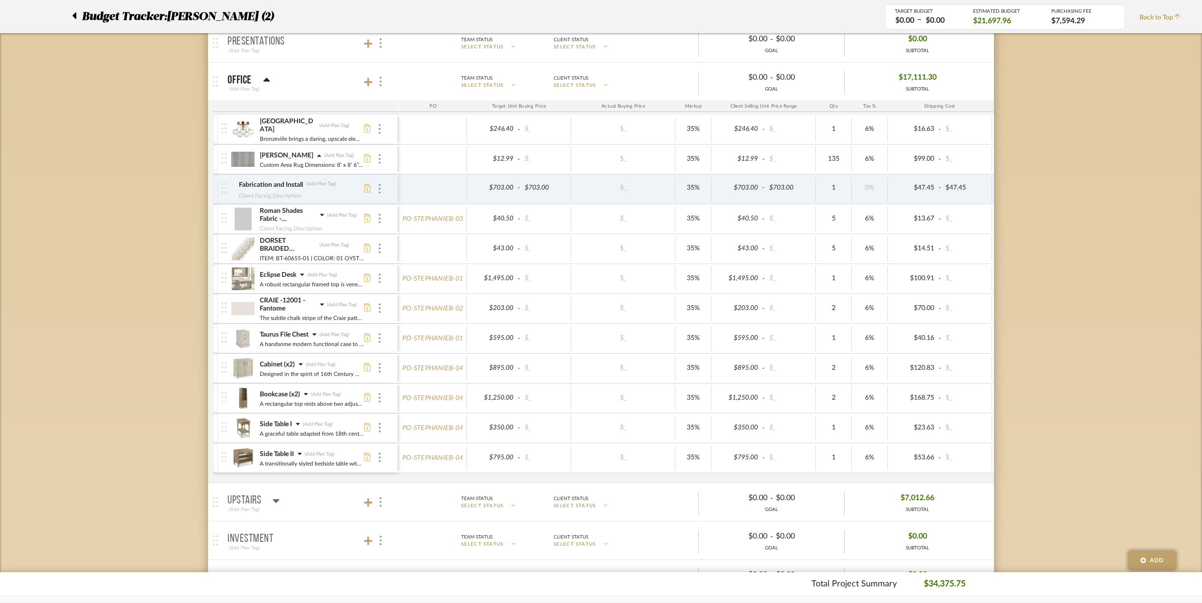
click at [302, 365] on icon at bounding box center [301, 364] width 4 height 2
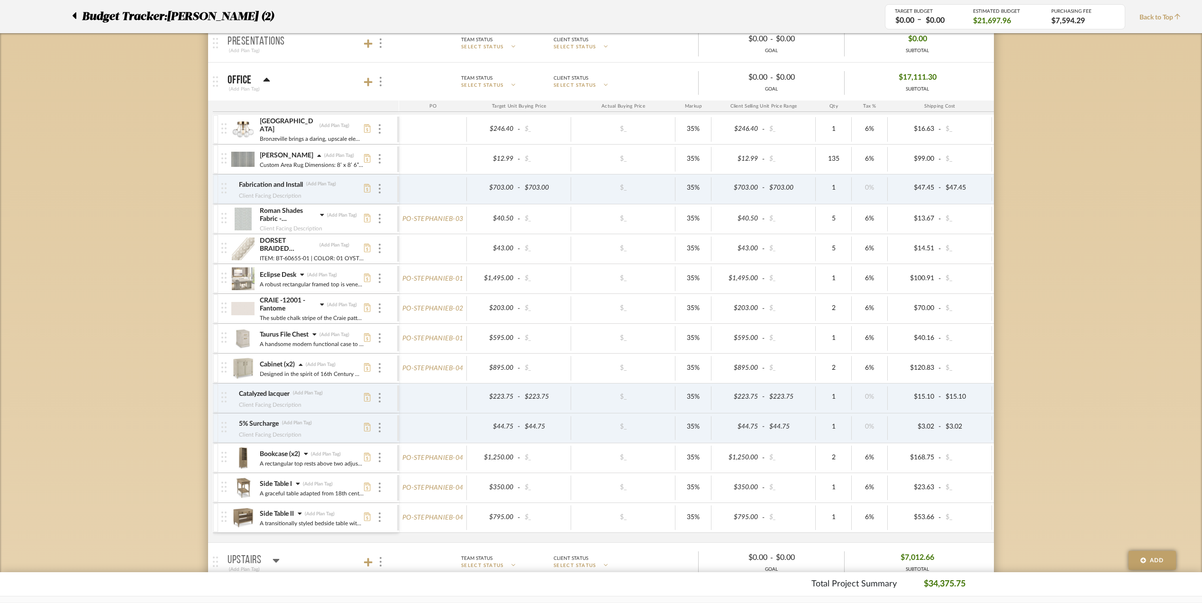
click at [306, 457] on icon at bounding box center [306, 453] width 4 height 7
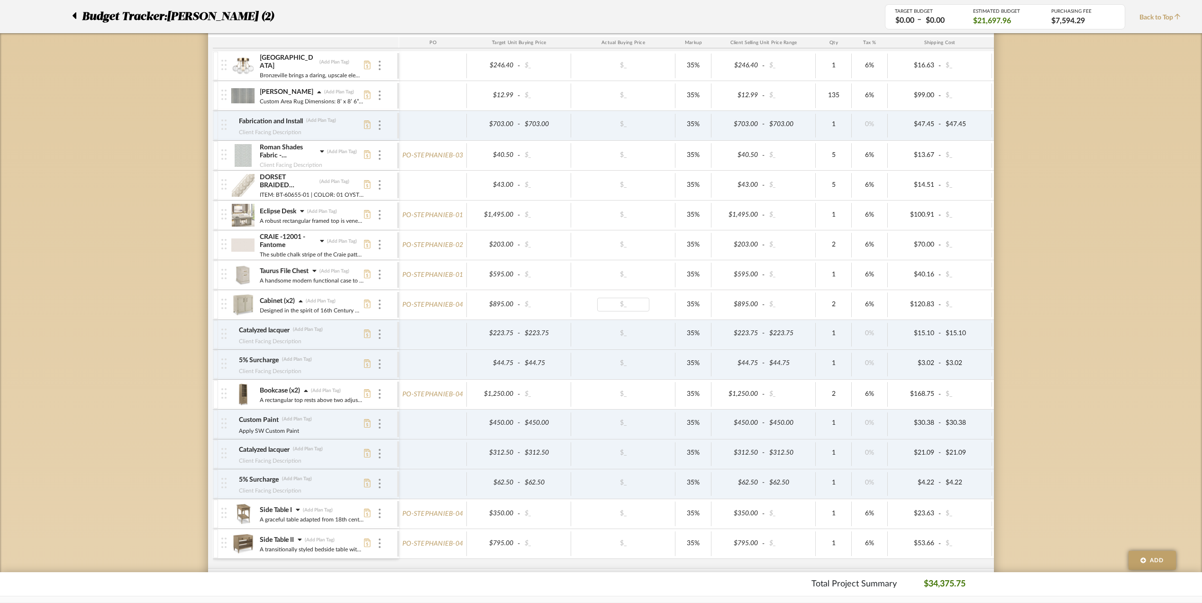
scroll to position [442, 0]
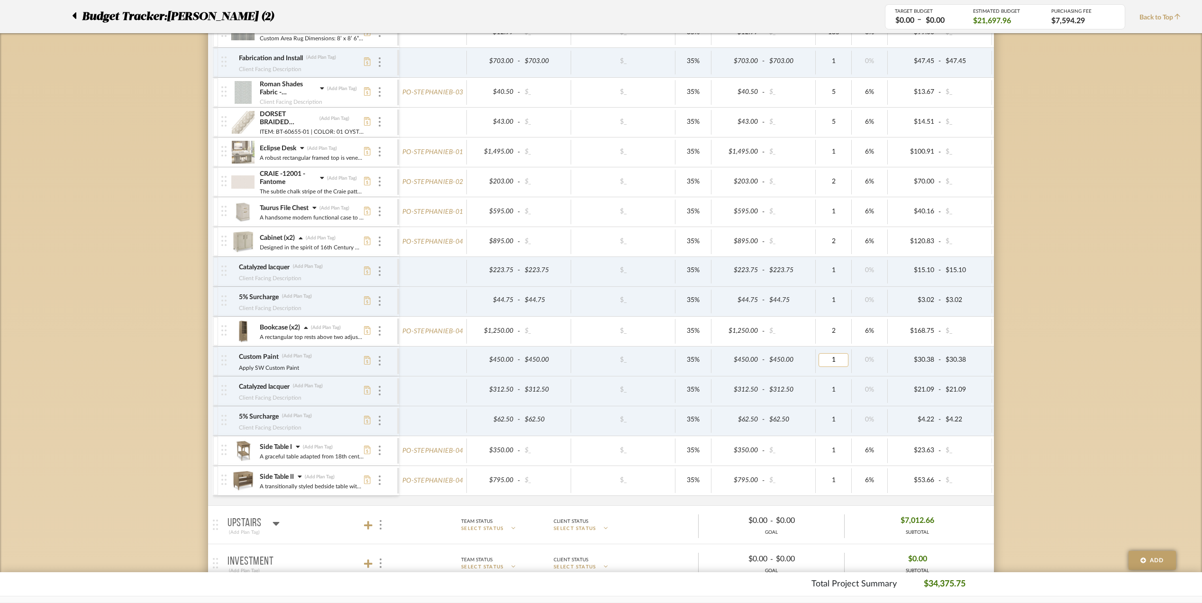
type input "2"
click at [1089, 375] on div "Budget Tracker: [PERSON_NAME] (2) Transparent Last Updated: [PERSON_NAME] on [D…" at bounding box center [601, 342] width 1202 height 1433
type input "2"
click at [1106, 416] on div "Budget Tracker: [PERSON_NAME] (2) Transparent Last Updated: [PERSON_NAME] on [D…" at bounding box center [601, 342] width 1202 height 1433
type input "2"
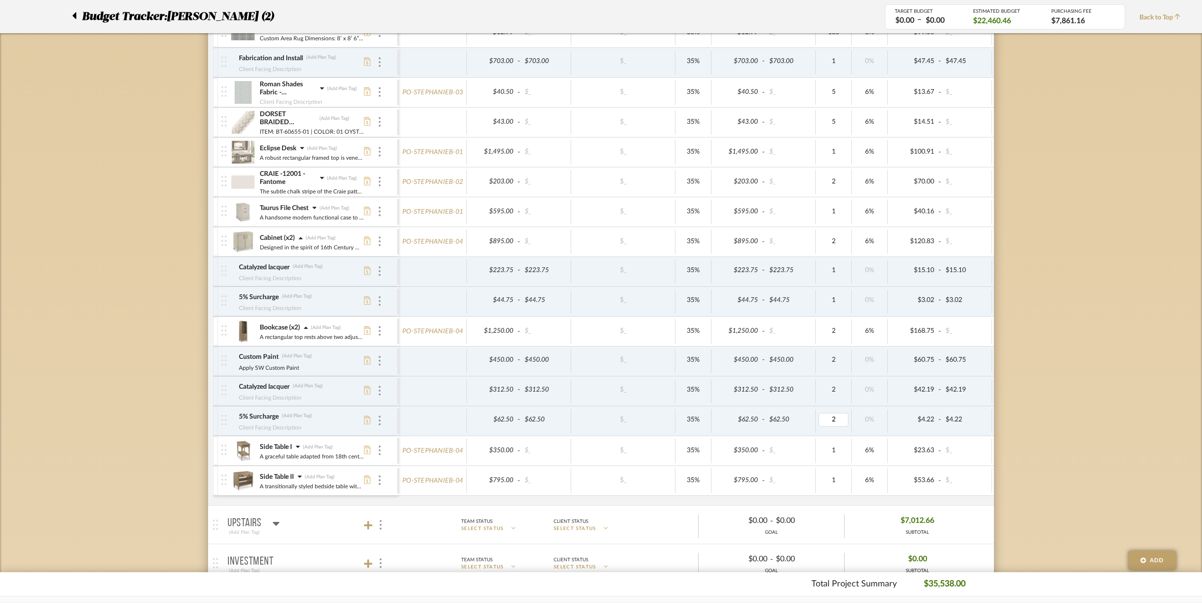
click at [1075, 383] on div "Budget Tracker: [PERSON_NAME] (2) Transparent Last Updated: [PERSON_NAME] on [D…" at bounding box center [601, 342] width 1202 height 1433
type input "2"
click at [1081, 342] on div "Budget Tracker: [PERSON_NAME] (2) Transparent Last Updated: [PERSON_NAME] on [D…" at bounding box center [601, 342] width 1202 height 1433
type input "2"
click at [1113, 318] on div "Budget Tracker: [PERSON_NAME] (2) Transparent Last Updated: [PERSON_NAME] on [D…" at bounding box center [601, 342] width 1202 height 1433
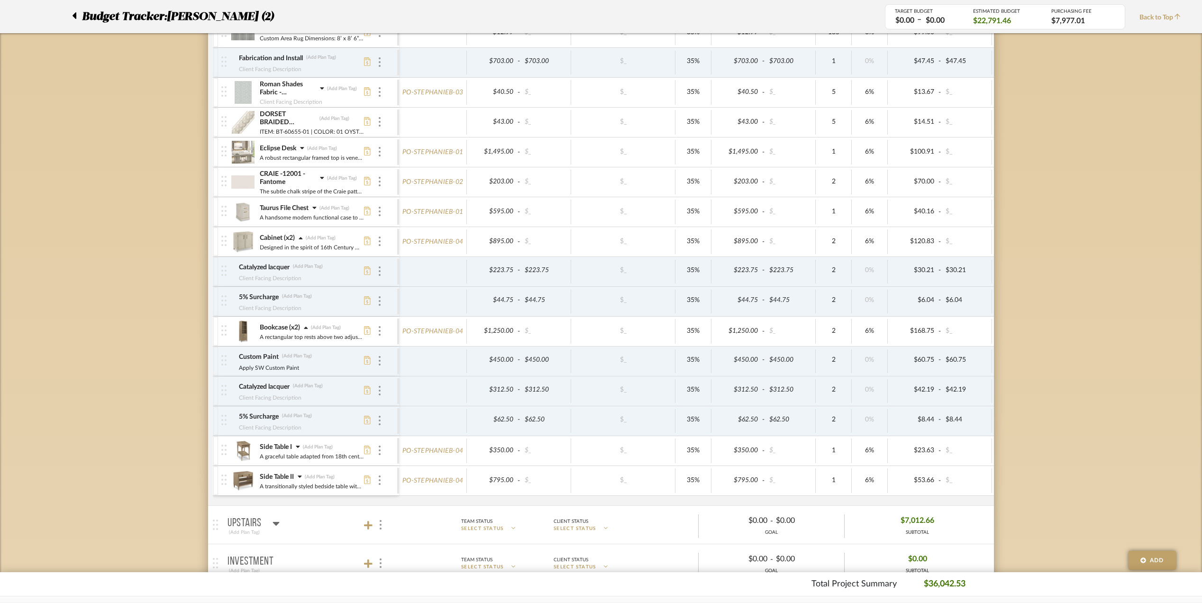
click at [300, 448] on icon at bounding box center [298, 446] width 4 height 2
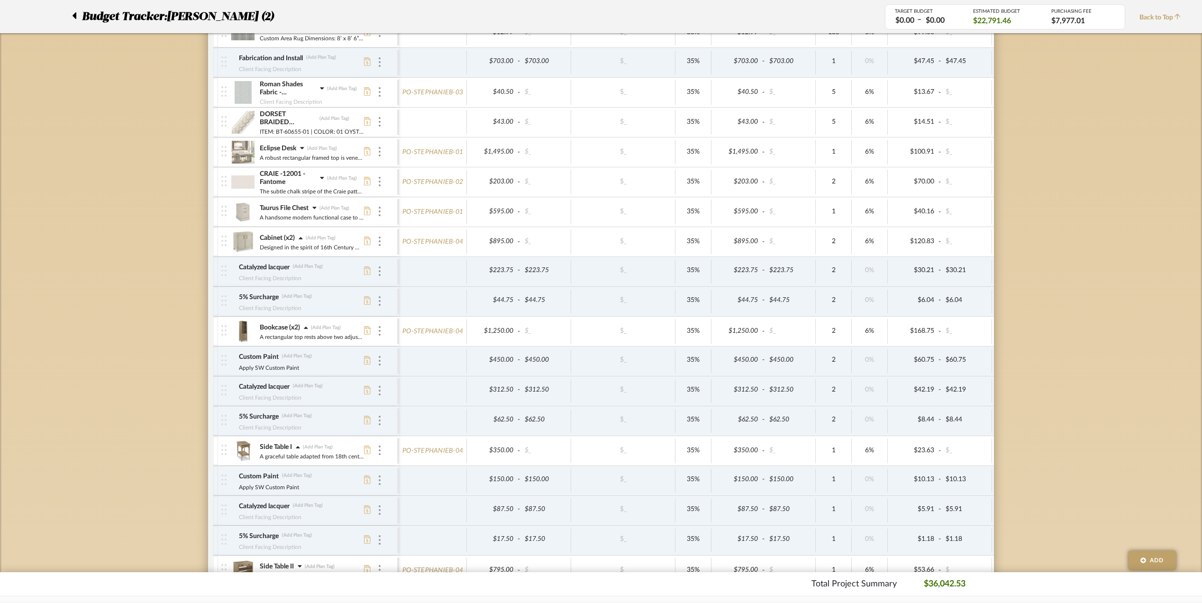
click at [300, 450] on icon at bounding box center [298, 447] width 4 height 7
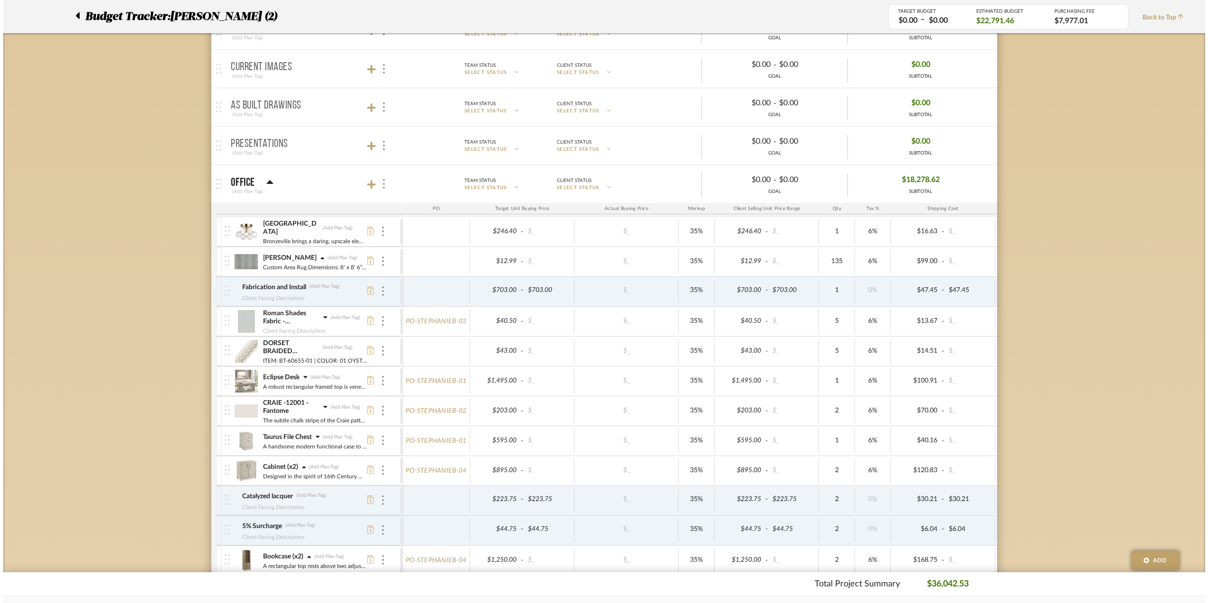
scroll to position [0, 0]
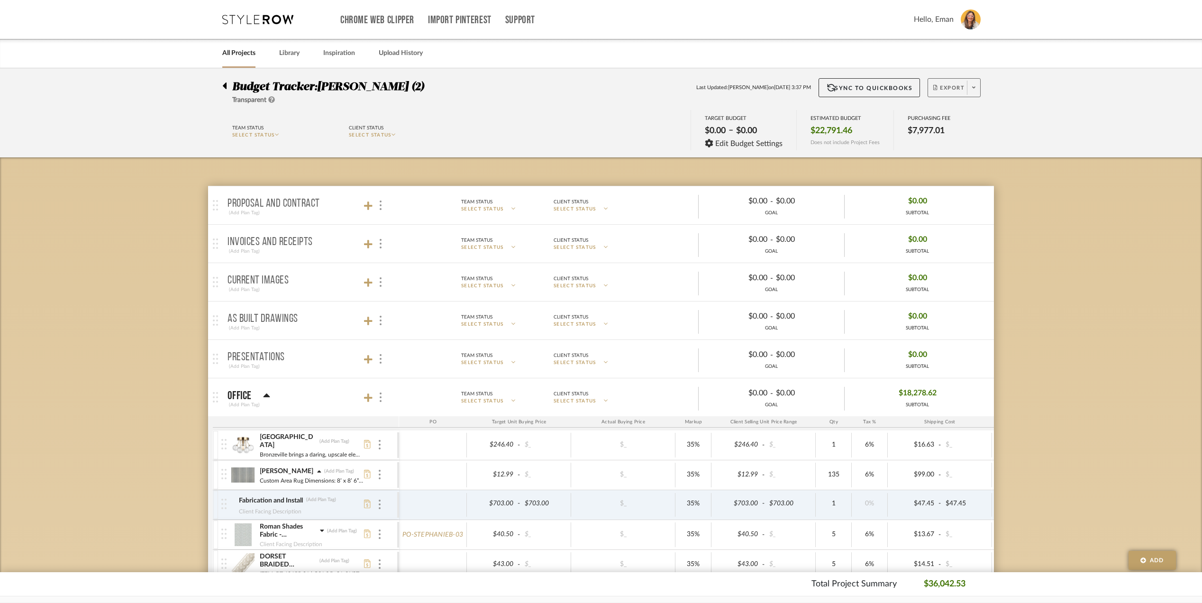
click at [972, 87] on icon at bounding box center [973, 88] width 3 height 2
click at [961, 116] on span "Export PDF" at bounding box center [970, 115] width 71 height 8
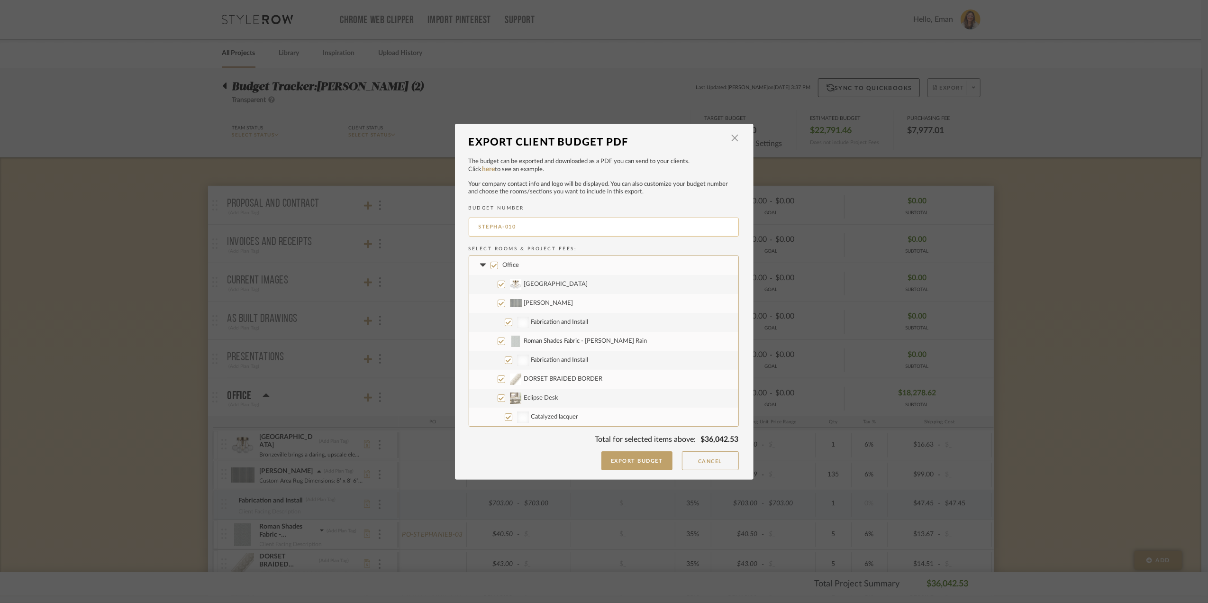
click at [539, 225] on input "STEPHA-010" at bounding box center [604, 227] width 270 height 19
type input "STEPHA-002"
click at [498, 271] on input "Eclipse Desk" at bounding box center [502, 272] width 8 height 8
checkbox input "false"
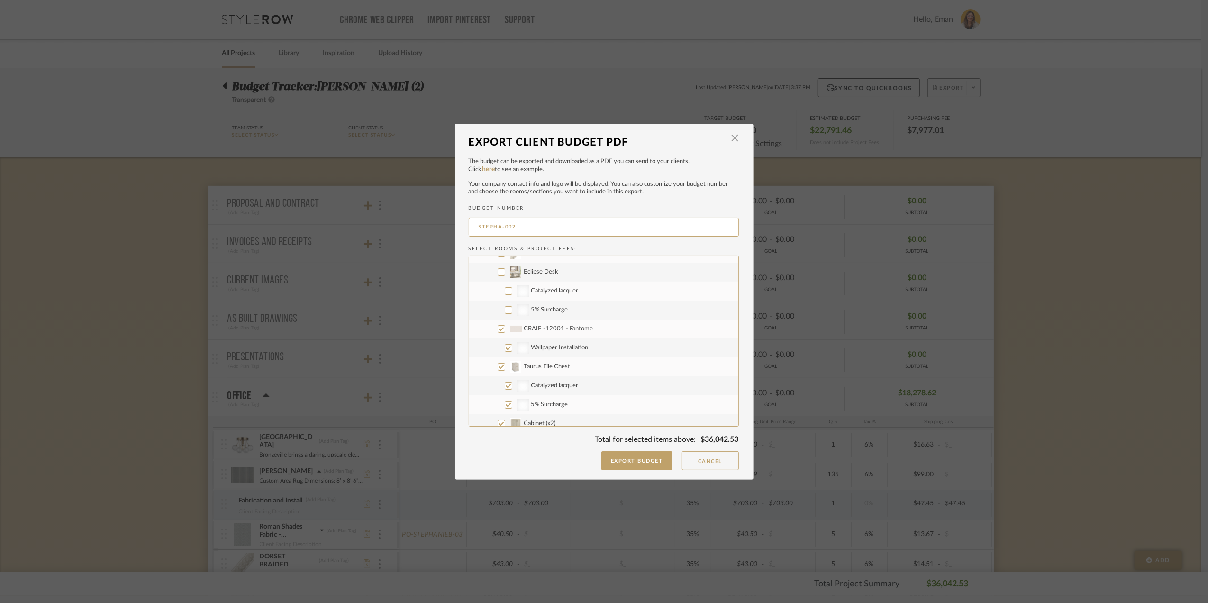
checkbox input "false"
click at [499, 368] on input "Taurus File Chest" at bounding box center [502, 367] width 8 height 8
checkbox input "false"
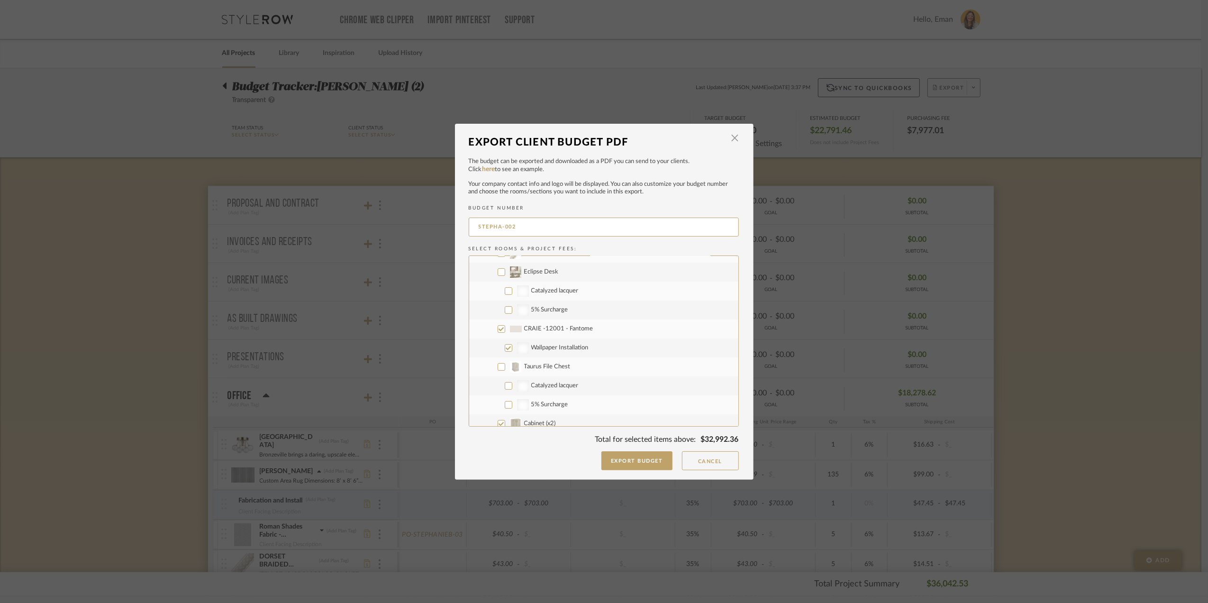
checkbox input "false"
click at [491, 328] on input "Upstairs" at bounding box center [495, 329] width 8 height 8
checkbox input "false"
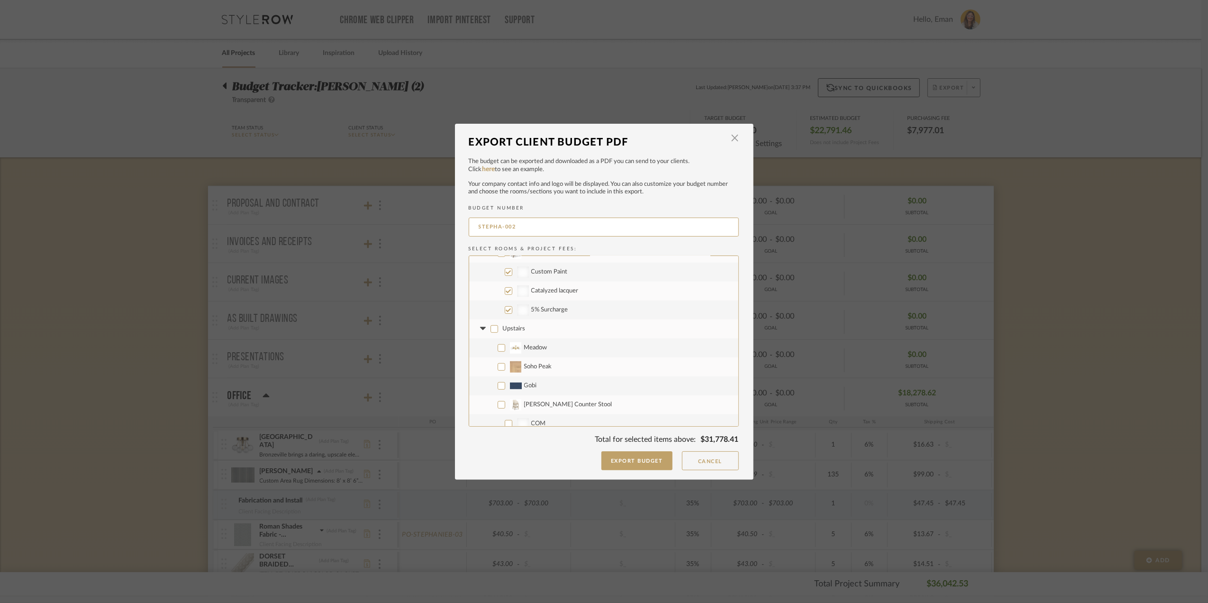
checkbox input "false"
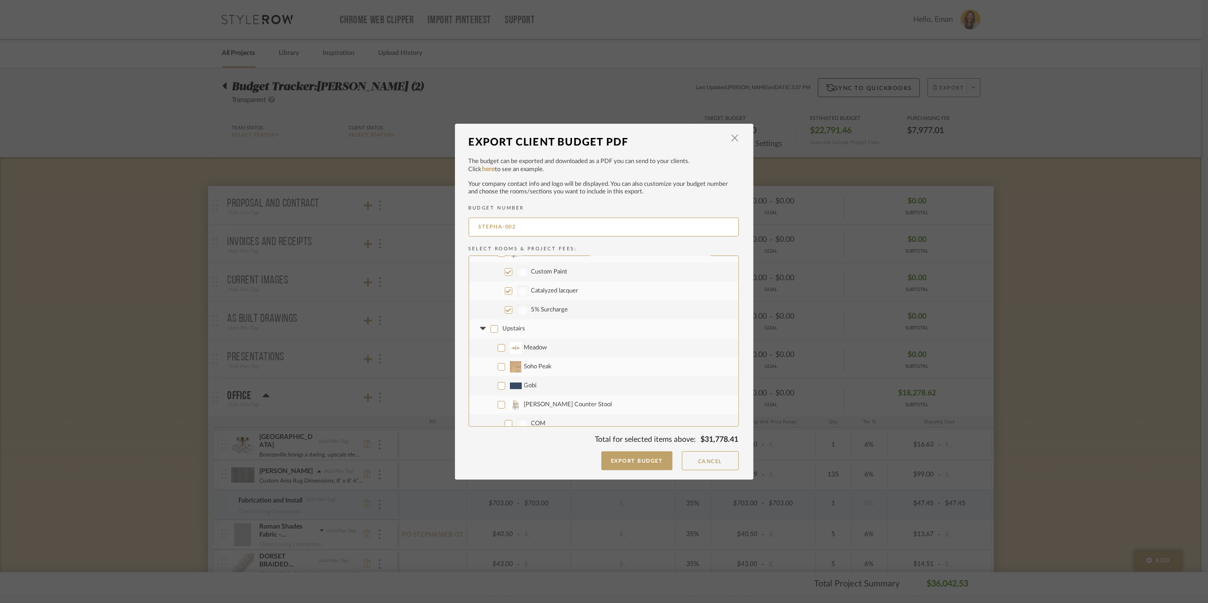
checkbox input "false"
click at [493, 283] on input "Project Wide" at bounding box center [495, 284] width 8 height 8
checkbox input "false"
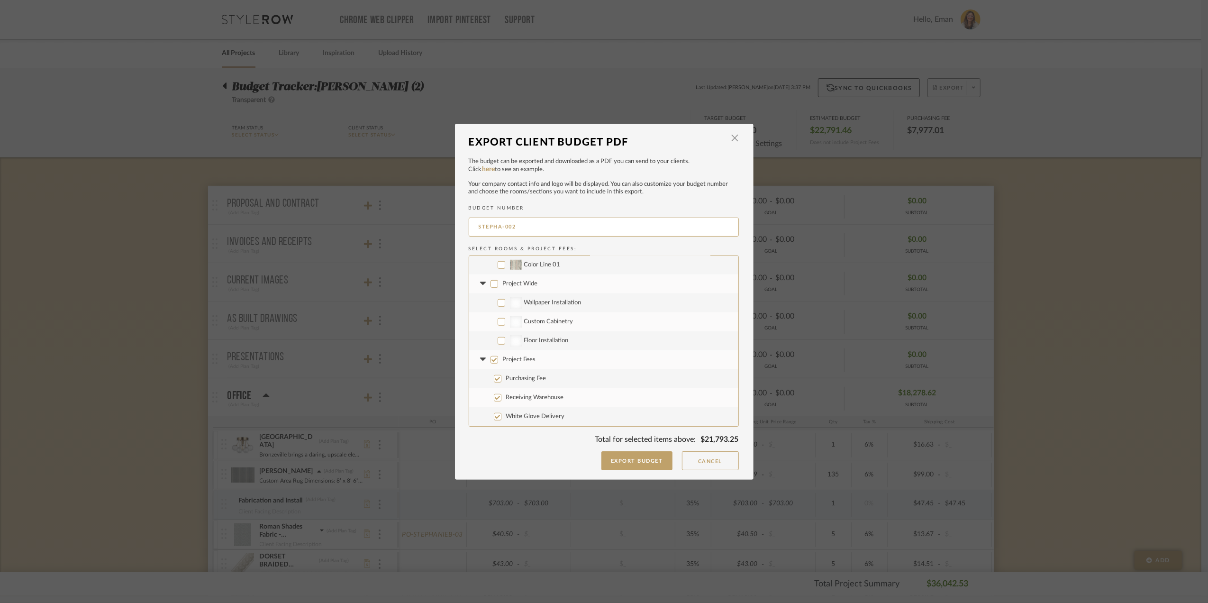
checkbox input "false"
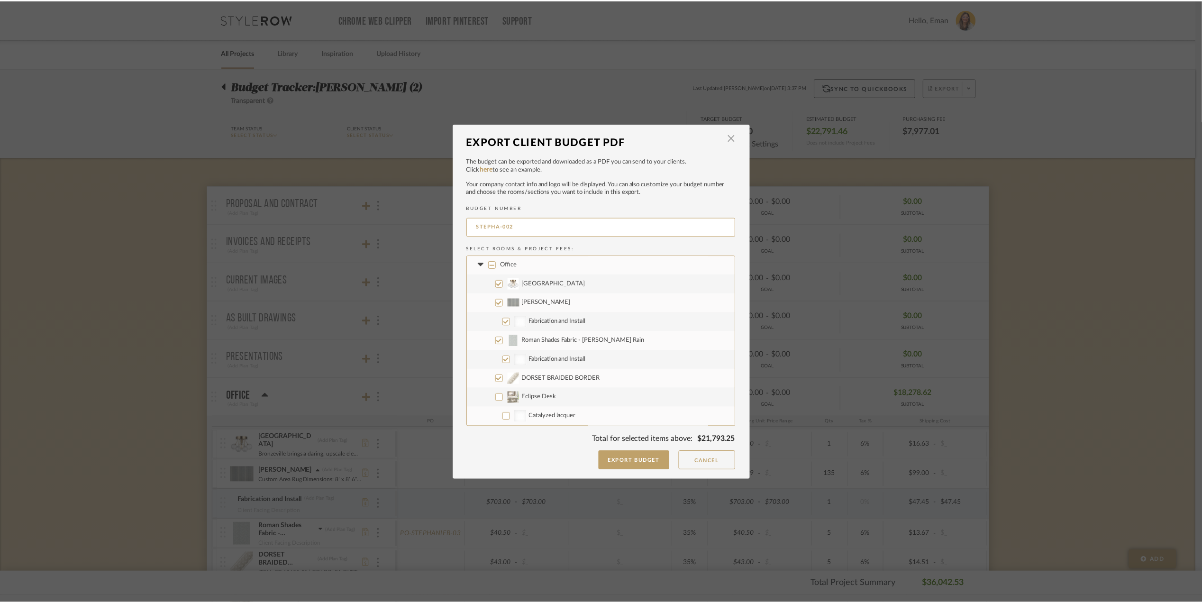
scroll to position [0, 0]
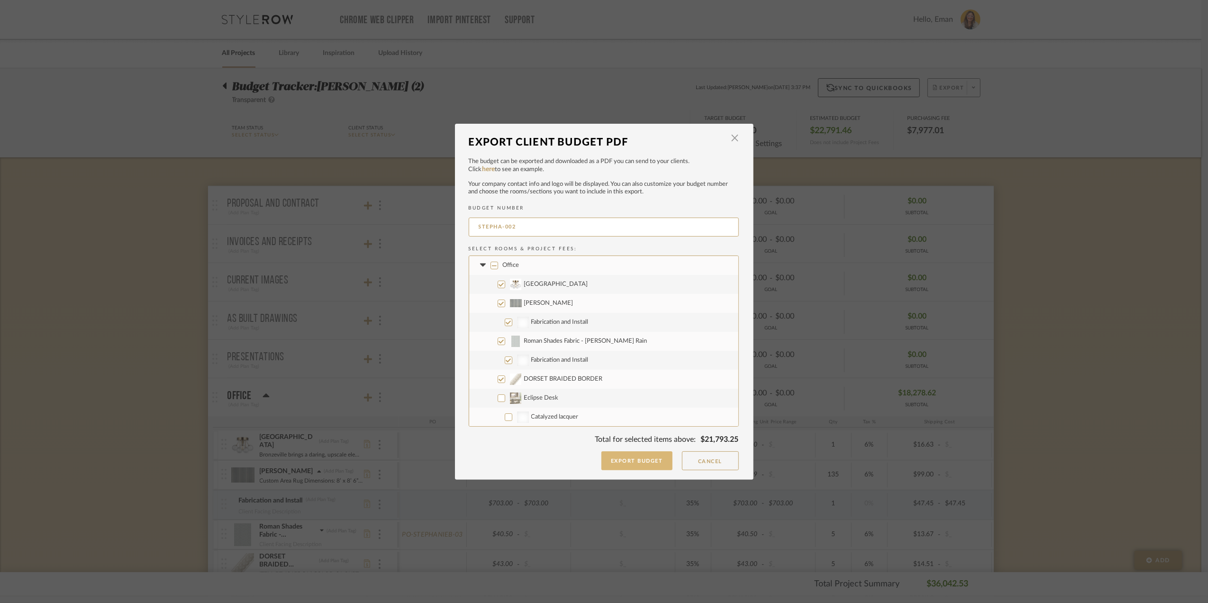
click at [635, 459] on button "Export Budget" at bounding box center [636, 460] width 71 height 19
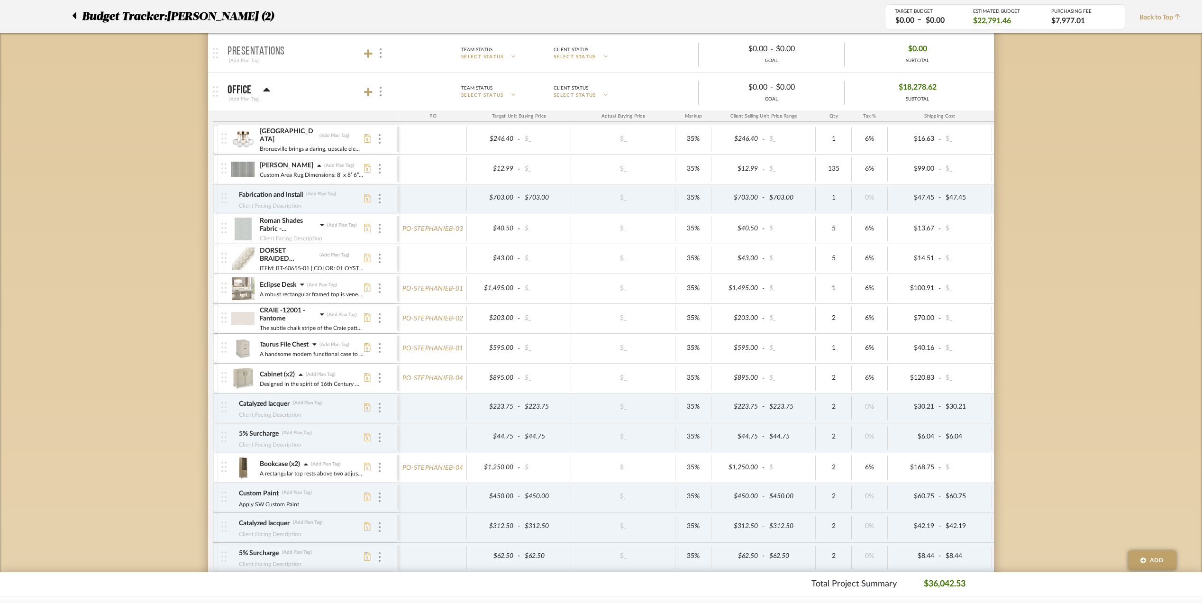
scroll to position [316, 0]
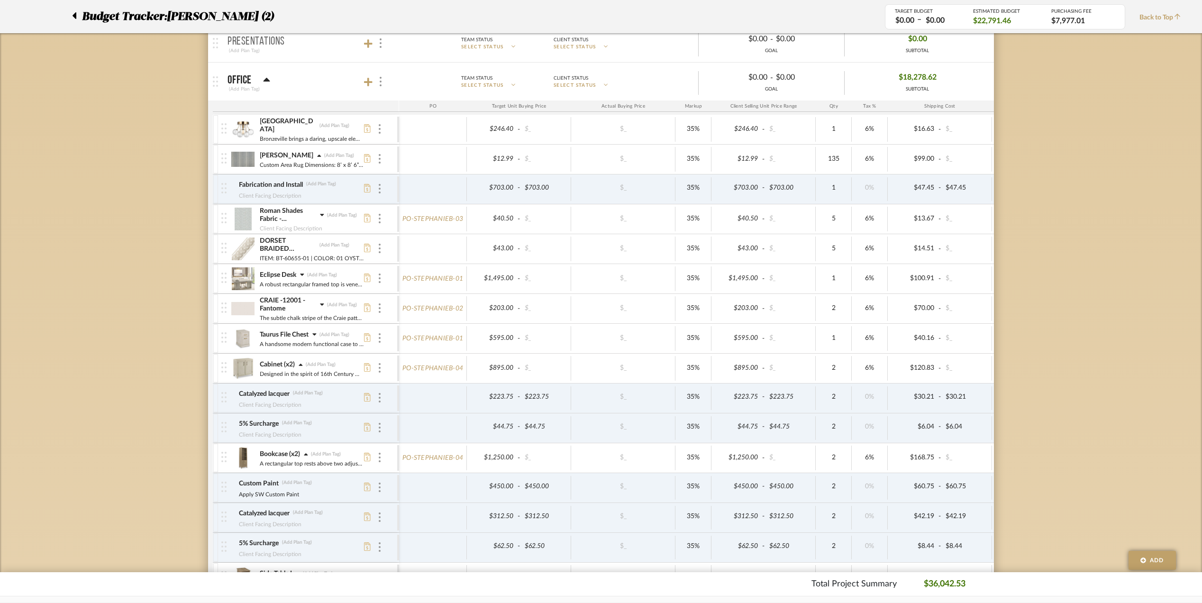
click at [320, 306] on icon at bounding box center [322, 304] width 4 height 7
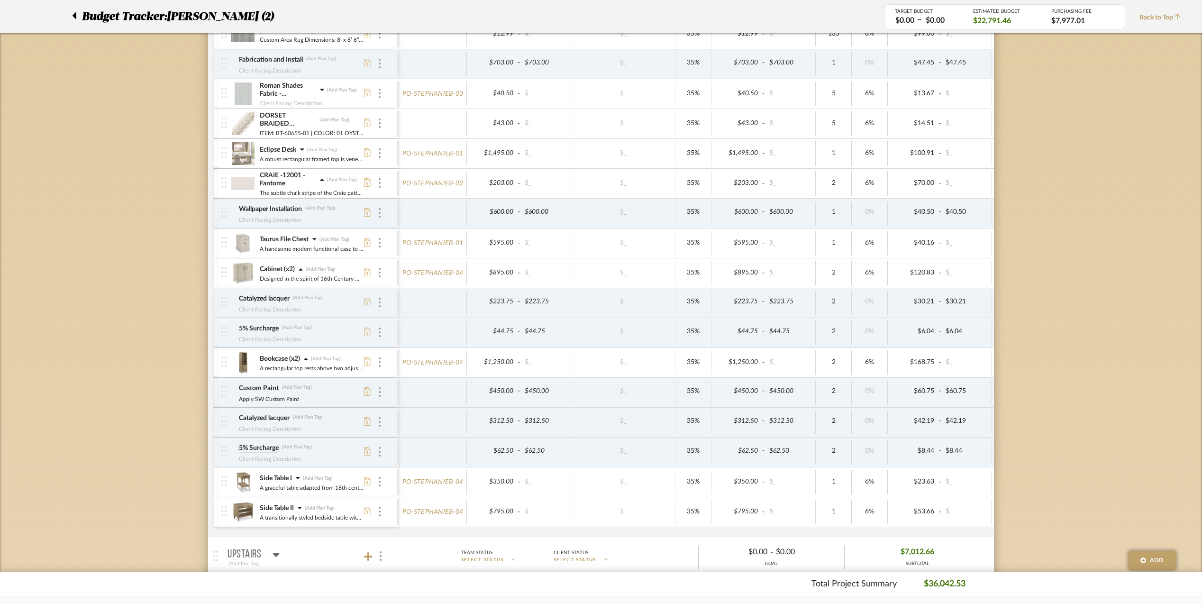
scroll to position [442, 0]
drag, startPoint x: 300, startPoint y: 478, endPoint x: 386, endPoint y: 463, distance: 87.5
click at [300, 478] on icon at bounding box center [298, 476] width 4 height 7
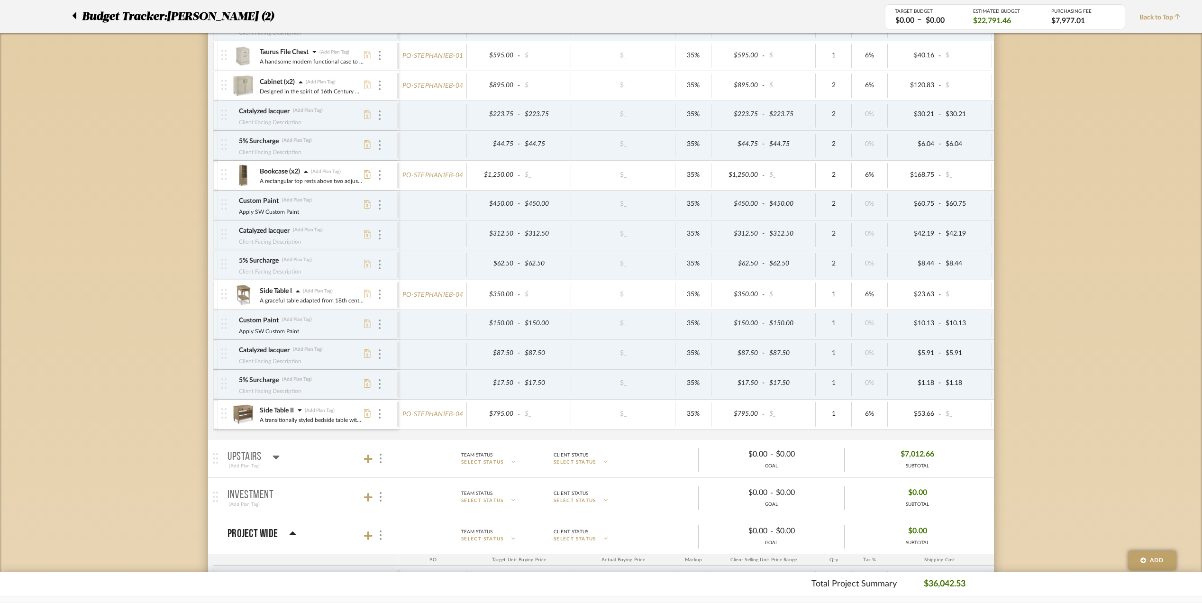
scroll to position [632, 0]
click at [301, 409] on icon at bounding box center [300, 406] width 4 height 7
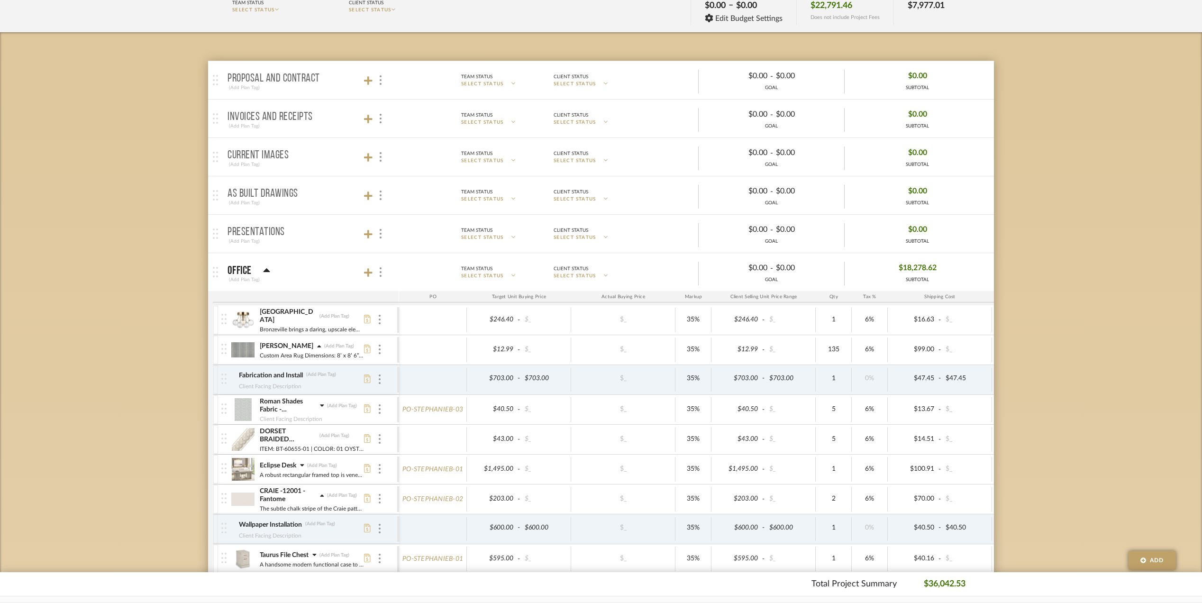
scroll to position [126, 0]
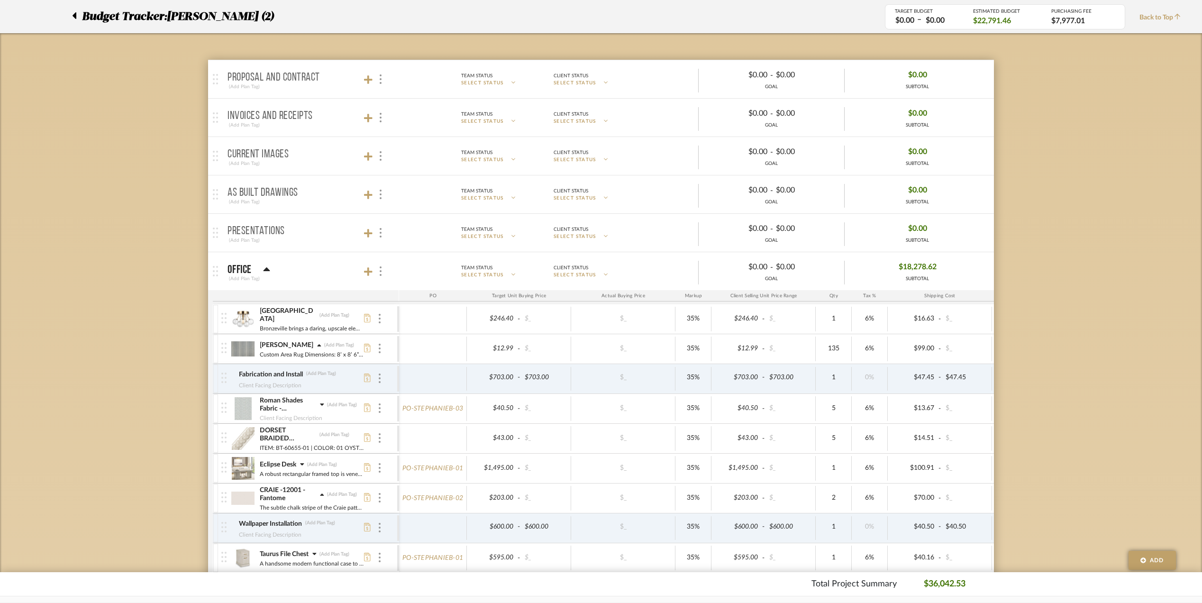
click at [317, 347] on icon at bounding box center [319, 345] width 4 height 7
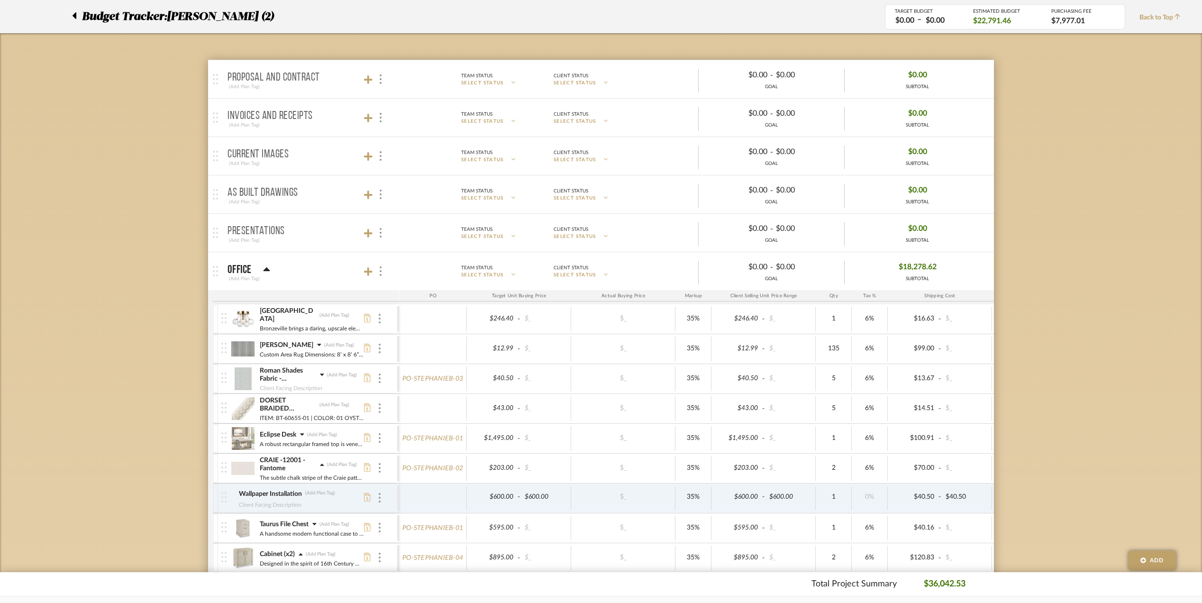
click at [316, 345] on div "[PERSON_NAME] (Add Plan Tag)" at bounding box center [311, 344] width 105 height 9
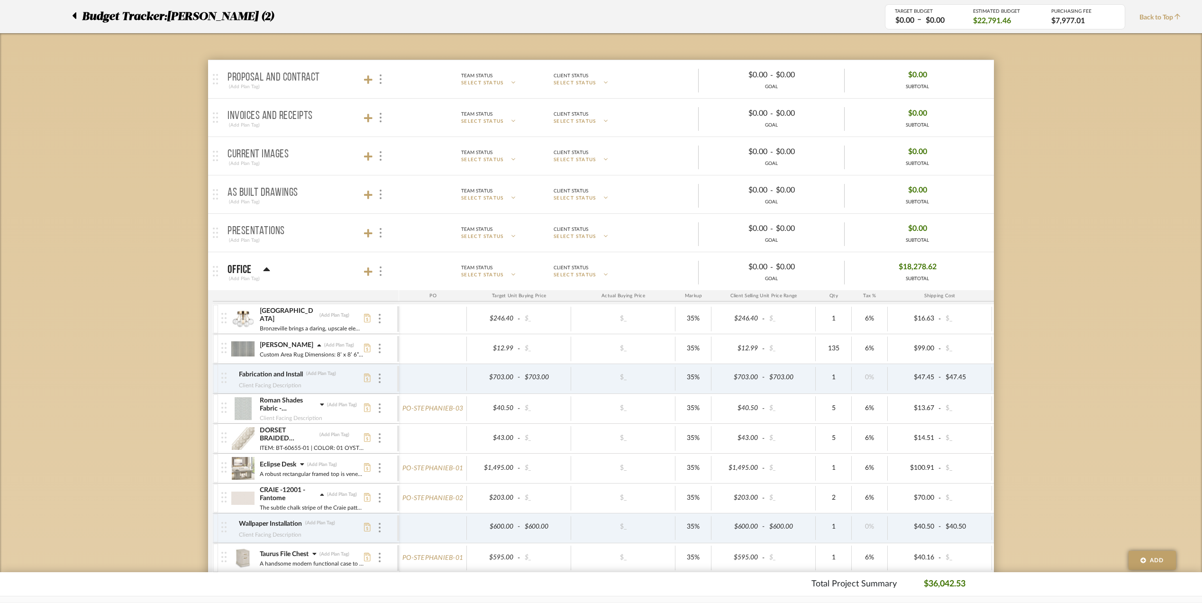
click at [321, 409] on fa-icon at bounding box center [322, 404] width 4 height 9
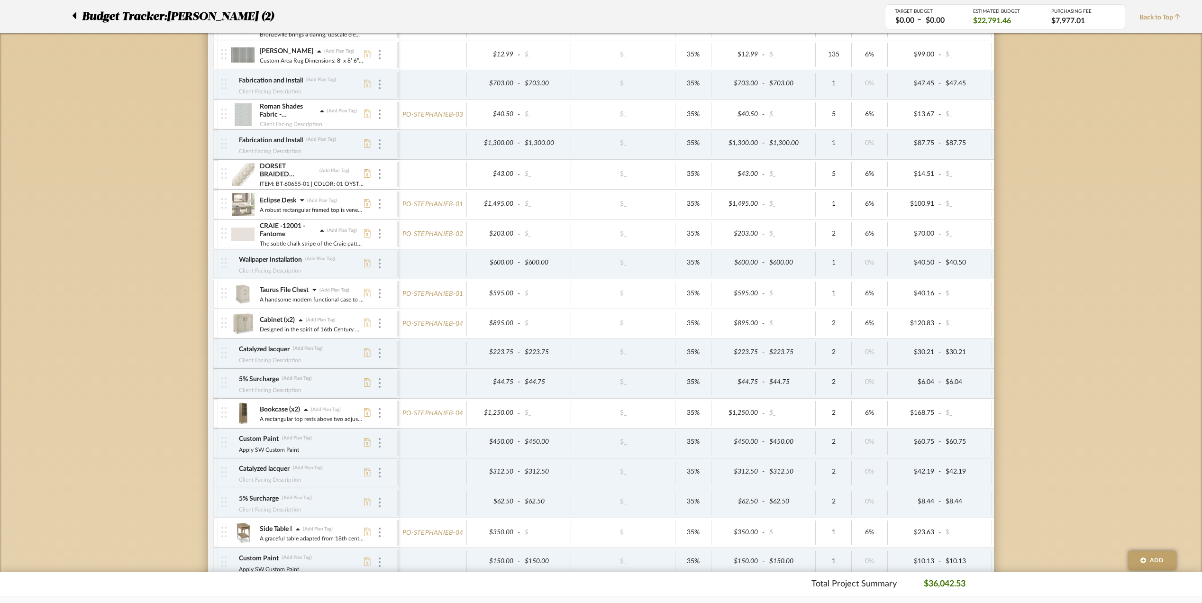
scroll to position [177, 0]
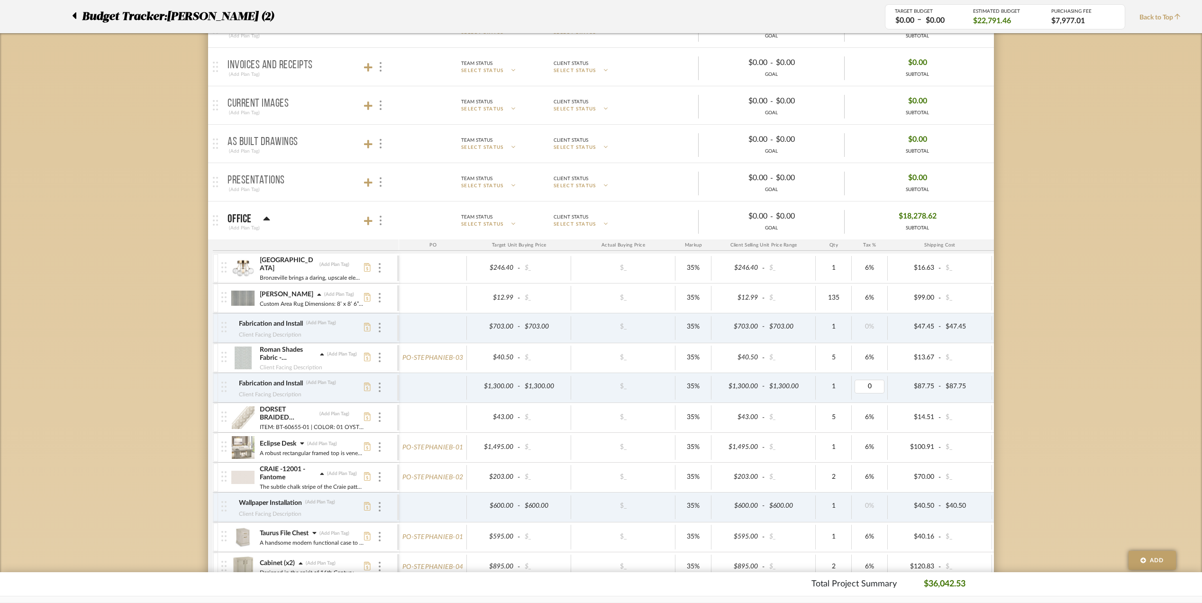
type input "6"
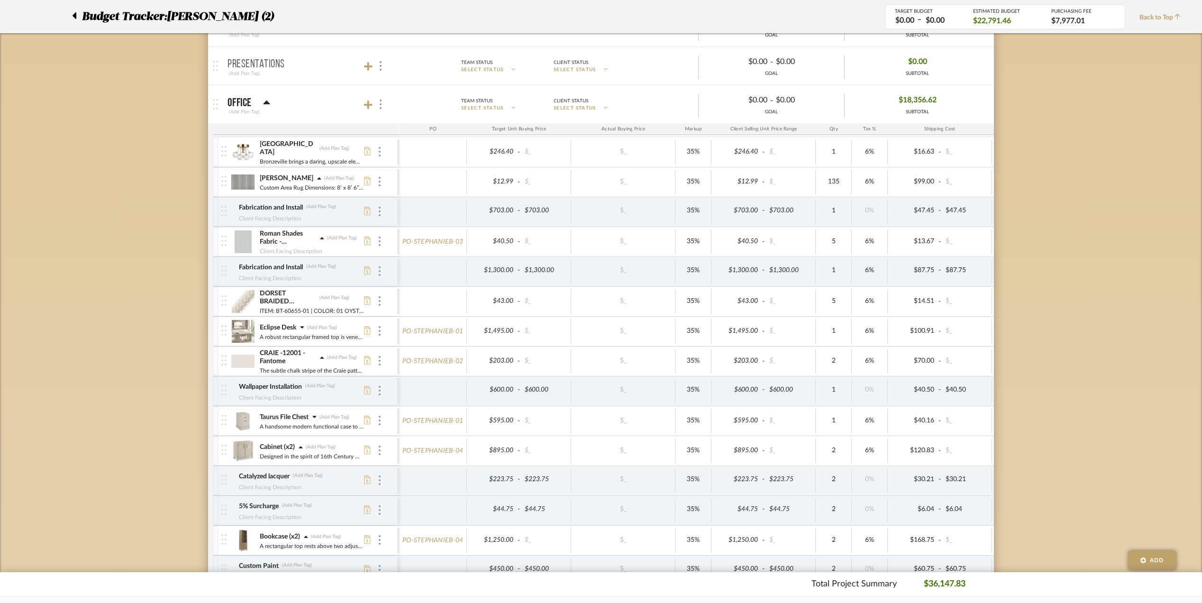
scroll to position [303, 0]
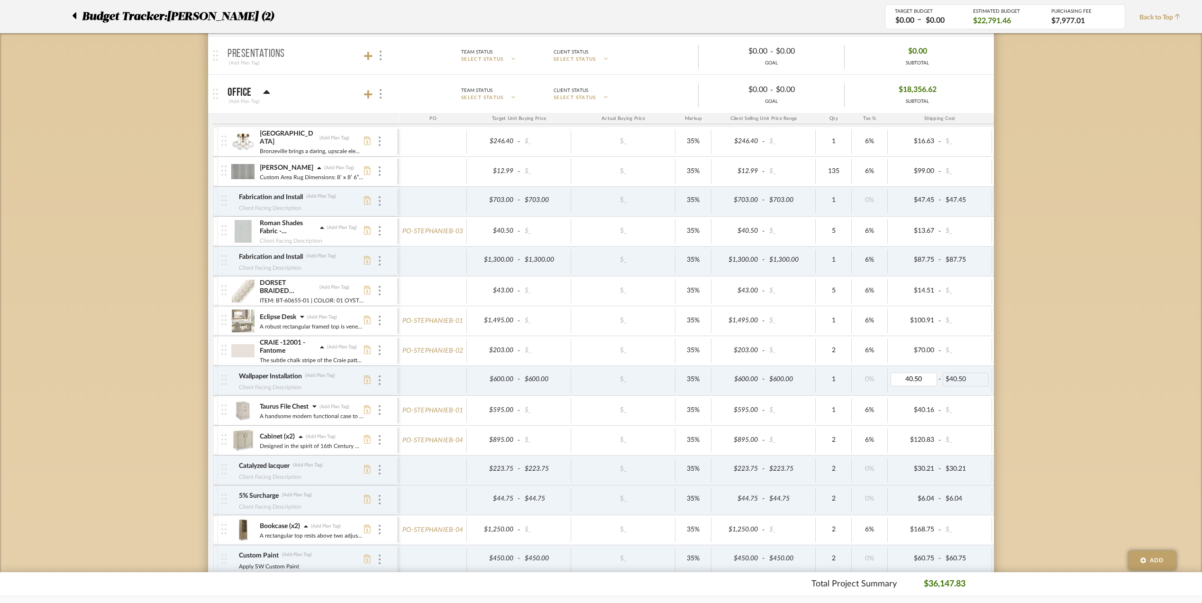
type input "0"
click at [1039, 391] on div "Budget Tracker: [PERSON_NAME] (2) Transparent Last Updated: [PERSON_NAME] on [D…" at bounding box center [601, 601] width 1202 height 1672
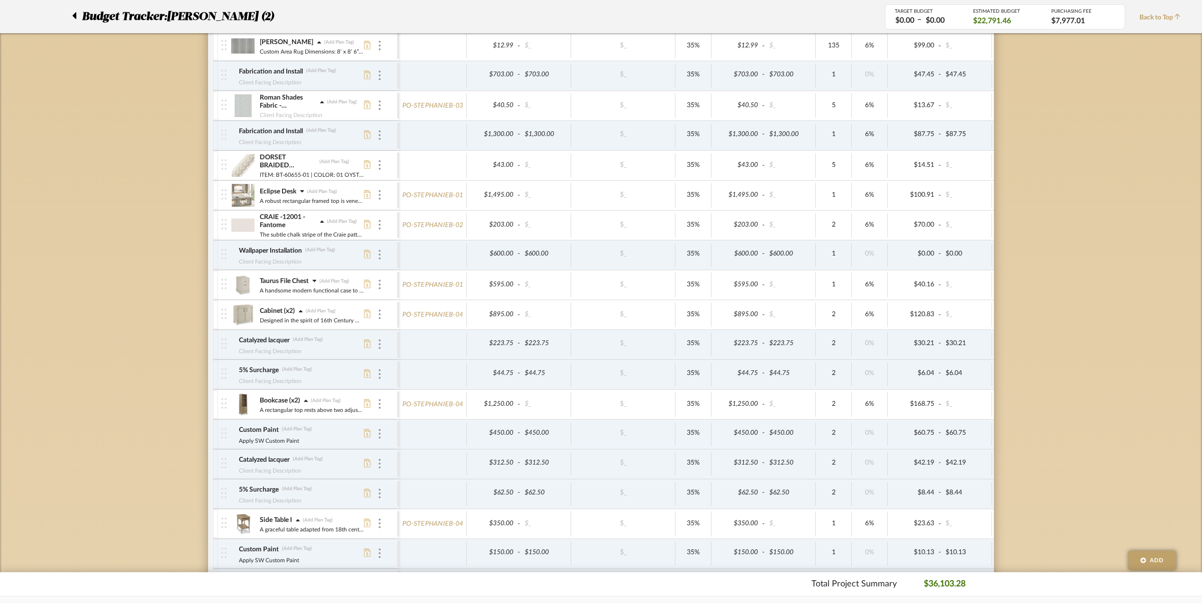
scroll to position [429, 0]
type input "6"
click at [1062, 356] on div "Budget Tracker: [PERSON_NAME] (2) Transparent Last Updated: [PERSON_NAME] on [D…" at bounding box center [601, 475] width 1202 height 1672
type input "0"
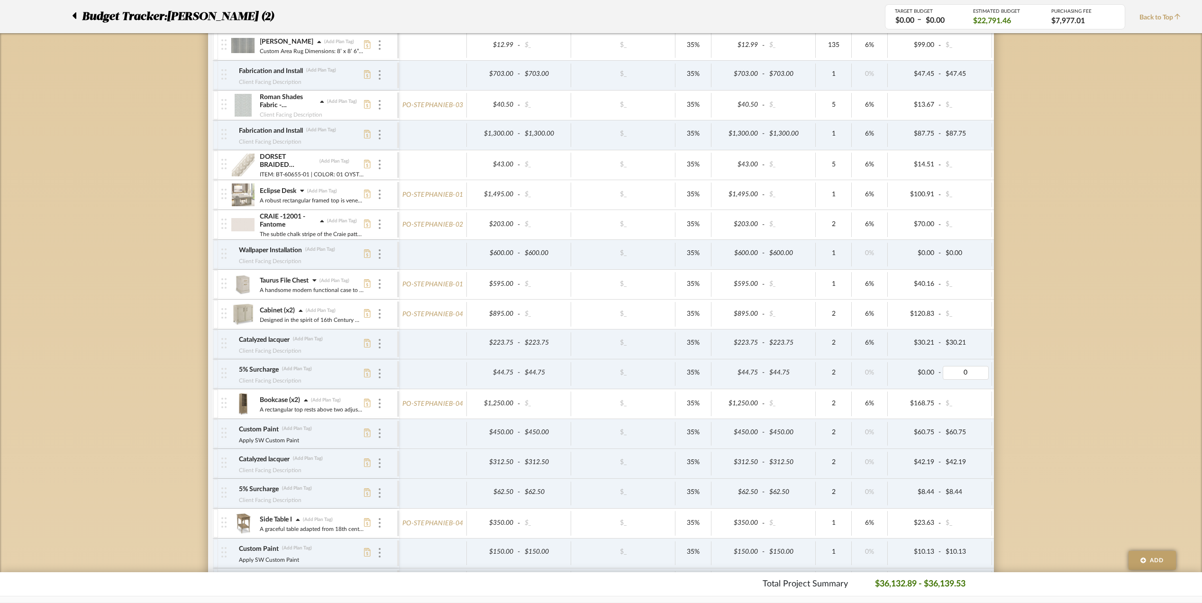
click at [1034, 370] on div "Budget Tracker: [PERSON_NAME] (2) Transparent Last Updated: [PERSON_NAME] on [D…" at bounding box center [601, 475] width 1202 height 1672
type input "0"
click at [1034, 368] on div "Budget Tracker: [PERSON_NAME] (2) Transparent Last Updated: [PERSON_NAME] on [D…" at bounding box center [601, 475] width 1202 height 1672
click at [315, 283] on icon at bounding box center [314, 280] width 4 height 7
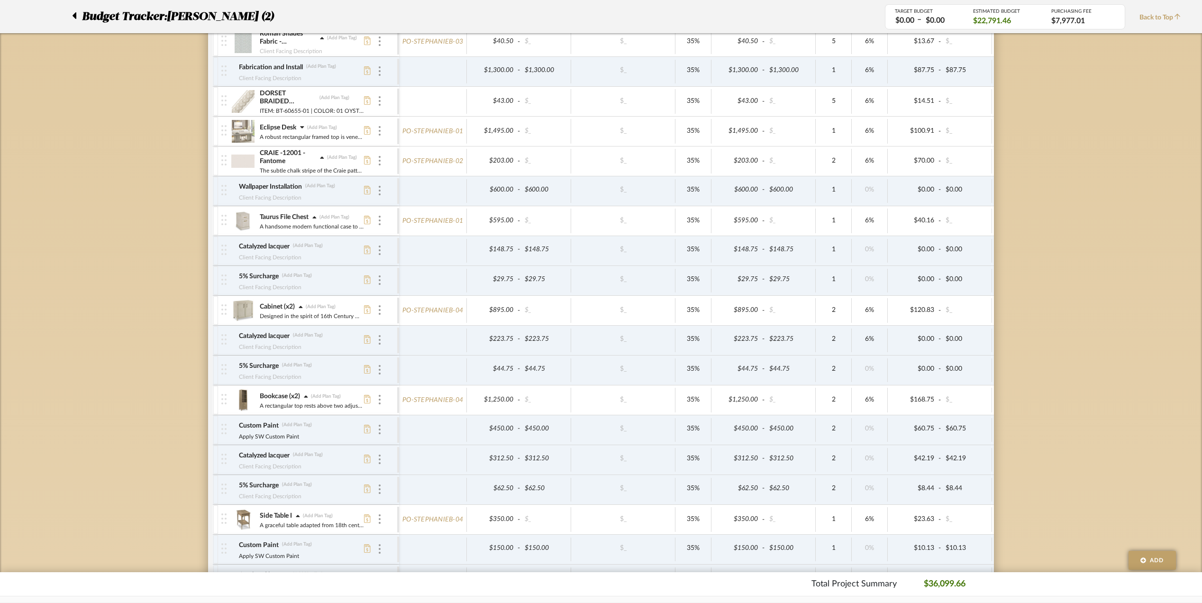
scroll to position [556, 0]
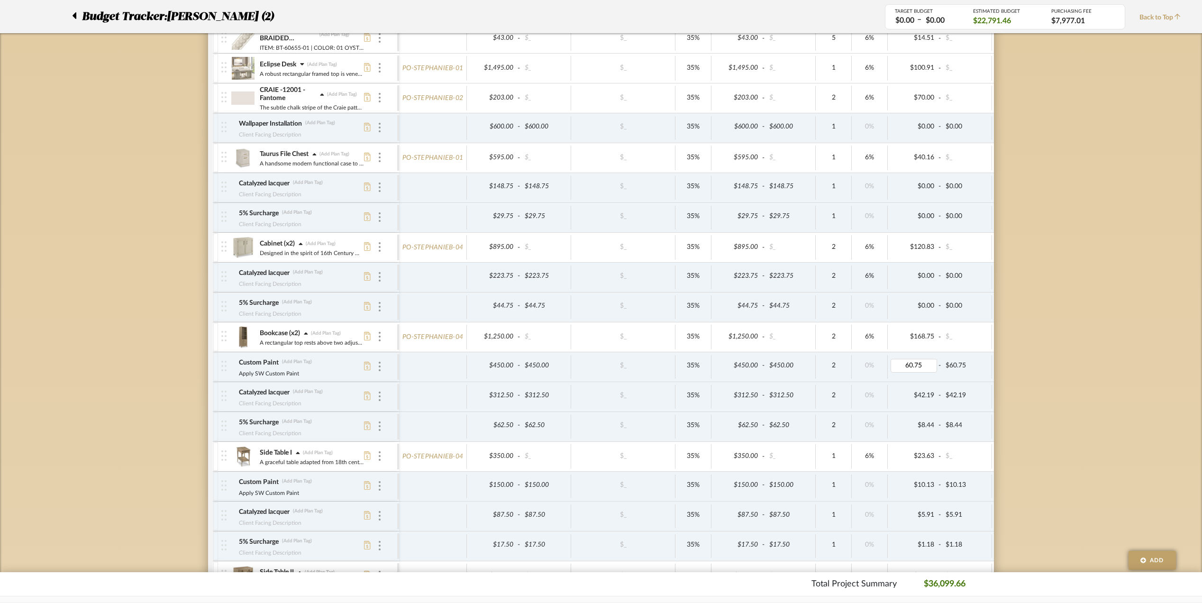
type input "0"
click at [1027, 412] on div "Budget Tracker: [PERSON_NAME] (2) Transparent Last Updated: [PERSON_NAME] on [D…" at bounding box center [601, 377] width 1202 height 1731
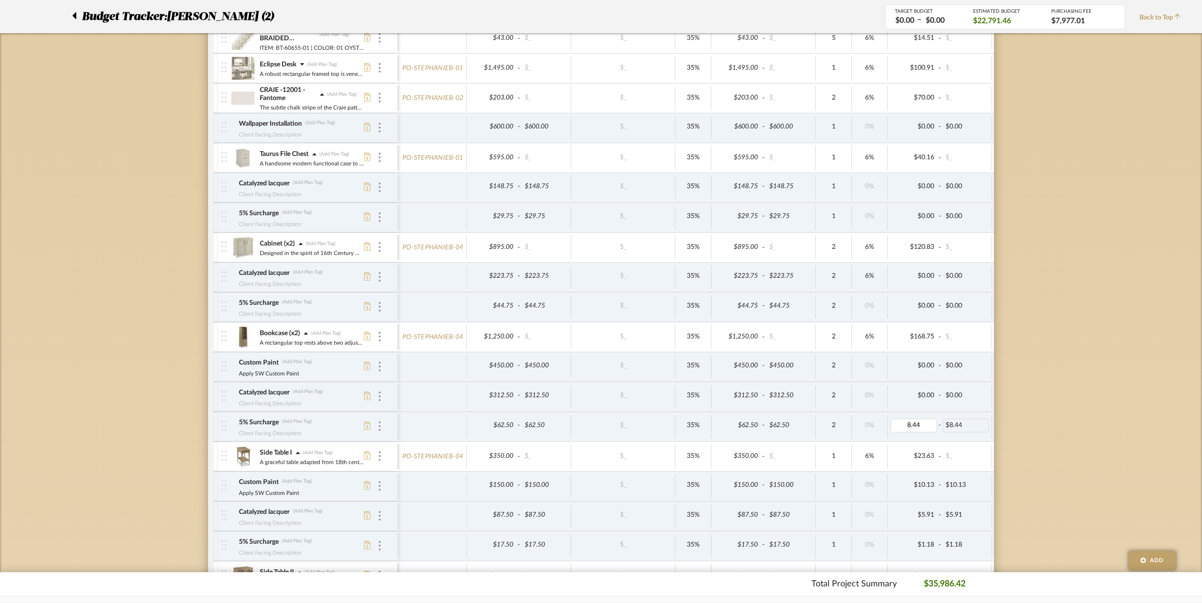
type input "0"
click at [1020, 415] on div "Budget Tracker: [PERSON_NAME] (2) Transparent Last Updated: [PERSON_NAME] on [D…" at bounding box center [601, 377] width 1202 height 1731
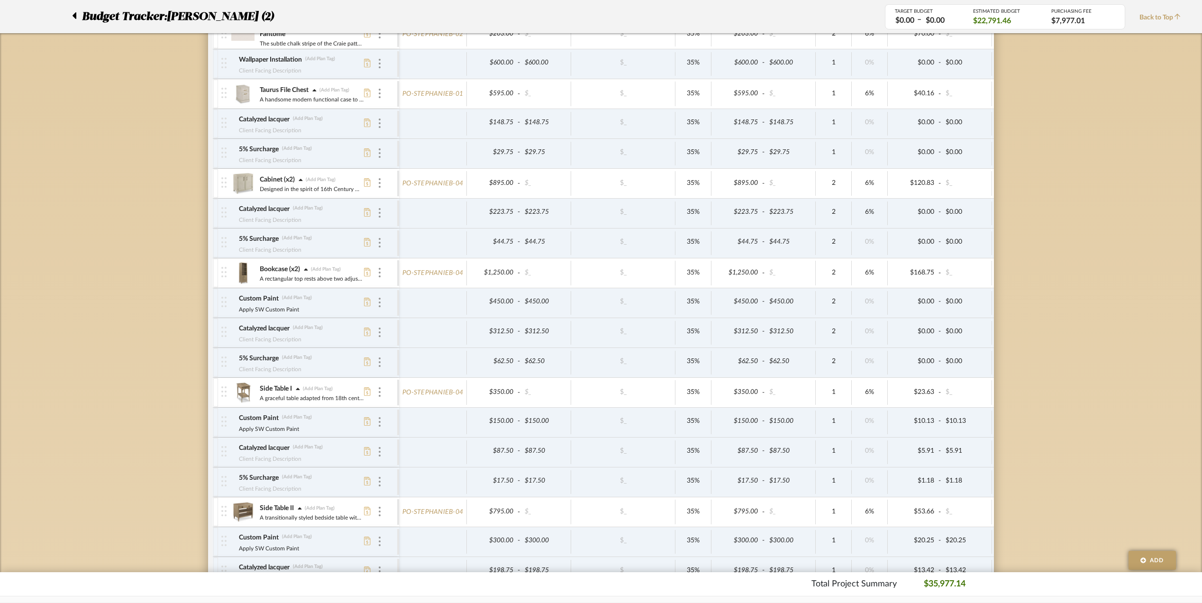
scroll to position [682, 0]
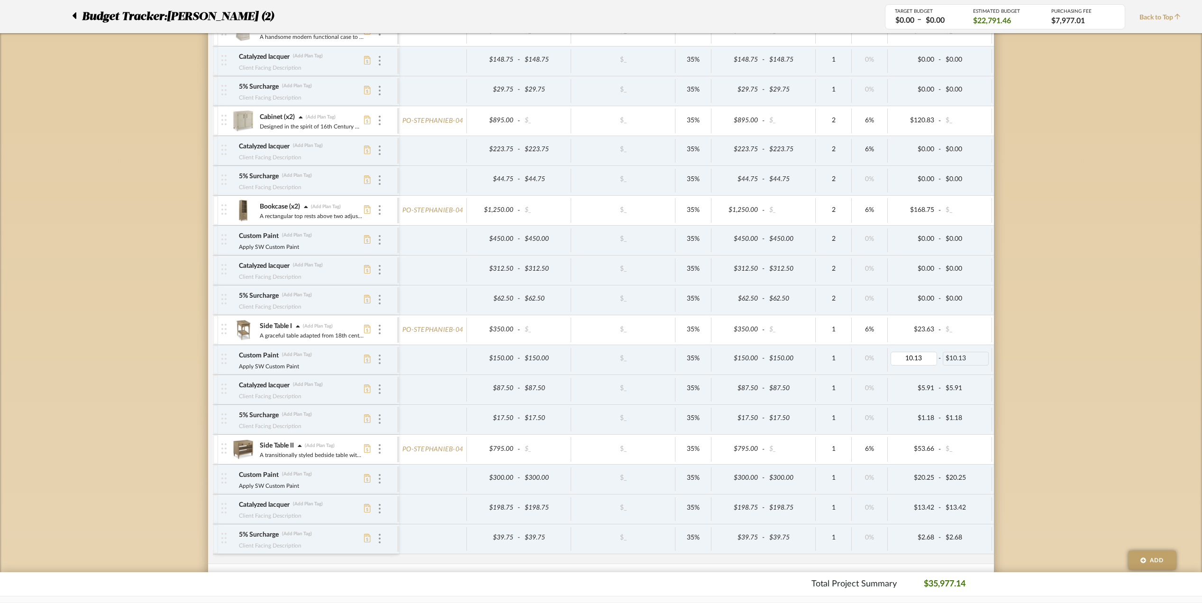
type input "0"
click at [1002, 409] on div "Budget Tracker: [PERSON_NAME] (2) Transparent Last Updated: [PERSON_NAME] on [D…" at bounding box center [601, 251] width 1202 height 1731
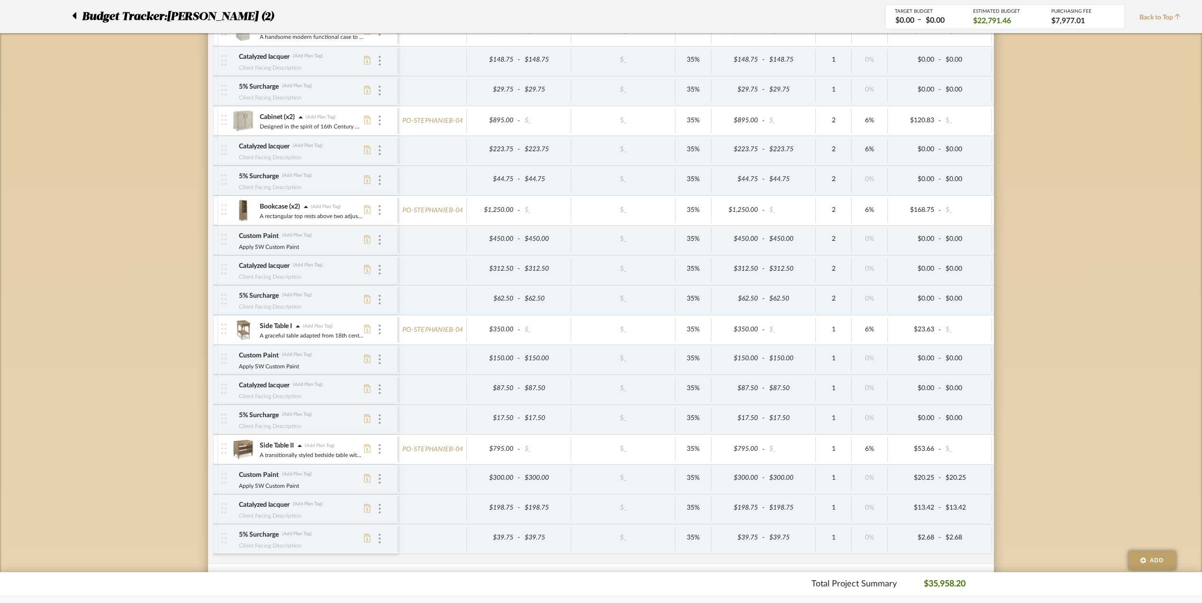
scroll to position [745, 0]
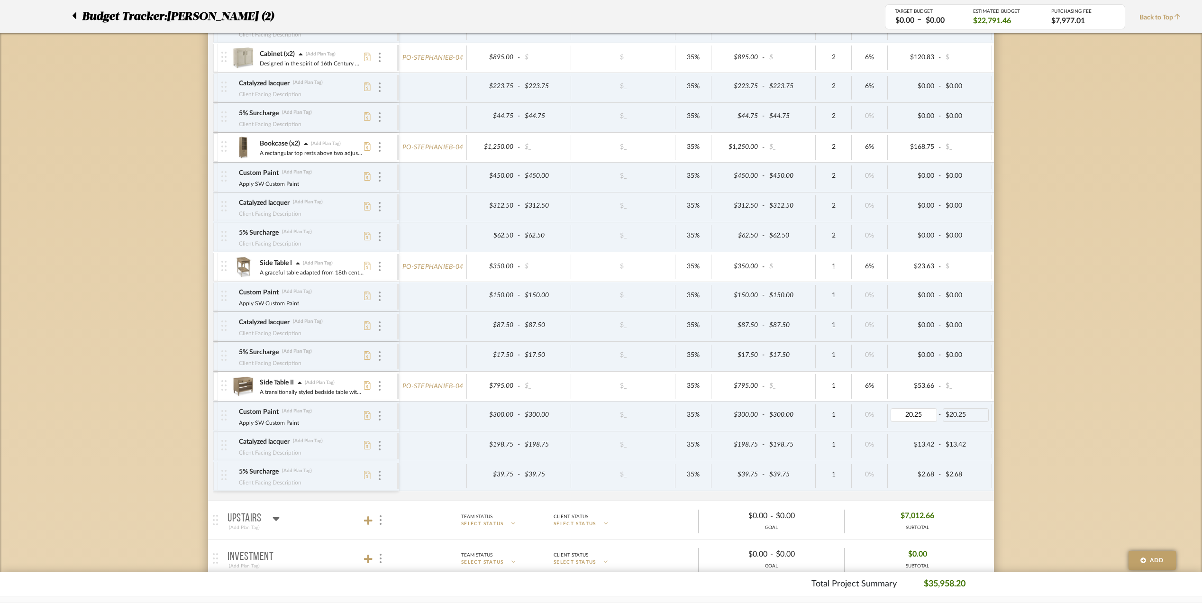
type input "0"
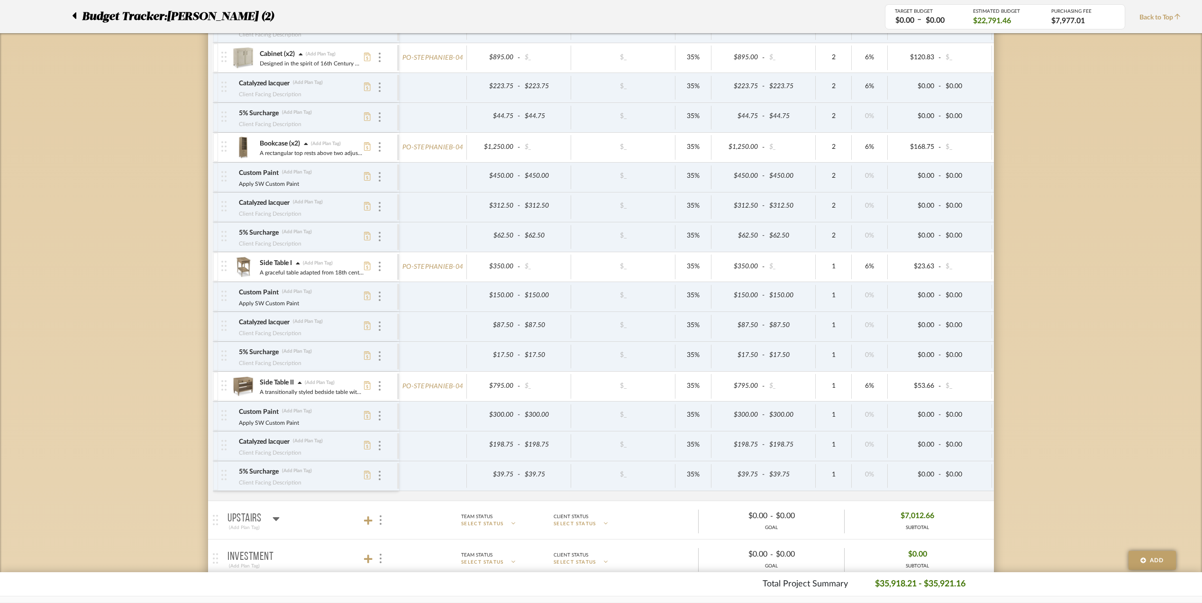
click at [1012, 461] on div "Budget Tracker: [PERSON_NAME] (2) Transparent Last Updated: [PERSON_NAME] on [D…" at bounding box center [601, 188] width 1202 height 1731
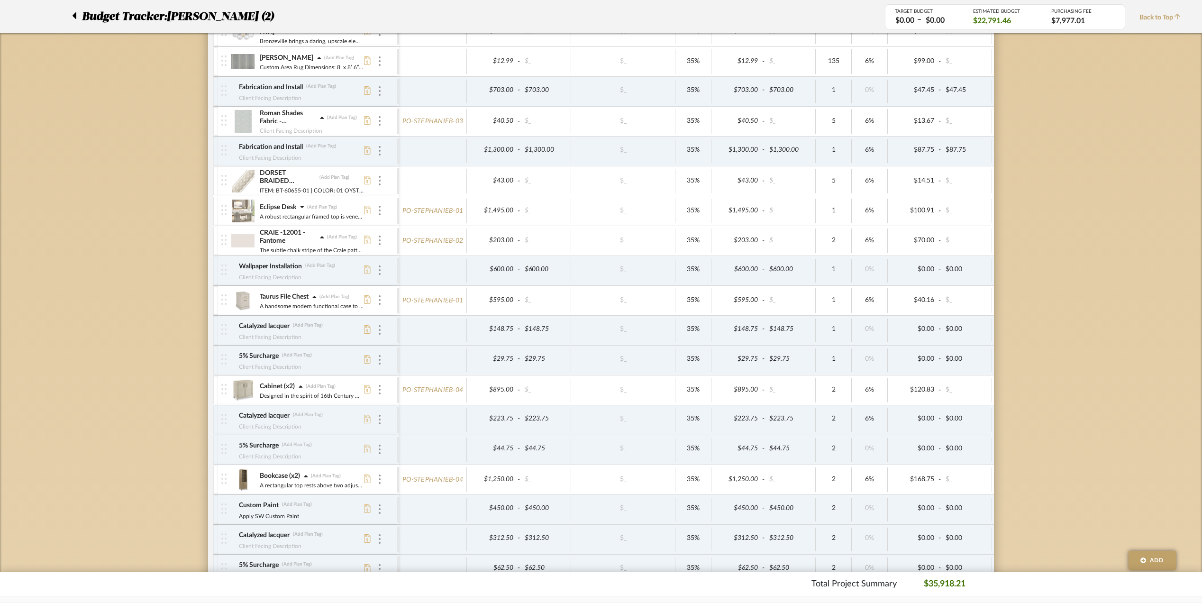
scroll to position [427, 0]
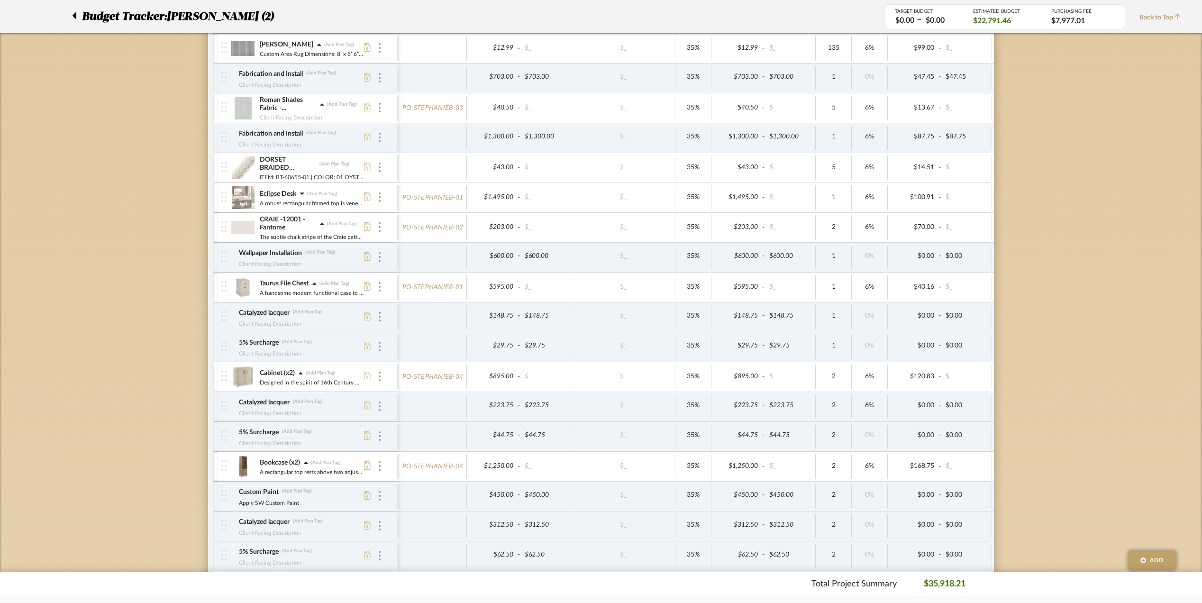
click at [315, 286] on icon at bounding box center [314, 284] width 4 height 7
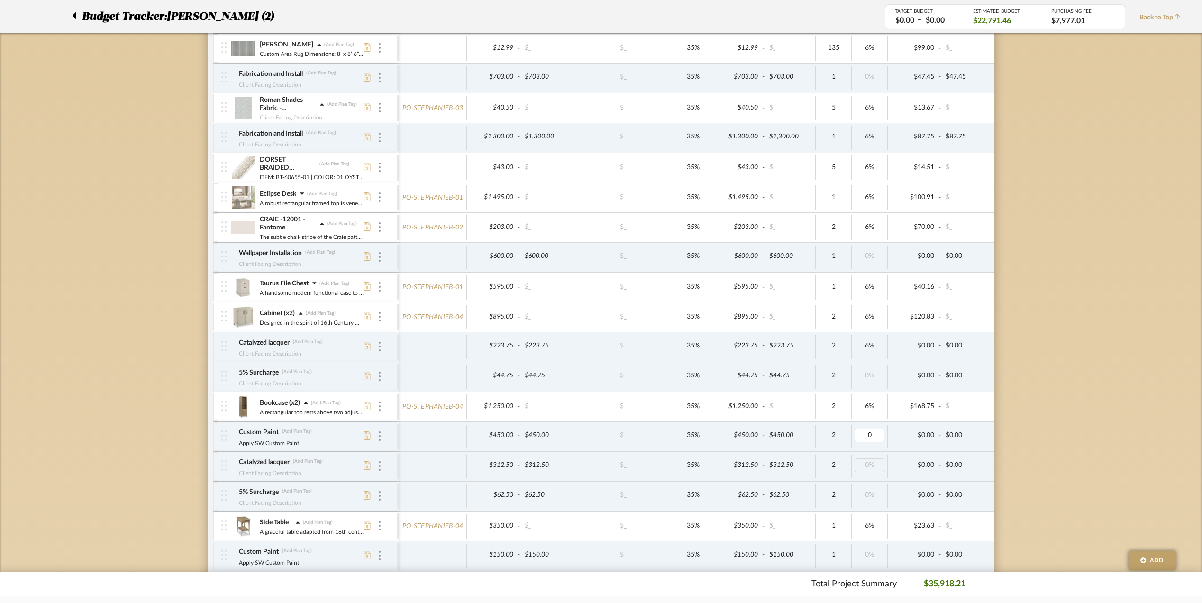
type input "6"
click at [1073, 445] on div "Budget Tracker: [PERSON_NAME] (2) Transparent Last Updated: [PERSON_NAME] on [D…" at bounding box center [601, 478] width 1202 height 1672
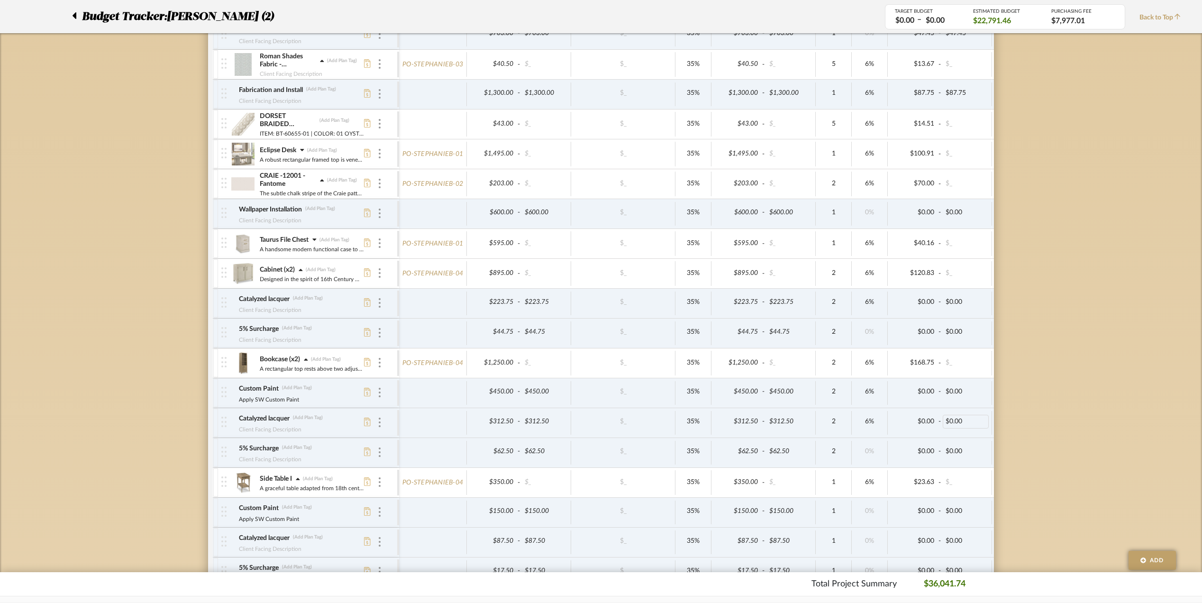
scroll to position [490, 0]
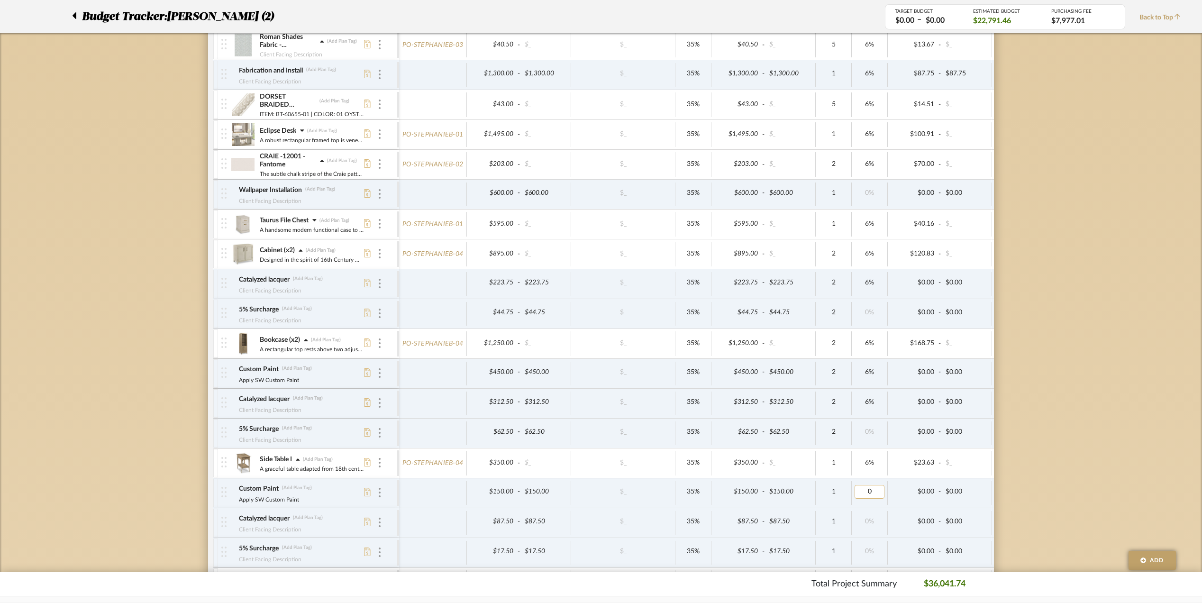
drag, startPoint x: 866, startPoint y: 497, endPoint x: 880, endPoint y: 501, distance: 13.8
type input "6"
click at [1073, 469] on div "Budget Tracker: [PERSON_NAME] (2) Transparent Last Updated: [PERSON_NAME] on [D…" at bounding box center [601, 415] width 1202 height 1672
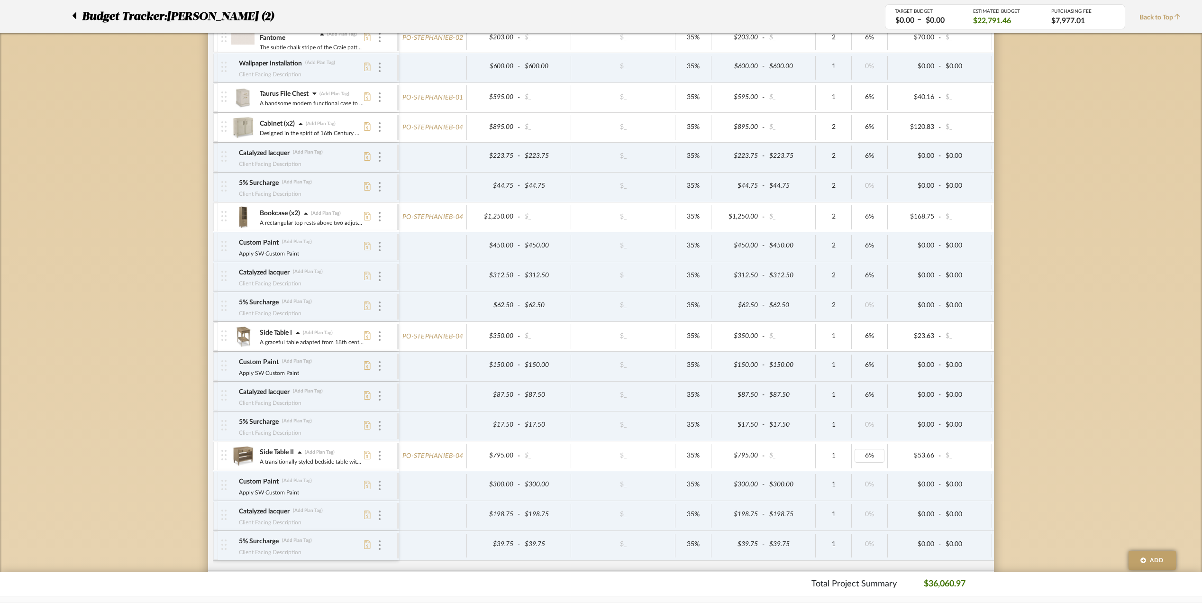
scroll to position [679, 0]
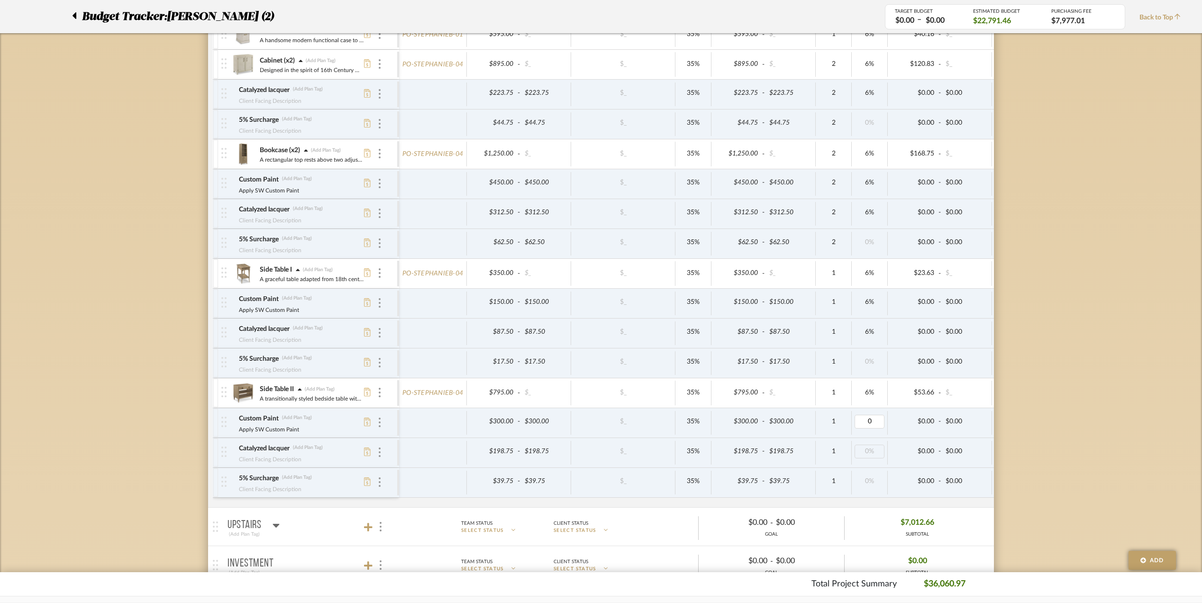
type input "6"
click at [1015, 446] on div "Budget Tracker: [PERSON_NAME] (2) Transparent Last Updated: [PERSON_NAME] on [D…" at bounding box center [601, 225] width 1202 height 1672
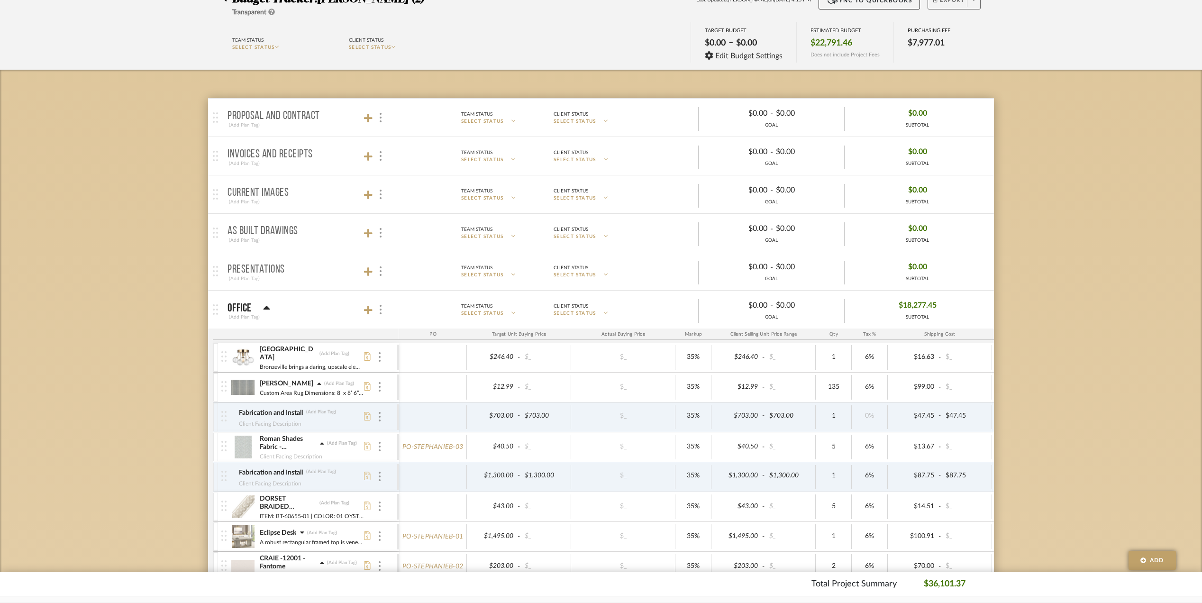
scroll to position [253, 0]
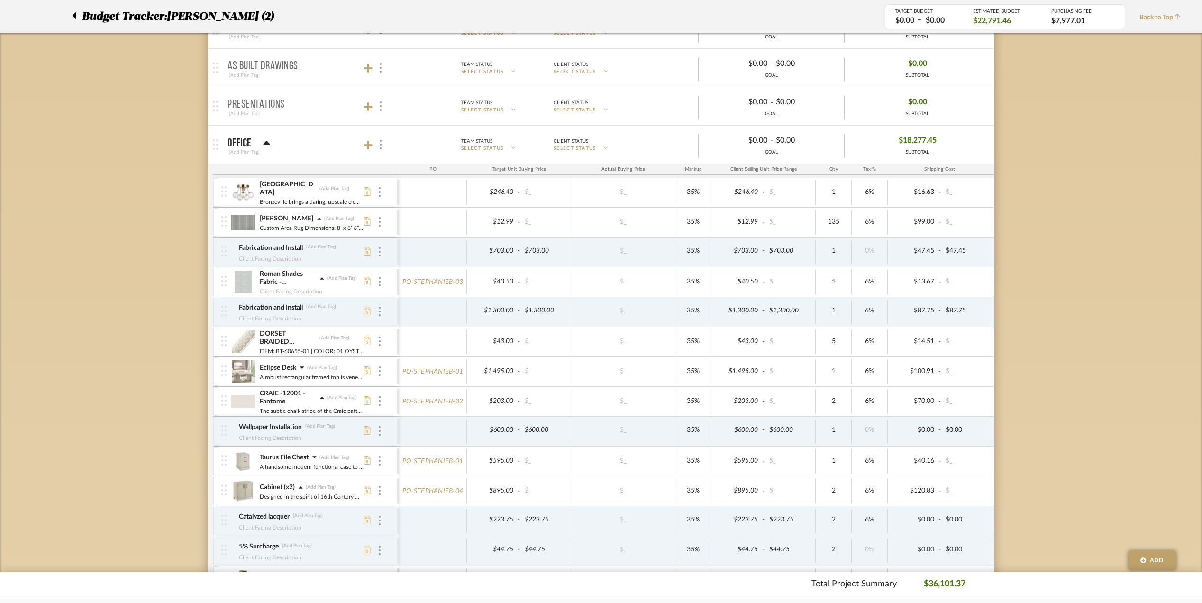
click at [301, 368] on icon at bounding box center [302, 367] width 4 height 2
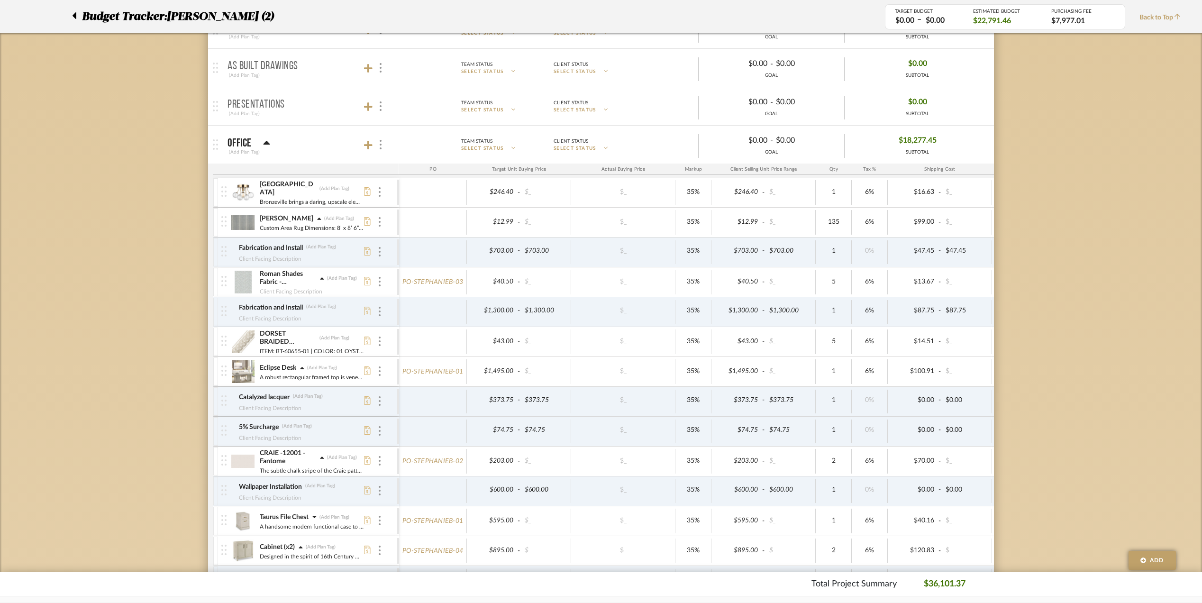
click at [301, 369] on icon at bounding box center [302, 368] width 4 height 7
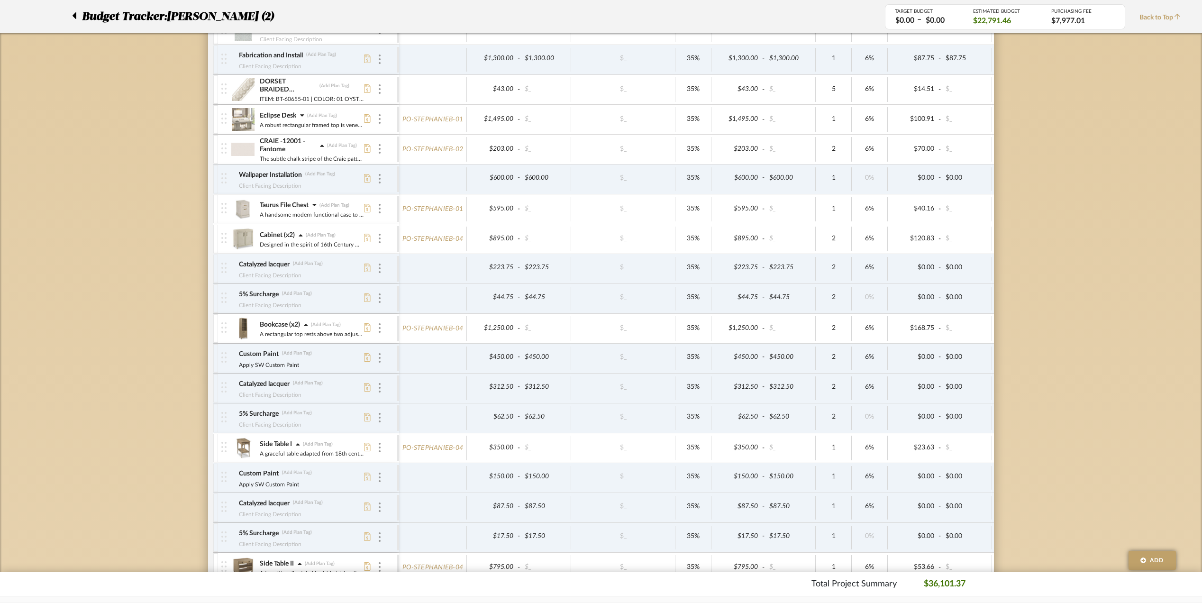
scroll to position [505, 0]
type input "6"
click at [1071, 368] on div "Budget Tracker: [PERSON_NAME] (2) Transparent Last Updated: [PERSON_NAME] on [D…" at bounding box center [601, 399] width 1202 height 1672
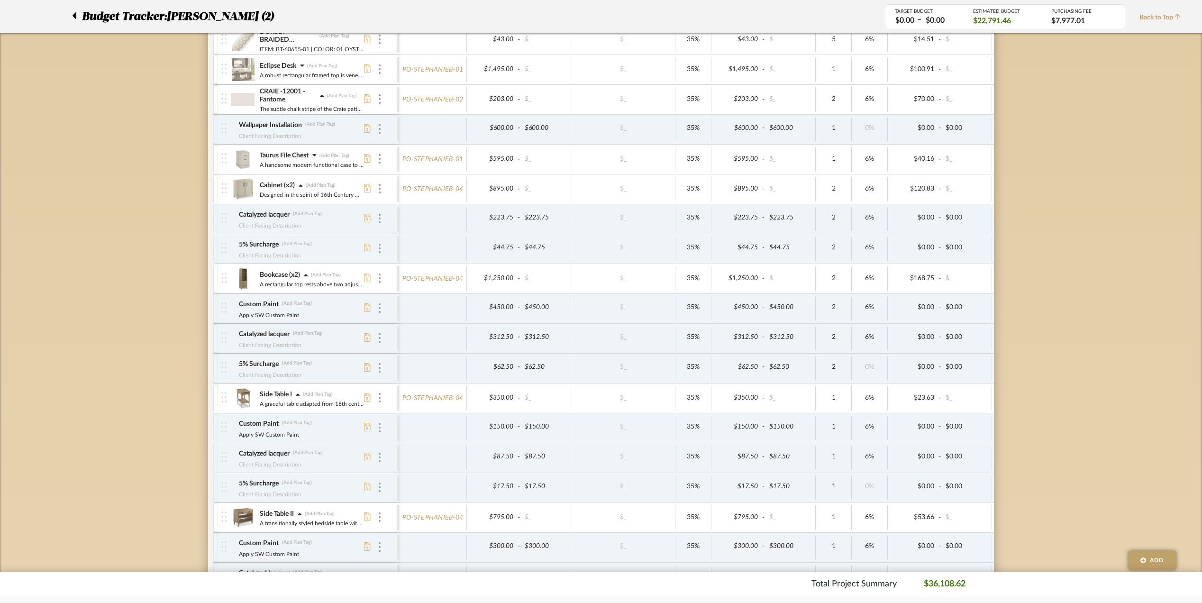
scroll to position [569, 0]
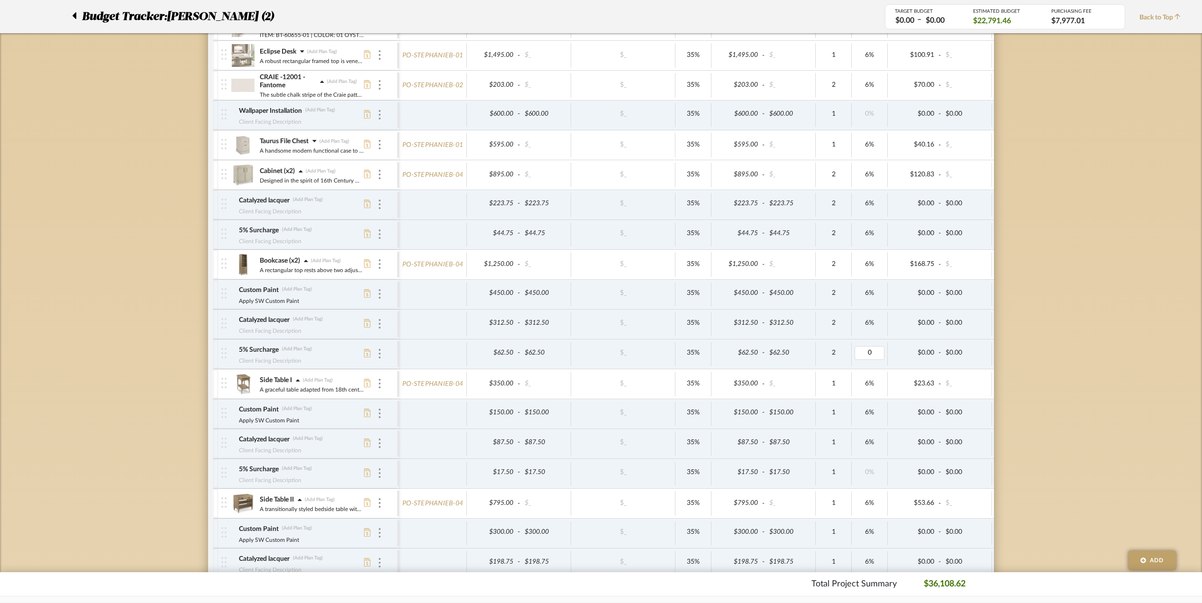
type input "6"
click at [1065, 392] on div "Budget Tracker: [PERSON_NAME] (2) Transparent Last Updated: [PERSON_NAME] on [D…" at bounding box center [601, 336] width 1202 height 1672
type input "6"
click at [1117, 440] on div "Budget Tracker: [PERSON_NAME] (2) Transparent Last Updated: [PERSON_NAME] on [D…" at bounding box center [601, 336] width 1202 height 1672
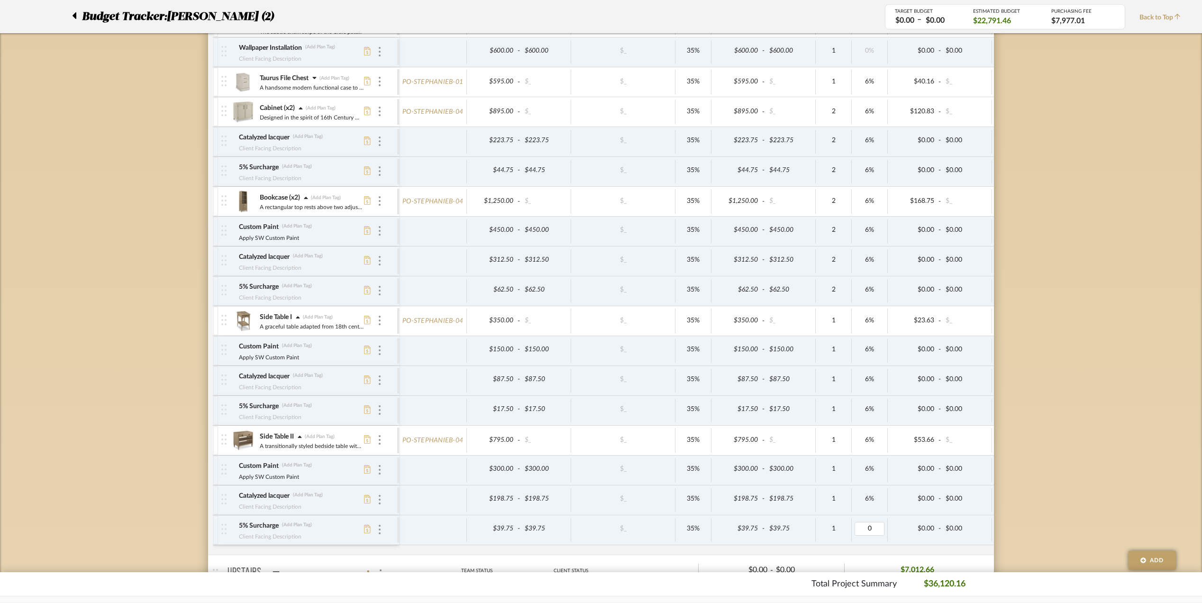
type input "6"
click at [1071, 486] on div "Budget Tracker: [PERSON_NAME] (2) Transparent Last Updated: [PERSON_NAME] on [D…" at bounding box center [601, 273] width 1202 height 1672
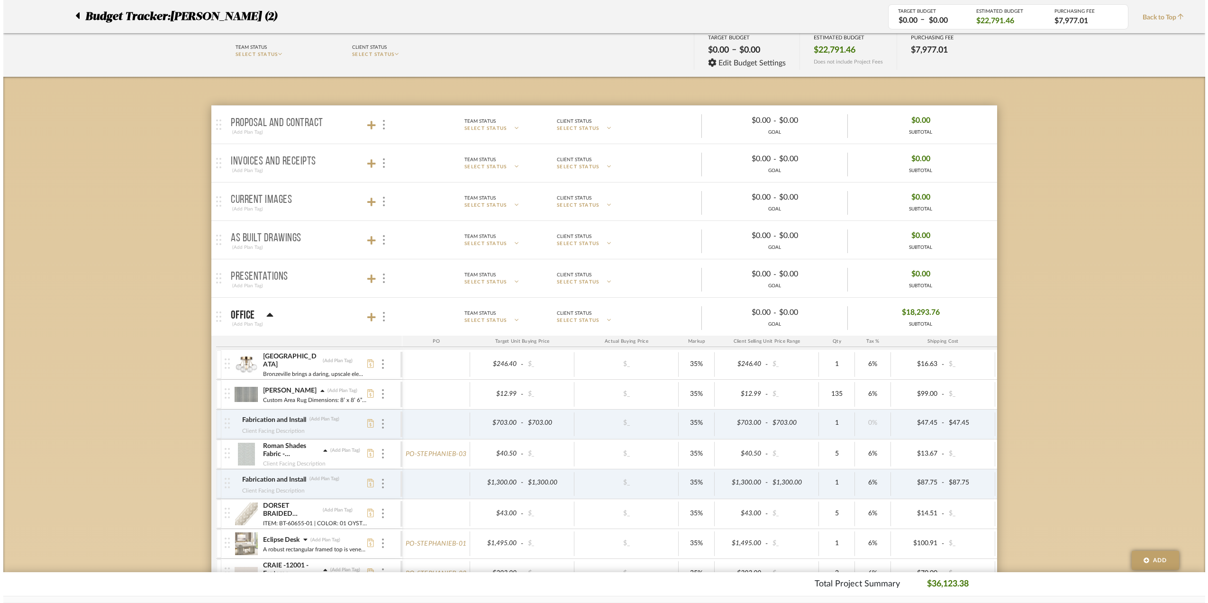
scroll to position [0, 0]
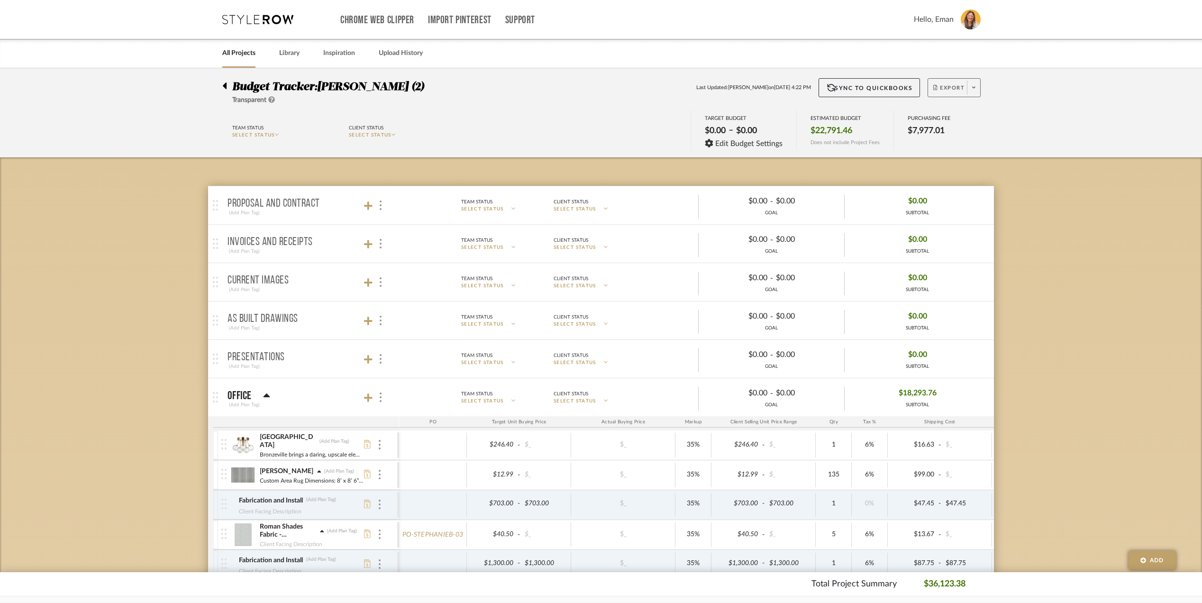
click at [952, 84] on span "Export" at bounding box center [948, 91] width 31 height 14
click at [948, 112] on span "Export PDF" at bounding box center [970, 115] width 71 height 8
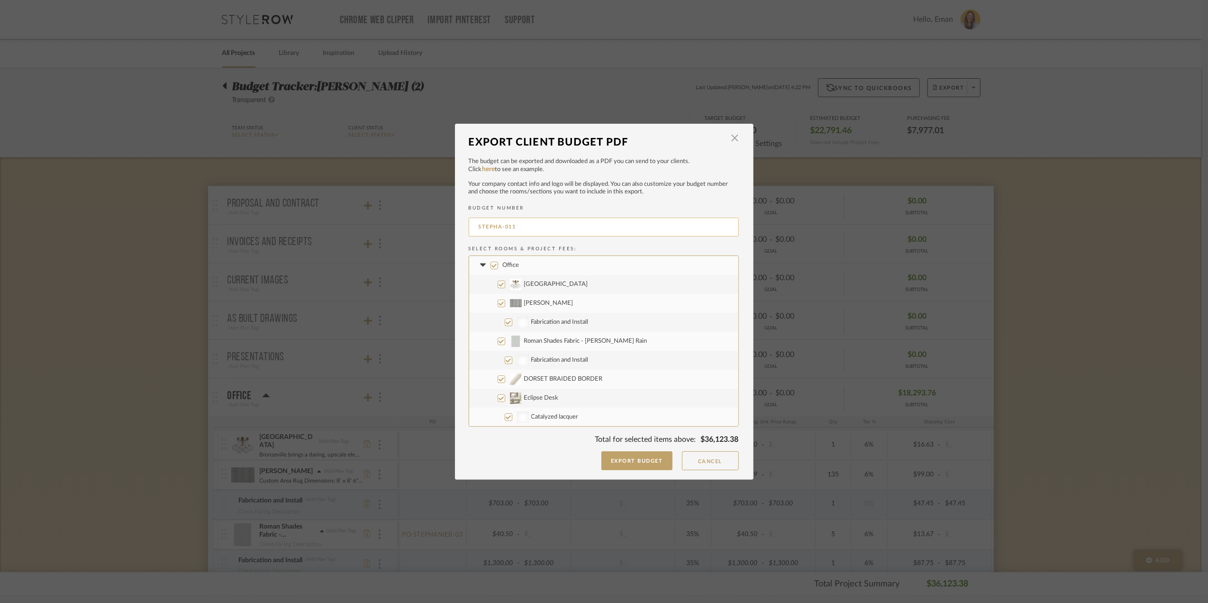
click at [543, 226] on input "STEPHA-011" at bounding box center [604, 227] width 270 height 19
type input "STEPHA-002"
click at [499, 334] on input "Eclipse Desk" at bounding box center [502, 335] width 8 height 8
checkbox input "false"
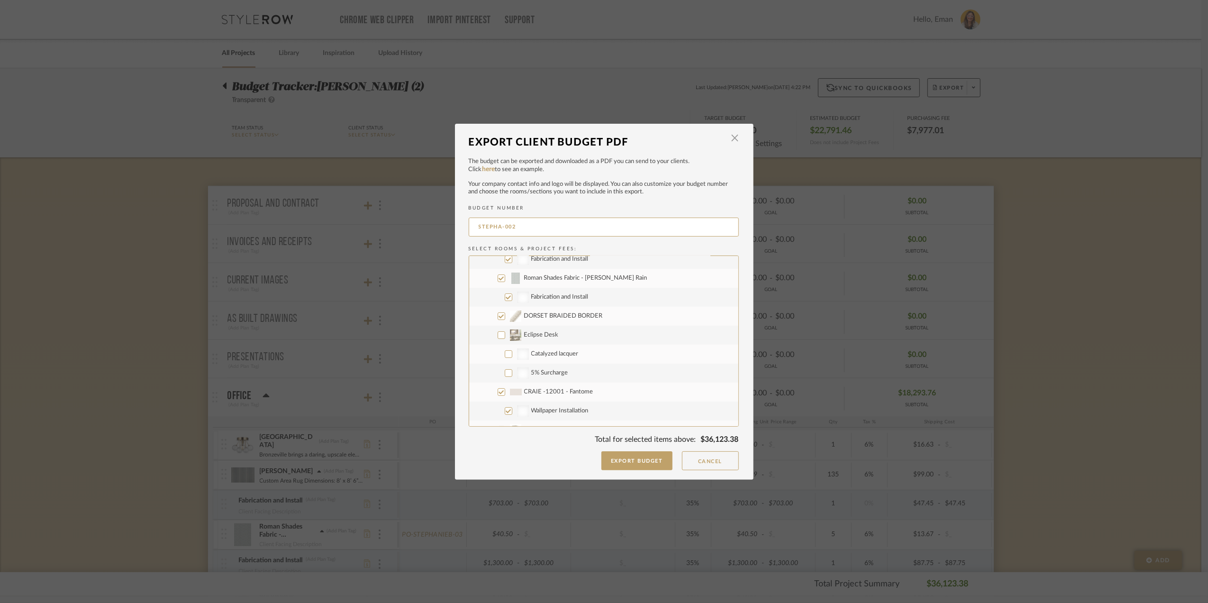
checkbox input "false"
click at [500, 364] on input "Taurus File Chest" at bounding box center [502, 367] width 8 height 8
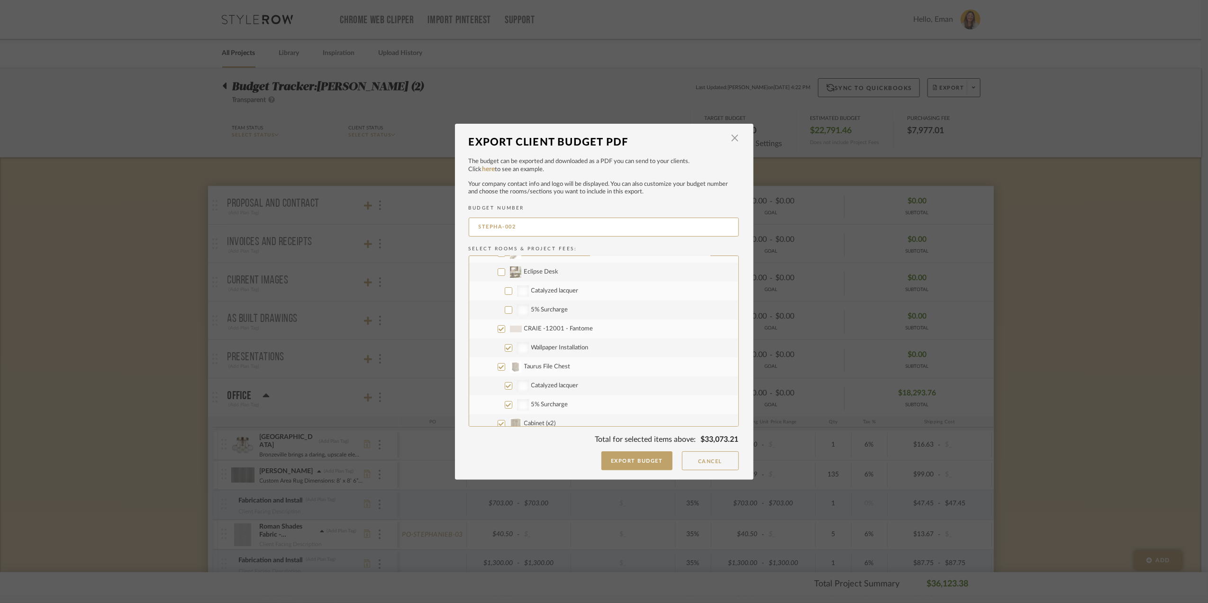
checkbox input "false"
click at [491, 327] on input "Upstairs" at bounding box center [495, 329] width 8 height 8
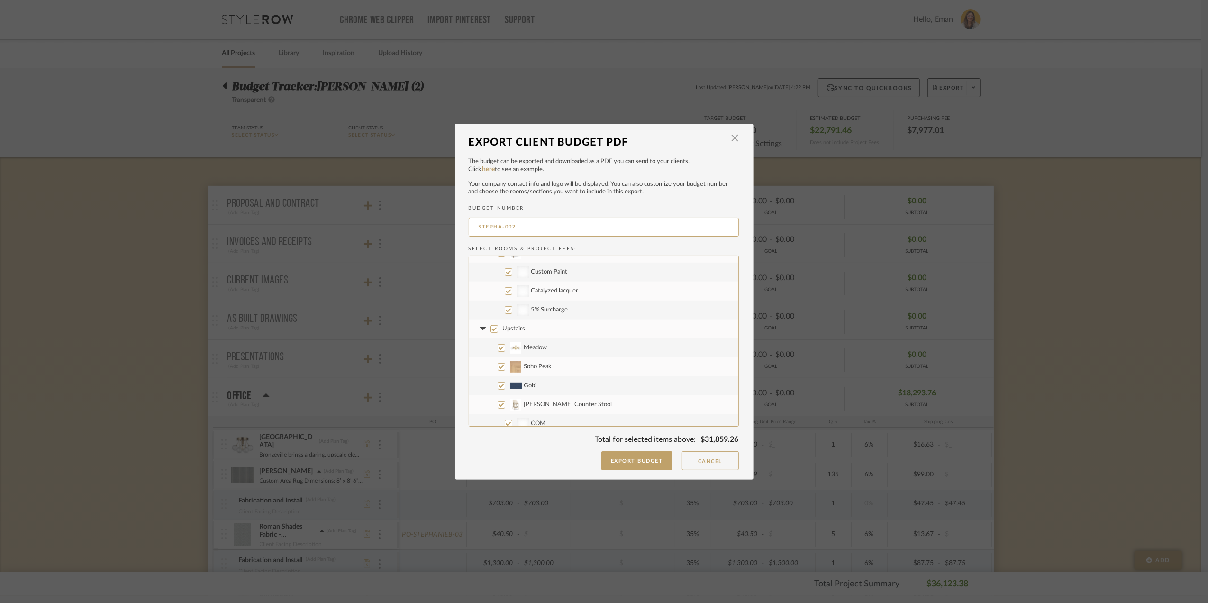
checkbox input "false"
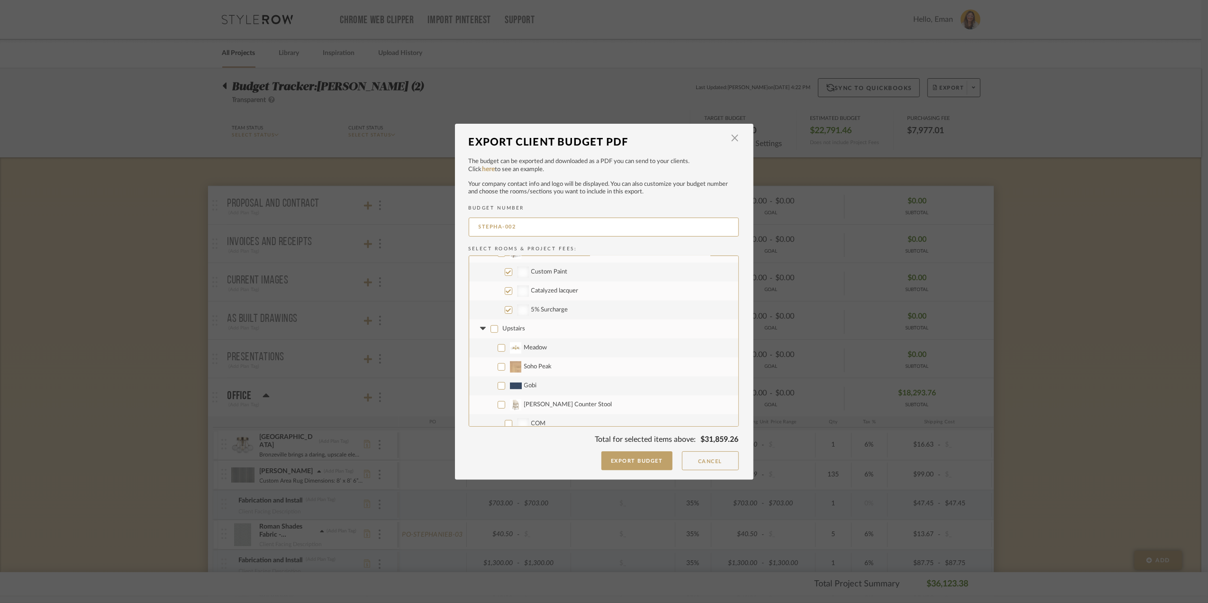
checkbox input "false"
click at [492, 354] on input "Project Wide" at bounding box center [495, 354] width 8 height 8
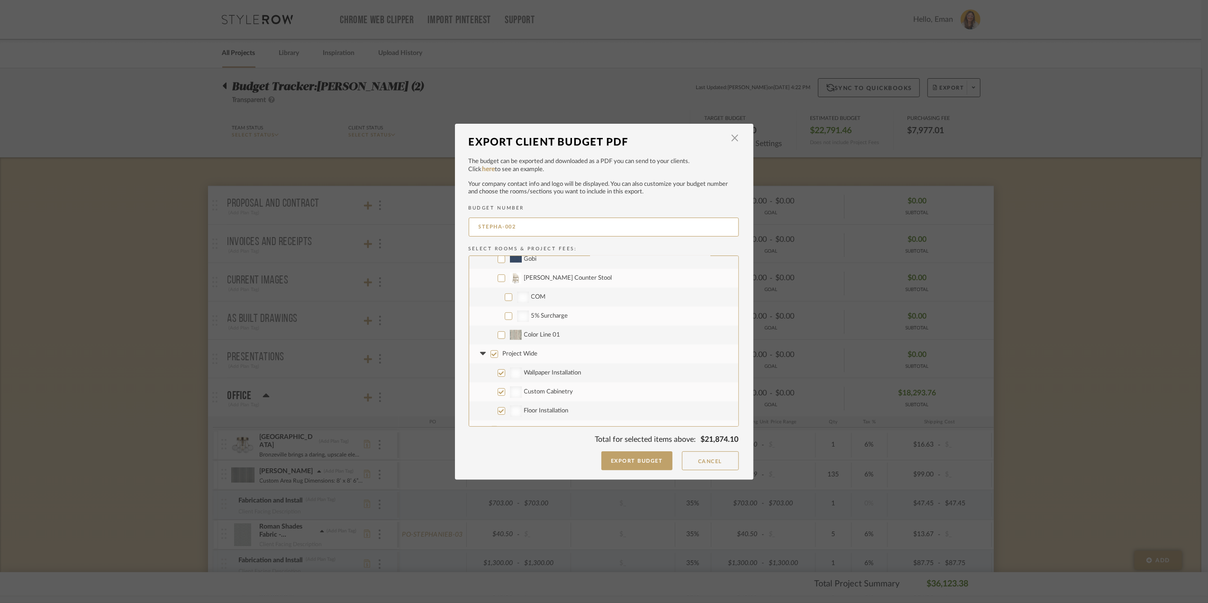
checkbox input "false"
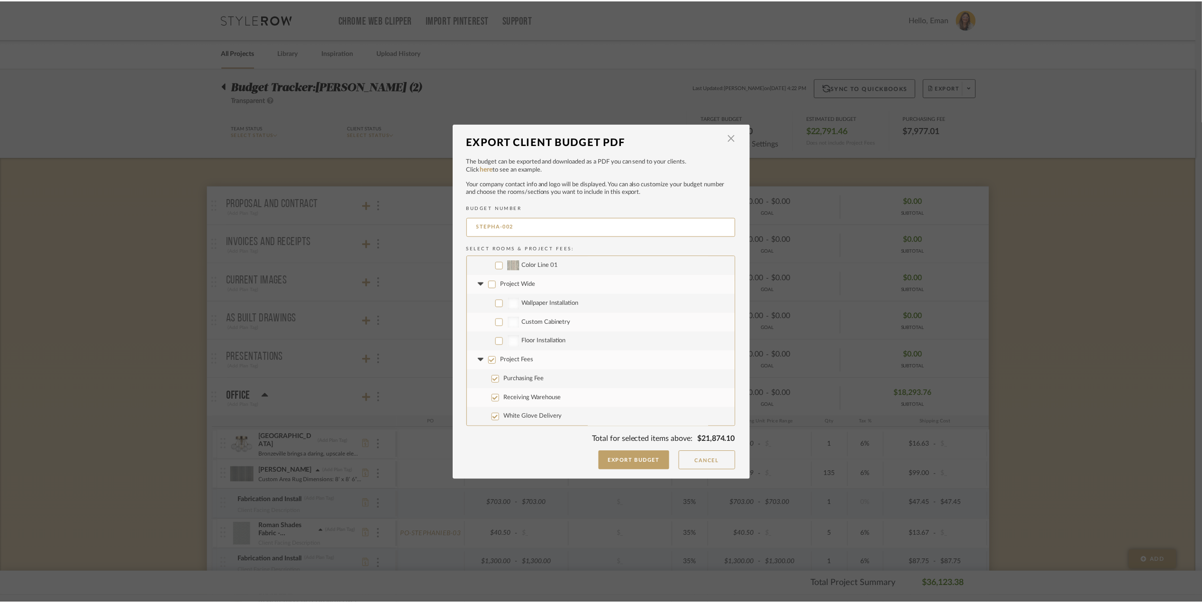
scroll to position [702, 0]
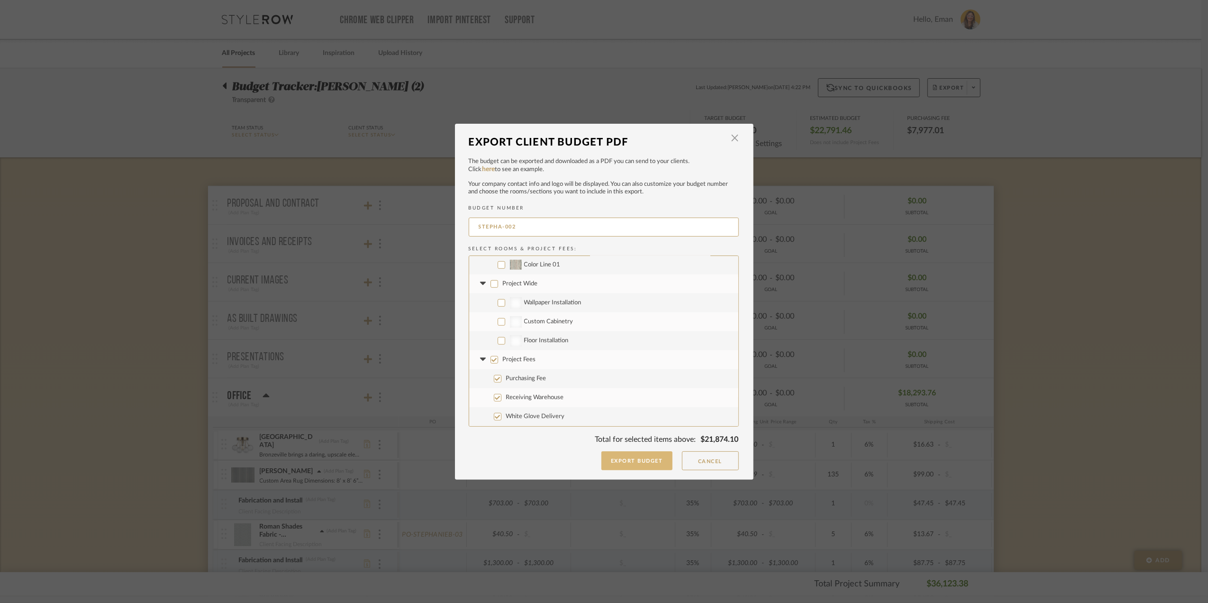
click at [641, 461] on button "Export Budget" at bounding box center [636, 460] width 71 height 19
